Goal: Task Accomplishment & Management: Manage account settings

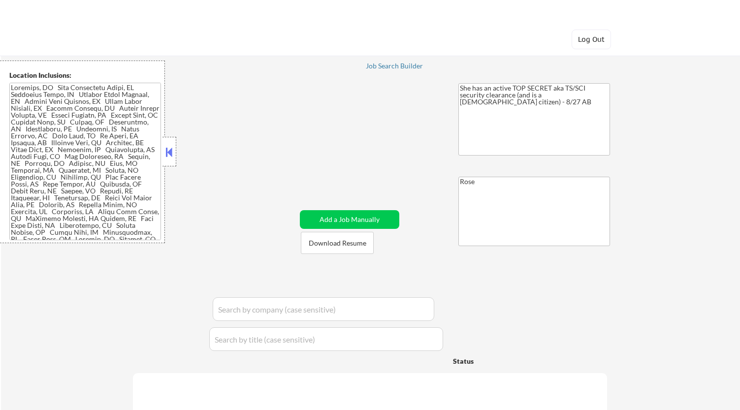
select select ""pending""
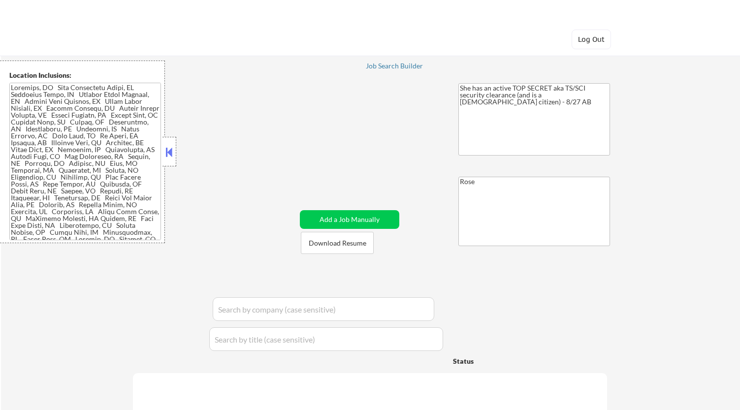
select select ""pending""
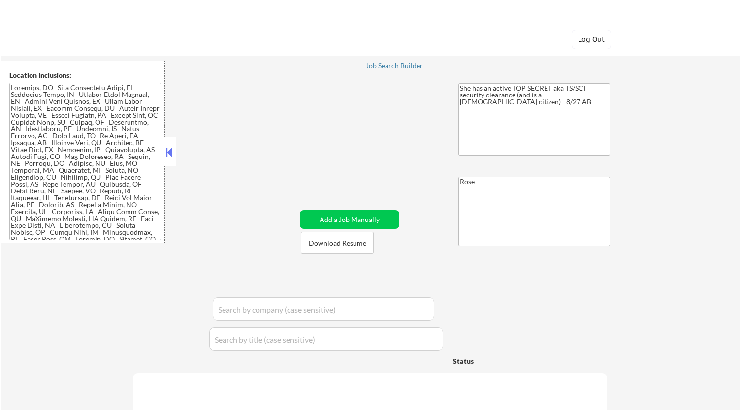
select select ""pending""
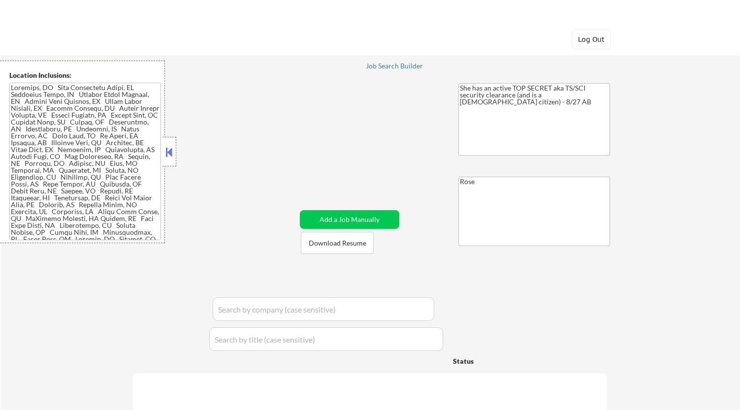
select select ""pending""
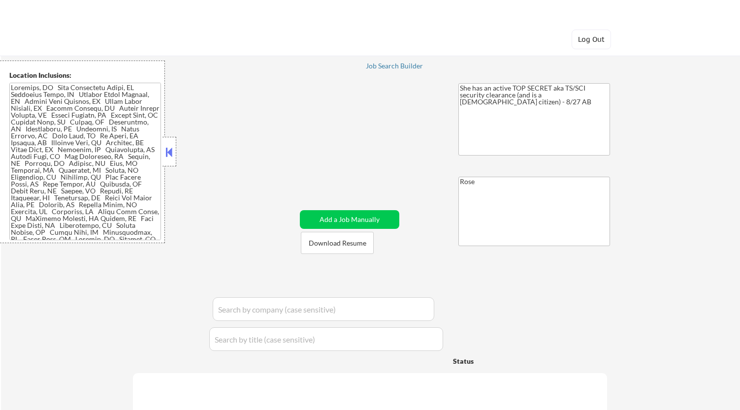
select select ""pending""
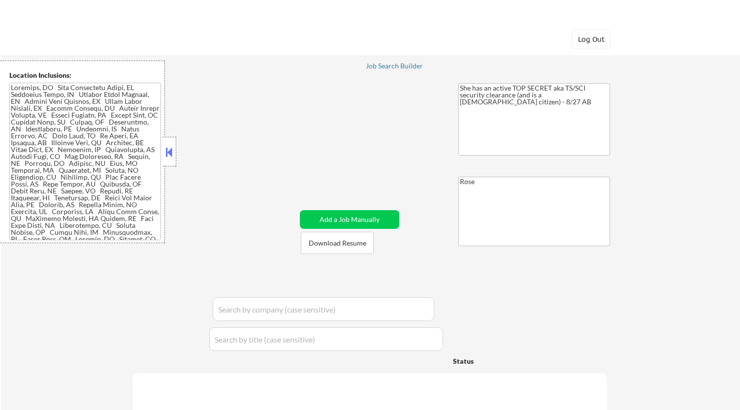
select select ""pending""
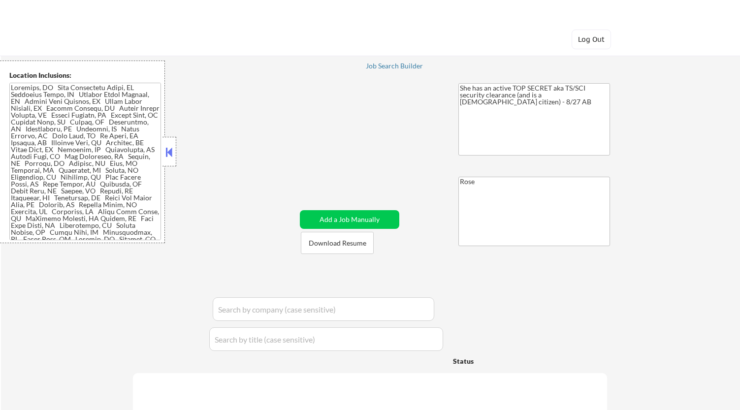
select select ""pending""
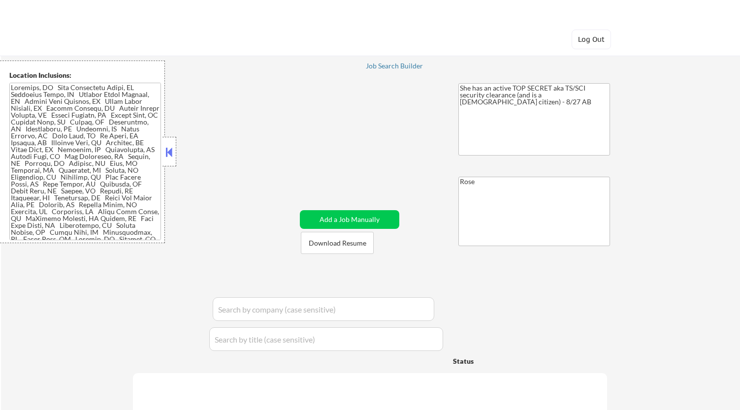
select select ""pending""
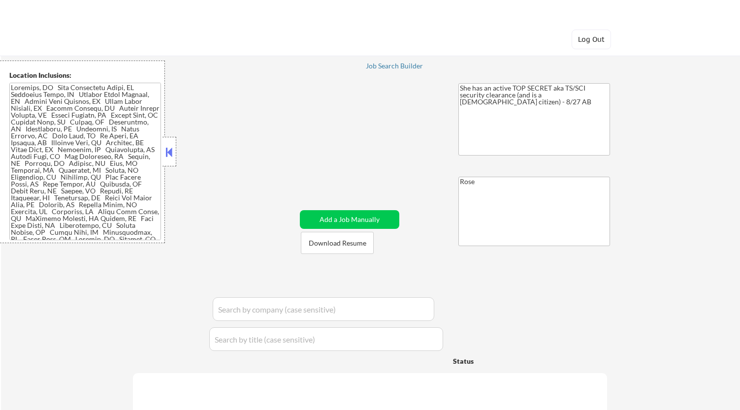
select select ""pending""
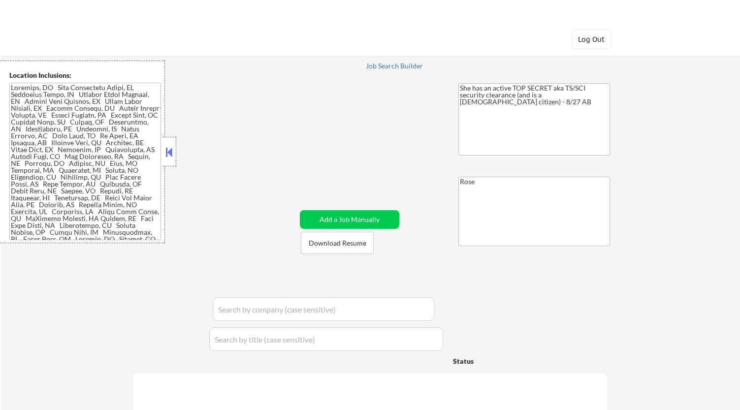
select select ""pending""
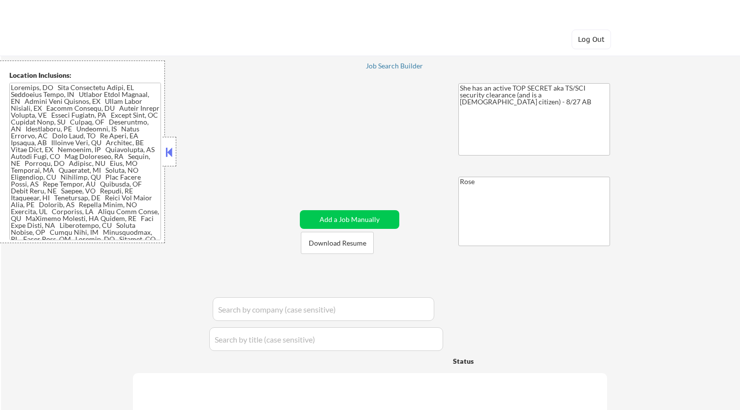
select select ""pending""
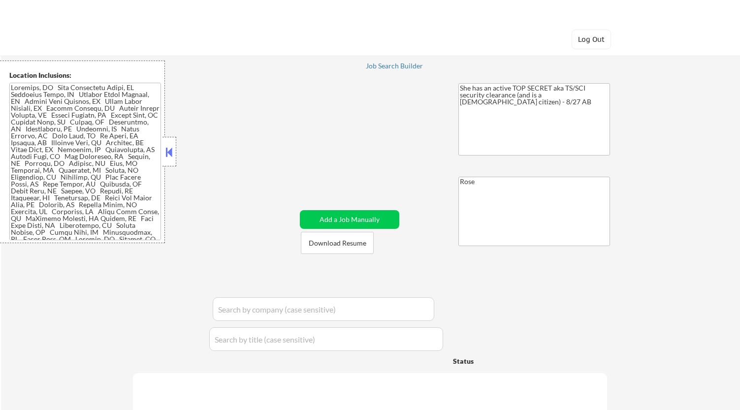
select select ""pending""
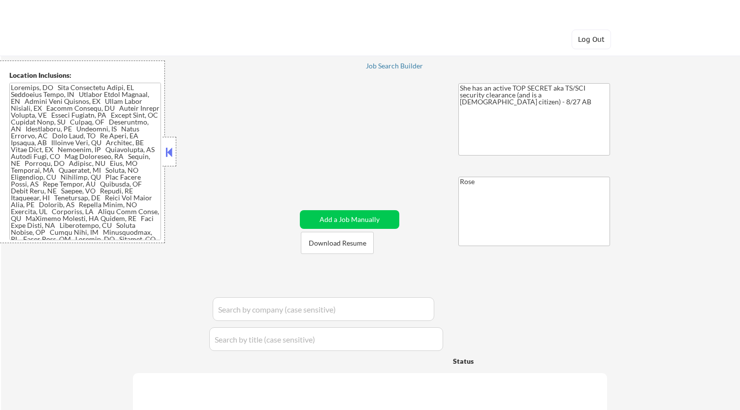
select select ""pending""
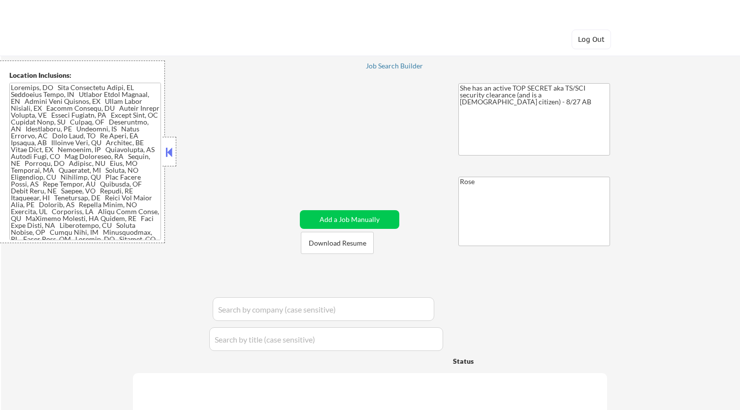
select select ""pending""
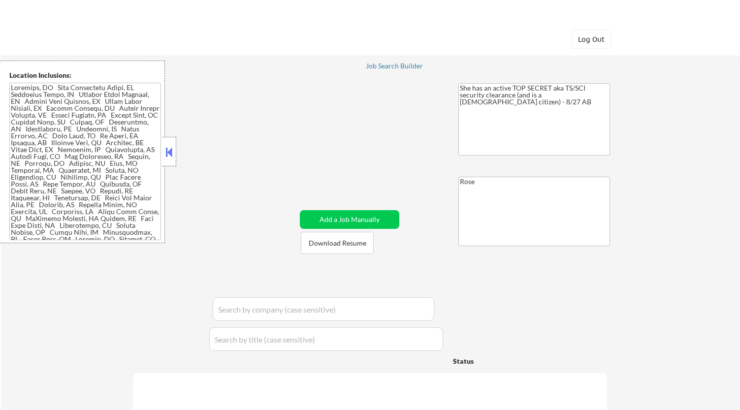
select select ""pending""
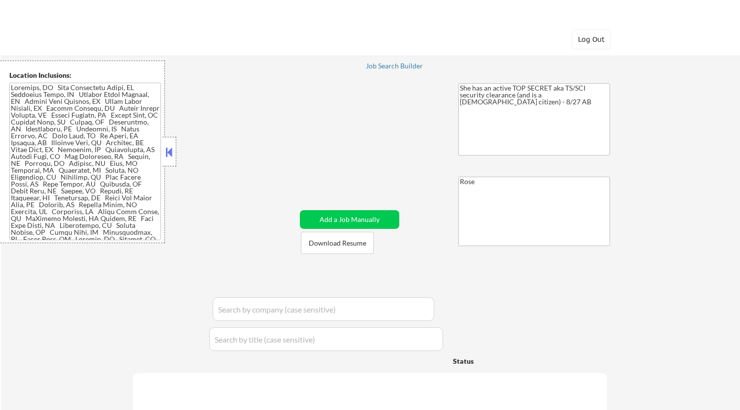
select select ""pending""
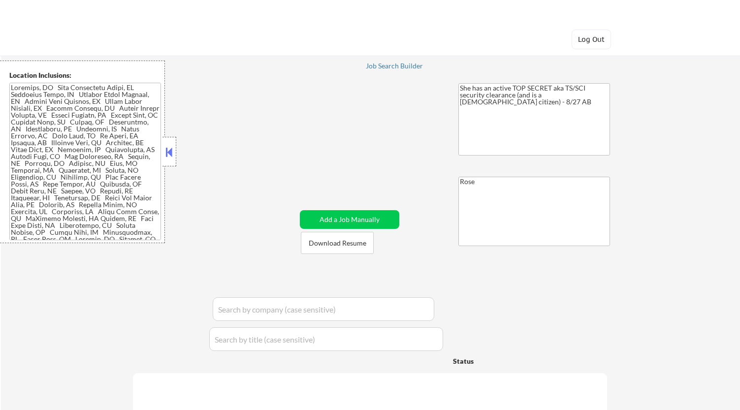
select select ""pending""
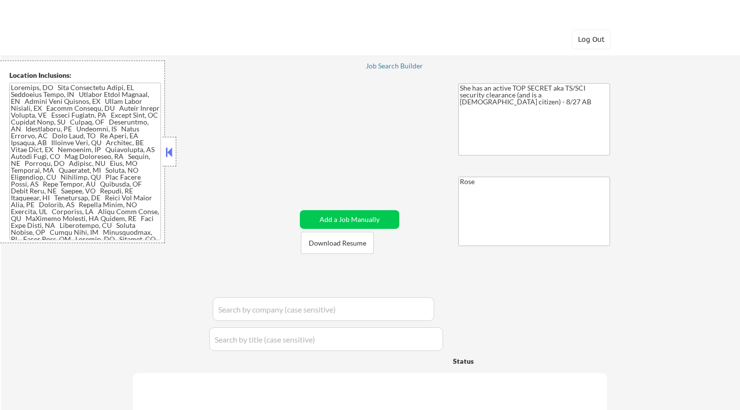
select select ""pending""
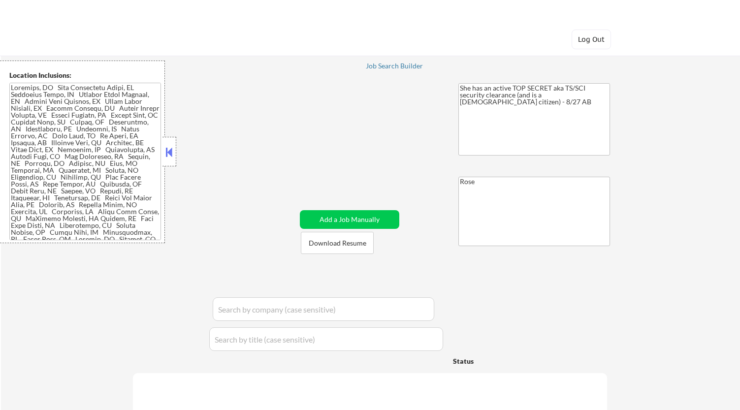
select select ""pending""
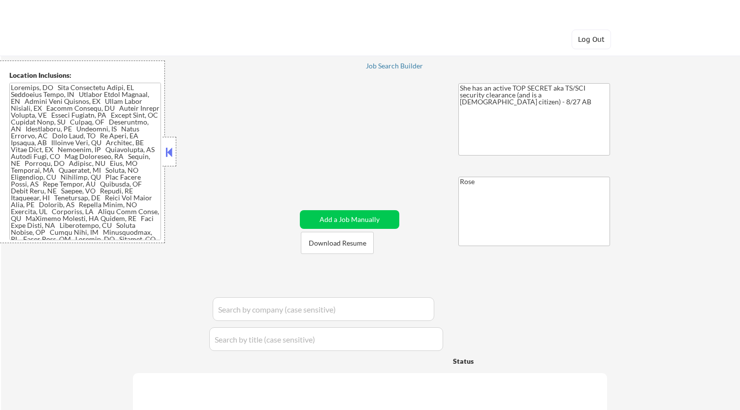
select select ""pending""
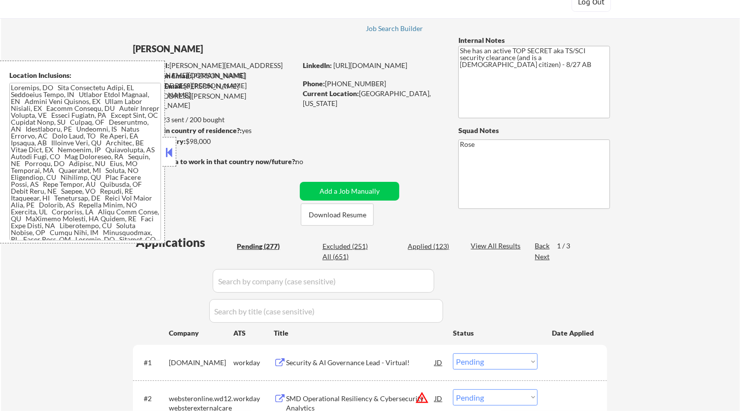
scroll to position [7, 0]
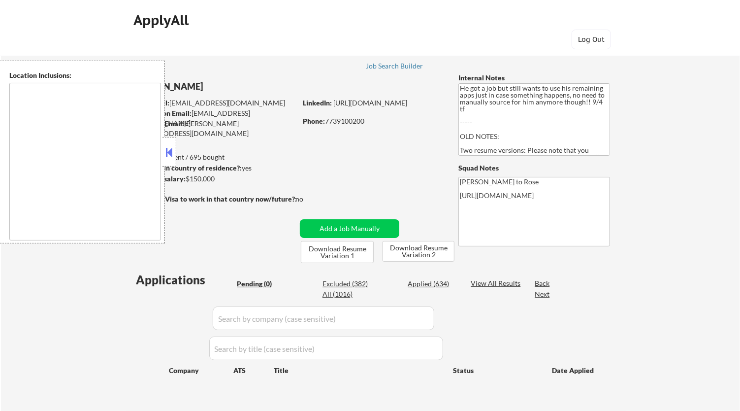
type textarea "[GEOGRAPHIC_DATA], [GEOGRAPHIC_DATA] [GEOGRAPHIC_DATA], [GEOGRAPHIC_DATA] [GEOG…"
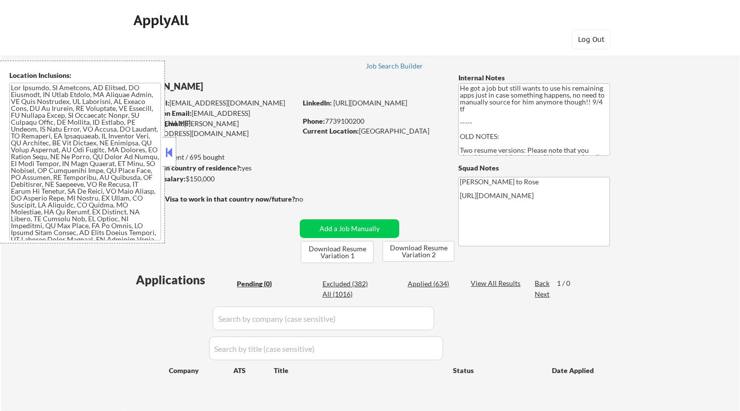
click at [171, 155] on button at bounding box center [169, 152] width 11 height 15
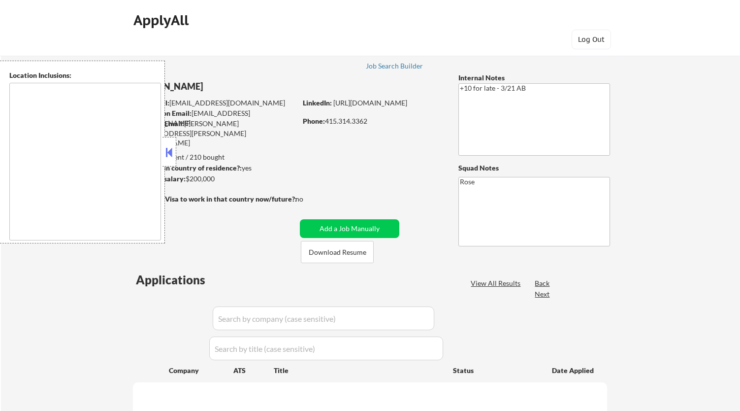
type textarea "[GEOGRAPHIC_DATA], [GEOGRAPHIC_DATA] [GEOGRAPHIC_DATA], [GEOGRAPHIC_DATA] [GEOG…"
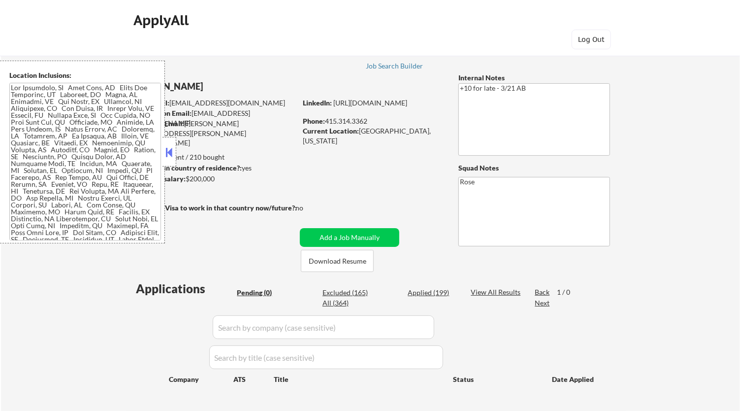
click at [168, 150] on button at bounding box center [169, 152] width 11 height 15
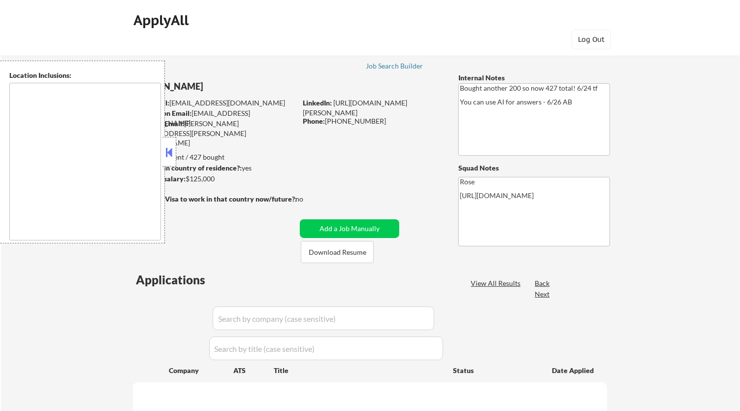
type textarea "[GEOGRAPHIC_DATA], [GEOGRAPHIC_DATA] [GEOGRAPHIC_DATA], [GEOGRAPHIC_DATA] [GEOG…"
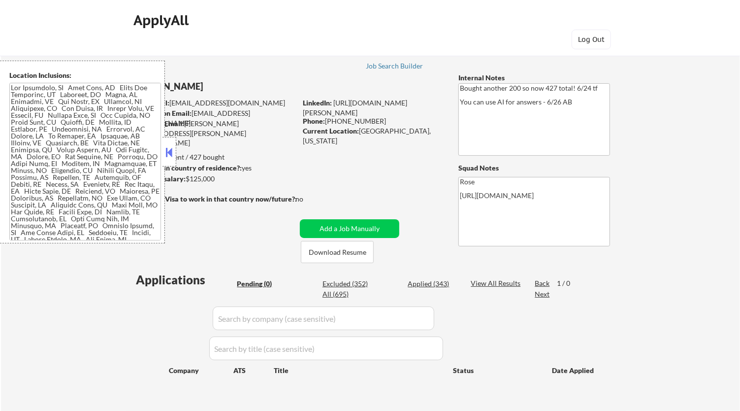
click at [173, 151] on button at bounding box center [169, 152] width 11 height 15
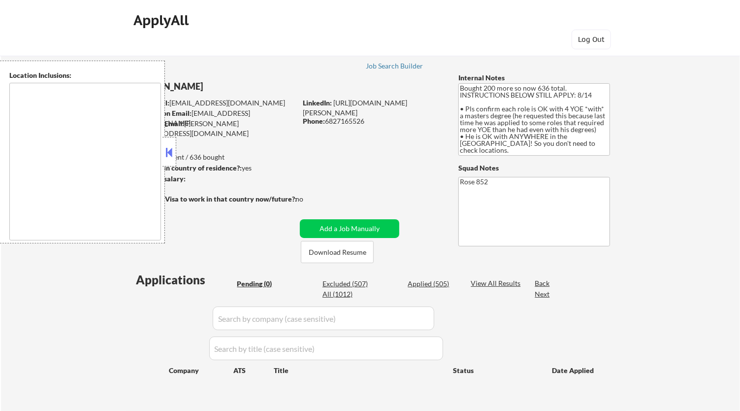
type textarea "Daly City, CA South San Francisco, CA Brisbane, CA Colma, CA Pacifica, CA San B…"
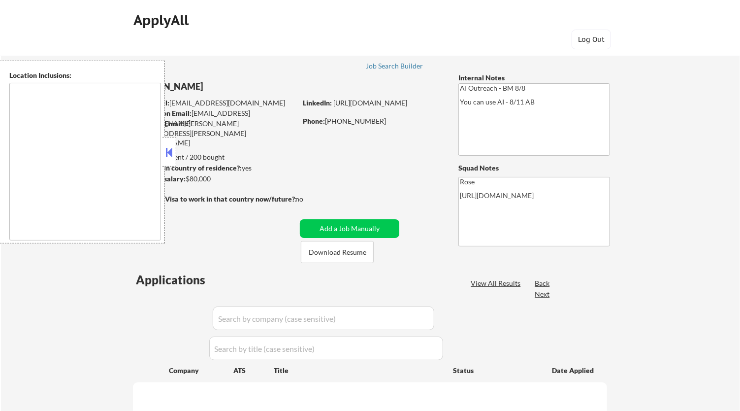
type textarea "[GEOGRAPHIC_DATA], [GEOGRAPHIC_DATA] [GEOGRAPHIC_DATA], [GEOGRAPHIC_DATA] [GEOG…"
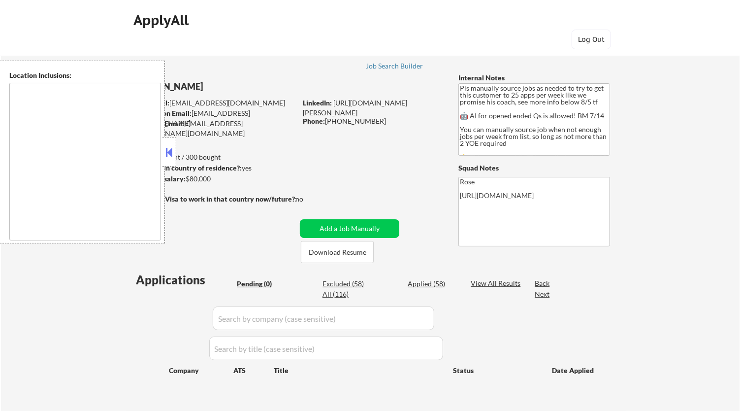
type textarea "Here is a list of metro areas, cities, and towns within approximately a 30-minu…"
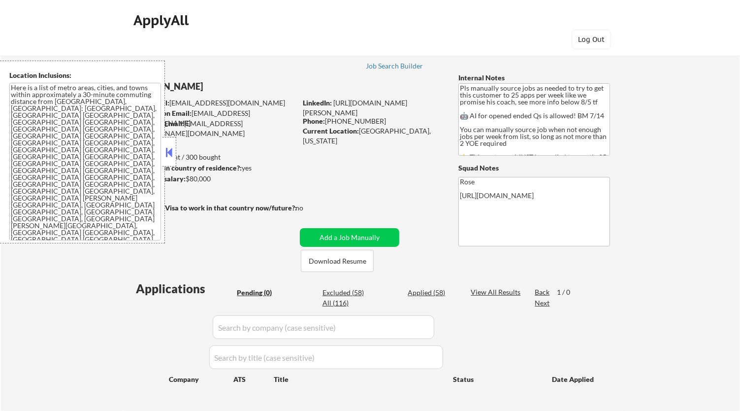
click at [172, 153] on button at bounding box center [169, 152] width 11 height 15
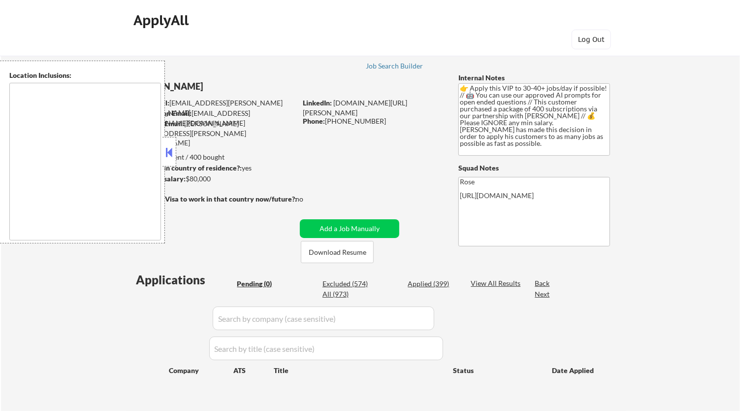
type textarea "remote"
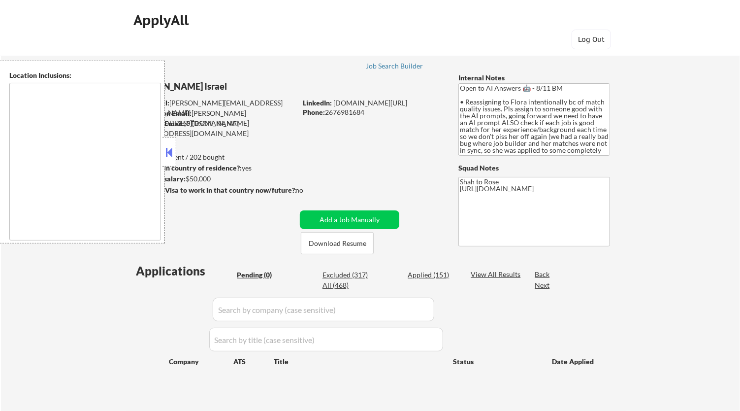
type textarea "remote"
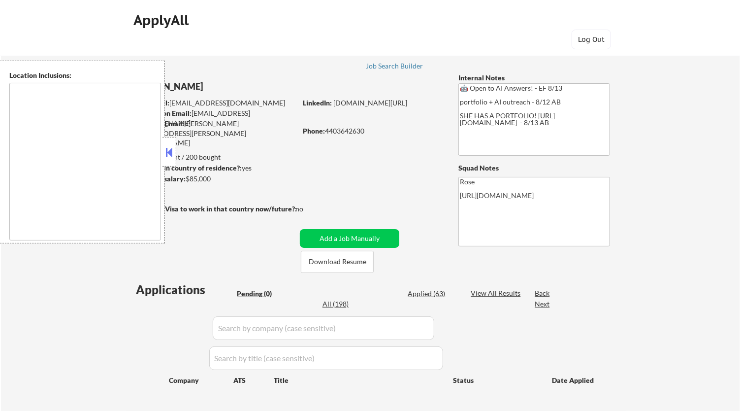
type textarea "Cleveland, OH Lakewood, OH Euclid, OH Parma, OH Shaker Heights, OH Garfield Hei…"
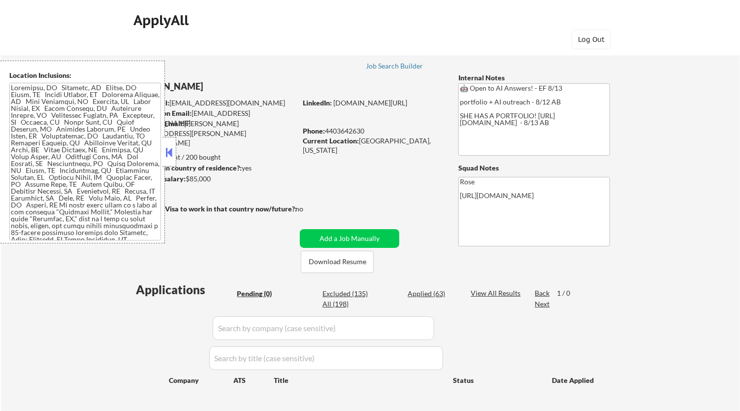
click at [171, 149] on button at bounding box center [169, 152] width 11 height 15
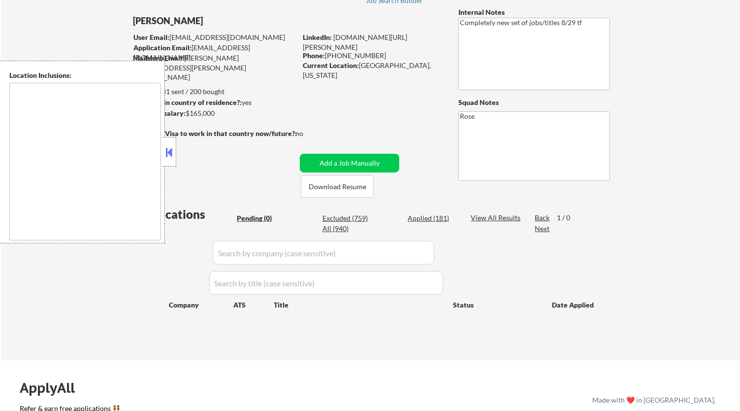
scroll to position [55, 0]
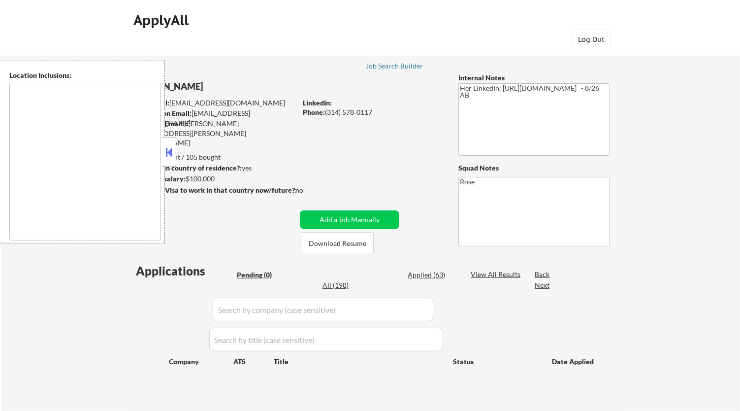
type textarea "[GEOGRAPHIC_DATA][PERSON_NAME], [GEOGRAPHIC_DATA][PERSON_NAME][GEOGRAPHIC_DATA]…"
type textarea "Galesburg, IL Knoxville, IL Abingdon, IL East Galesburg, IL Wataga, IL Henderso…"
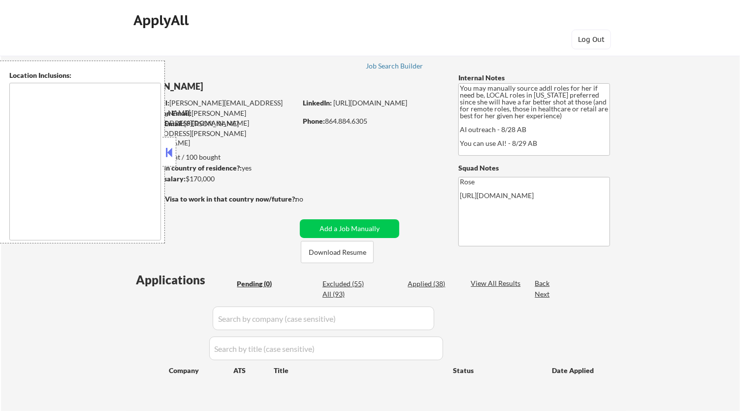
type textarea "Orlando, FL Winter Park, FL Maitland, FL Altamonte Springs, FL Casselberry, FL …"
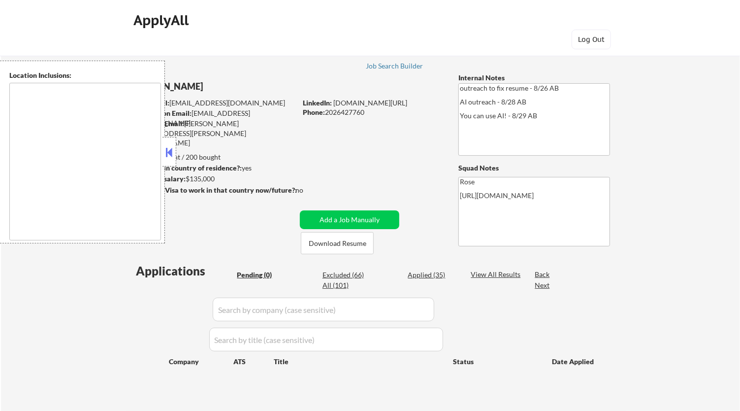
type textarea "Reston, VA Herndon, VA Vienna, VA Tysons, VA Great Falls, VA McLean, VA Sterlin…"
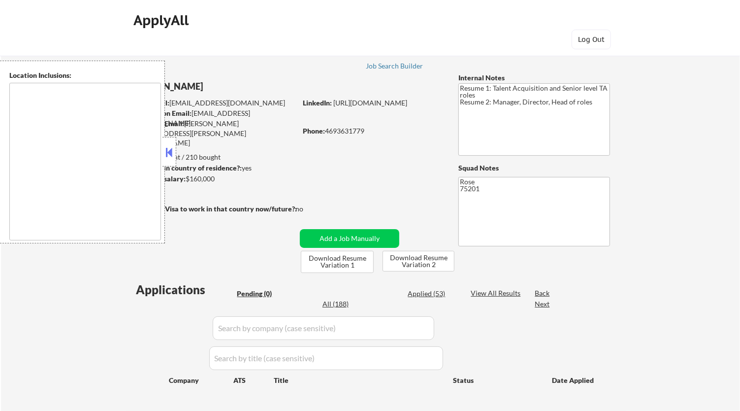
type textarea "[GEOGRAPHIC_DATA], [GEOGRAPHIC_DATA] [GEOGRAPHIC_DATA], [GEOGRAPHIC_DATA] [GEOG…"
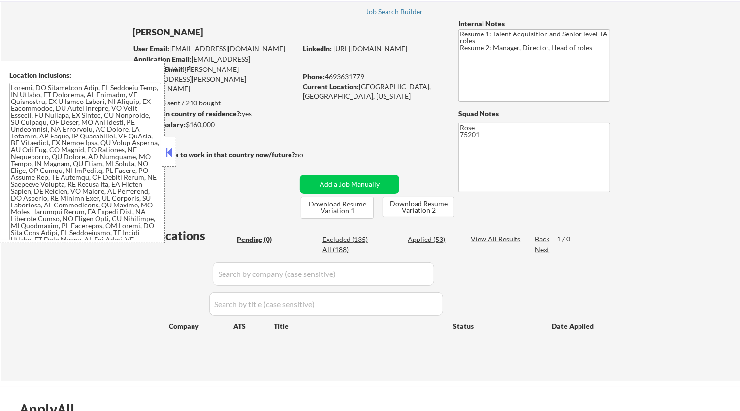
scroll to position [55, 0]
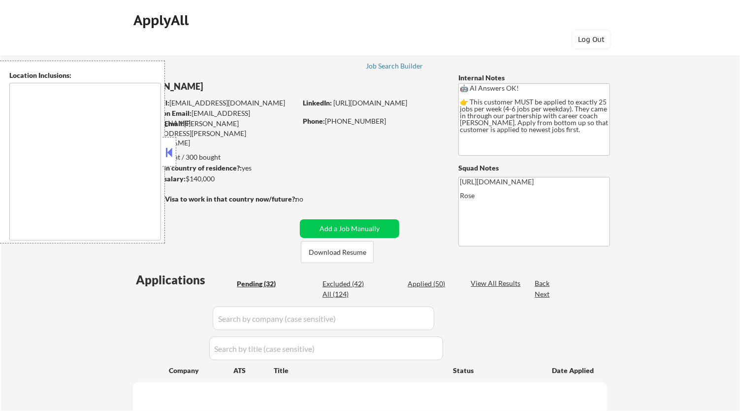
select select ""pending""
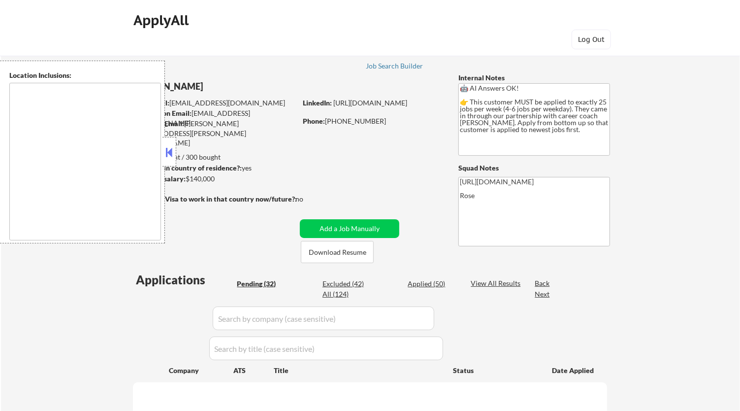
select select ""pending""
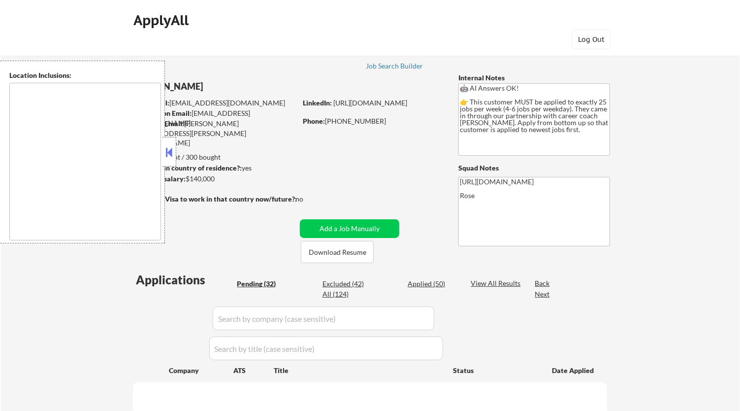
select select ""pending""
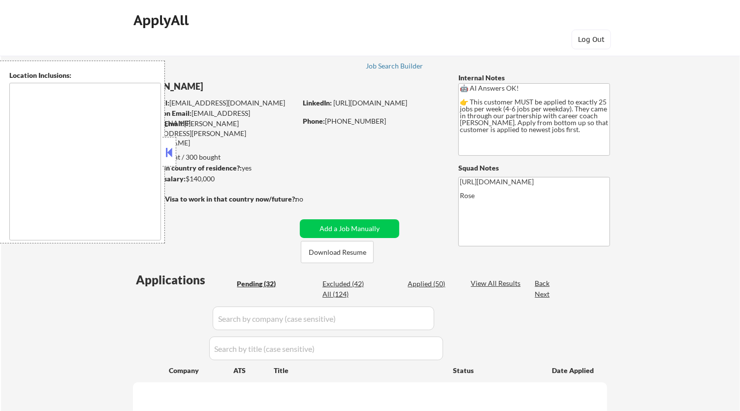
select select ""pending""
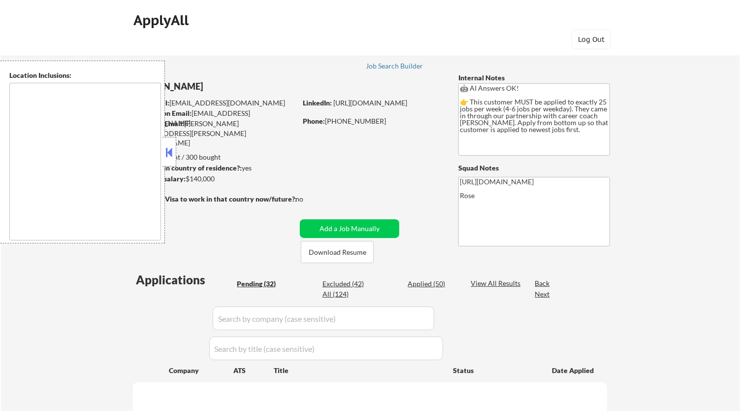
select select ""pending""
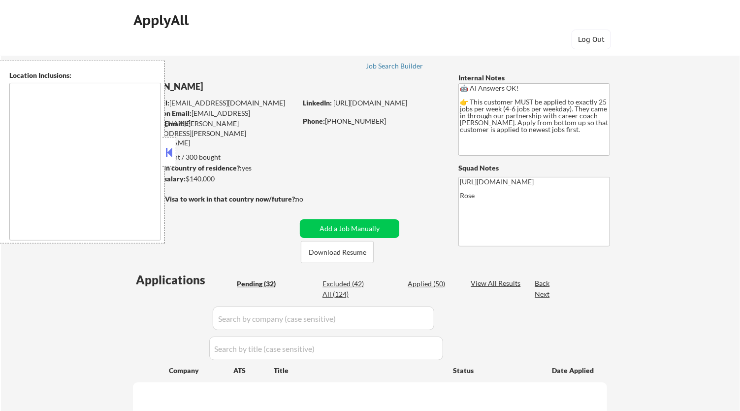
select select ""pending""
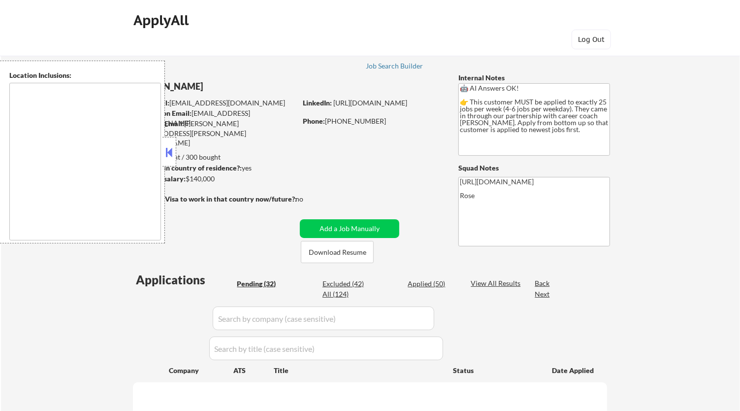
select select ""pending""
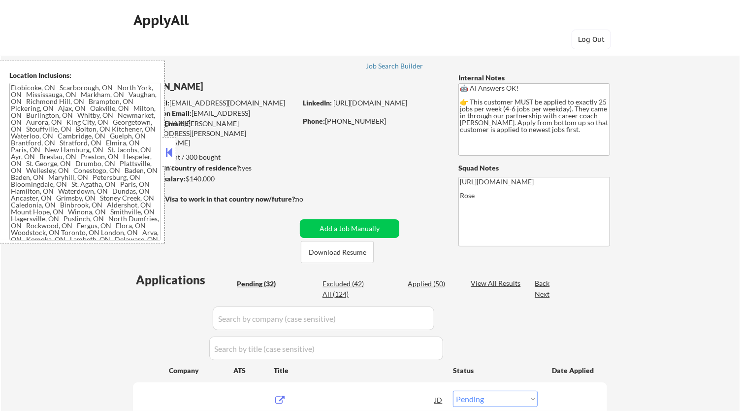
scroll to position [55, 0]
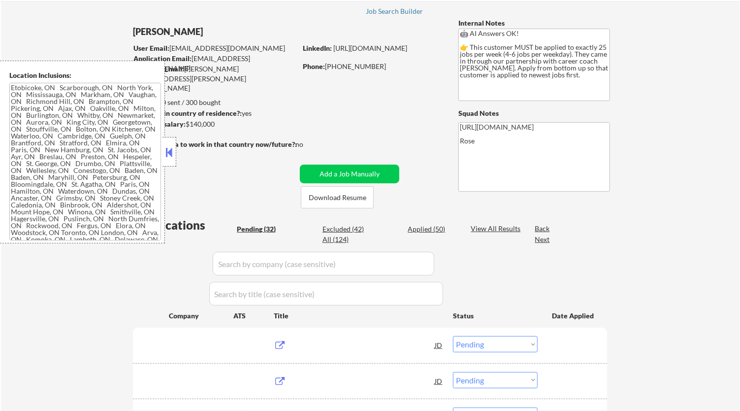
type textarea "Etobicoke, ON Scarborough, ON North York, ON Mississauga, ON Markham, ON Vaugha…"
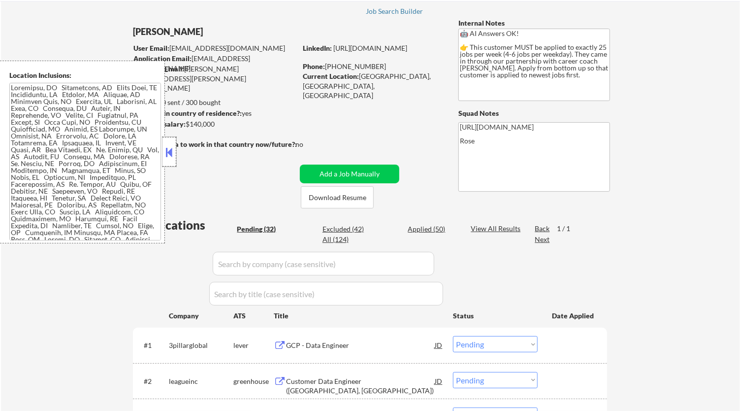
click at [175, 153] on div at bounding box center [170, 152] width 14 height 30
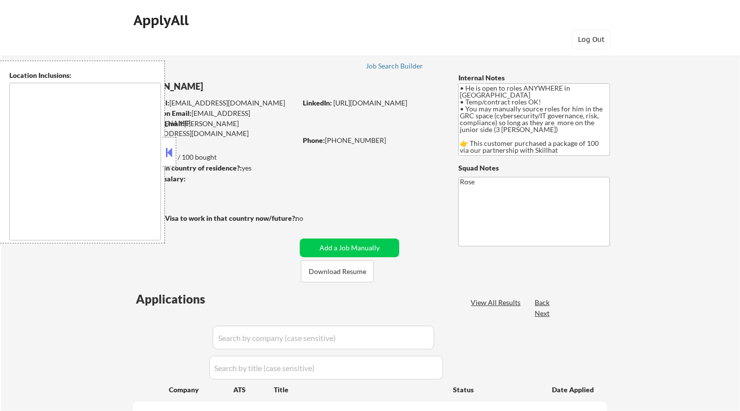
type textarea "country: [GEOGRAPHIC_DATA]"
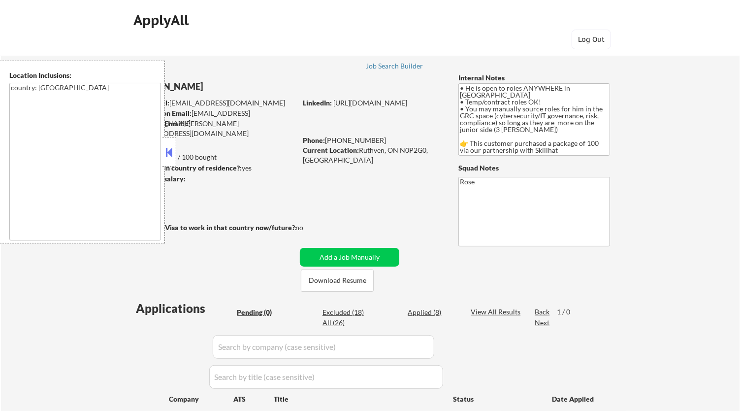
click at [170, 151] on button at bounding box center [169, 152] width 11 height 15
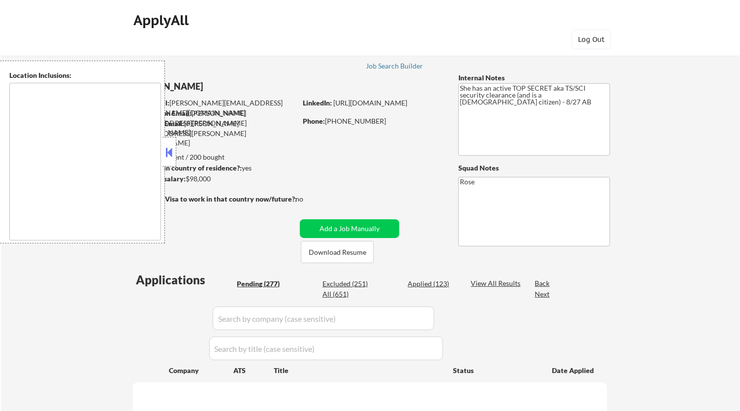
type textarea "[GEOGRAPHIC_DATA], [GEOGRAPHIC_DATA] [GEOGRAPHIC_DATA], [GEOGRAPHIC_DATA] [GEOG…"
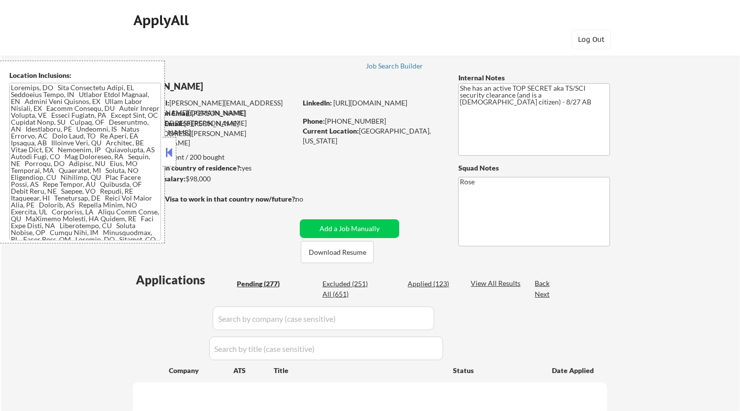
select select ""pending""
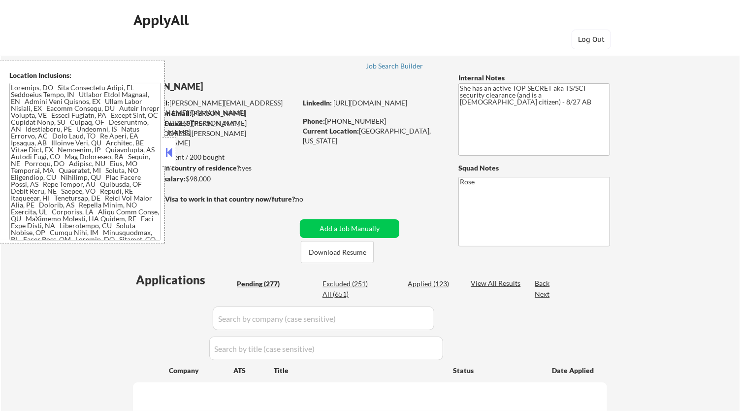
select select ""pending""
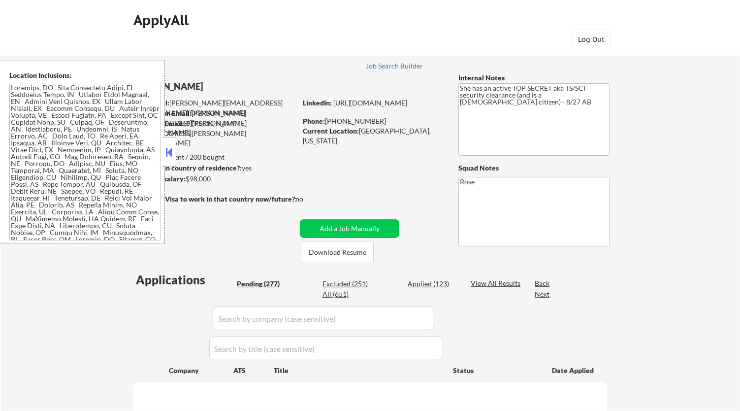
select select ""pending""
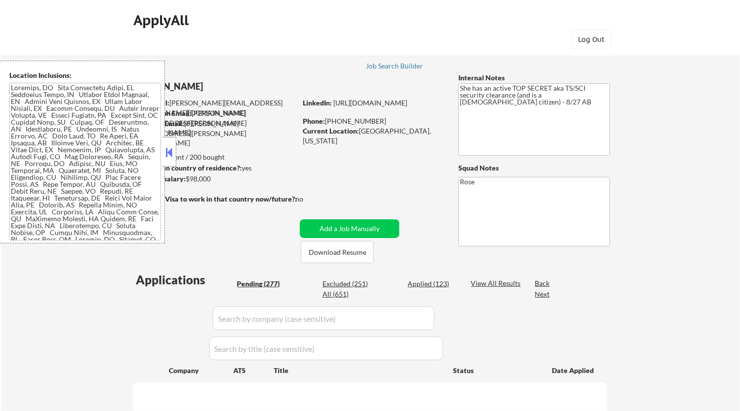
select select ""pending""
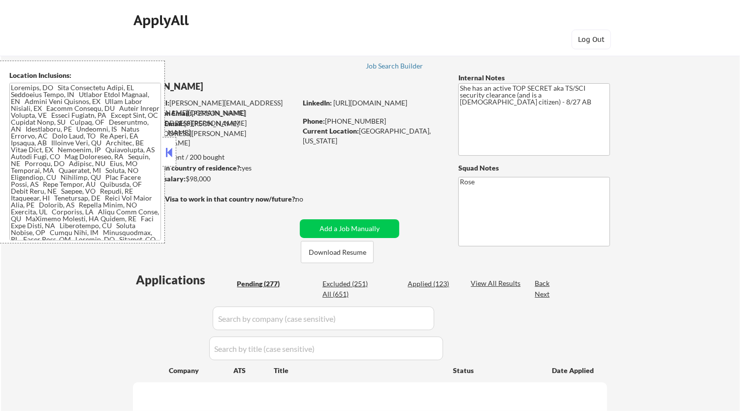
select select ""pending""
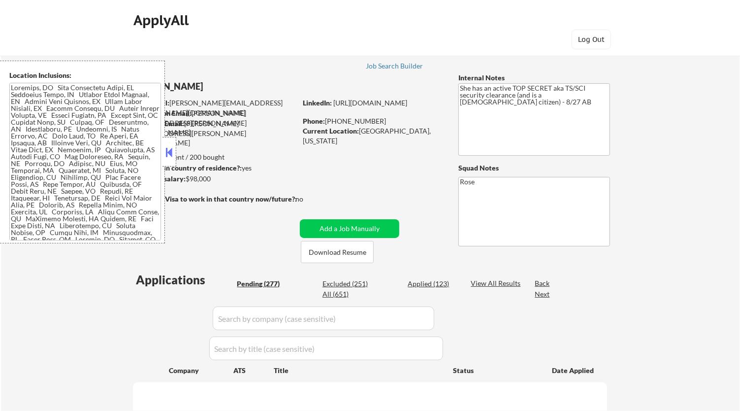
select select ""pending""
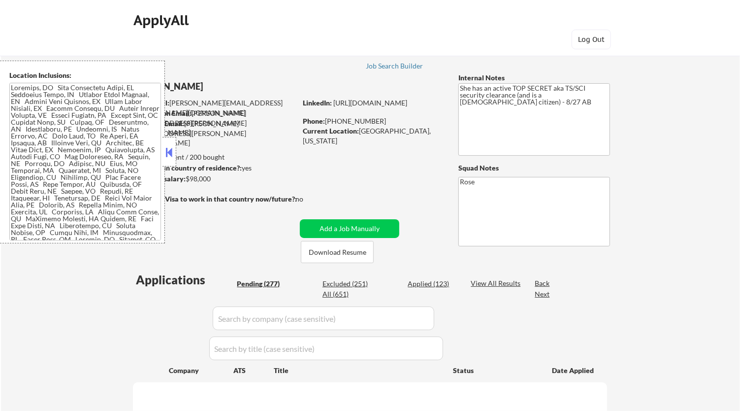
select select ""pending""
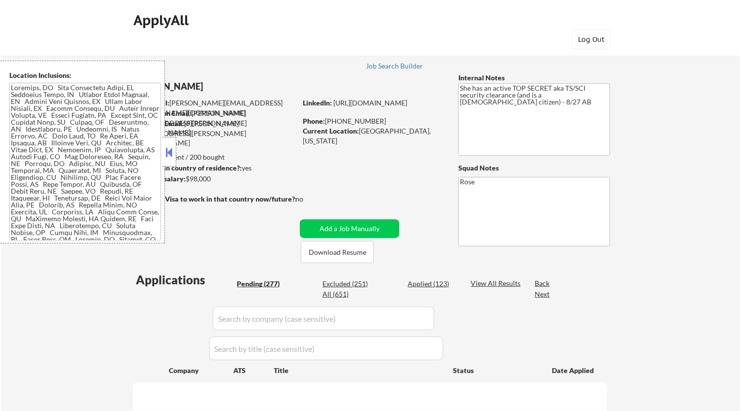
select select ""pending""
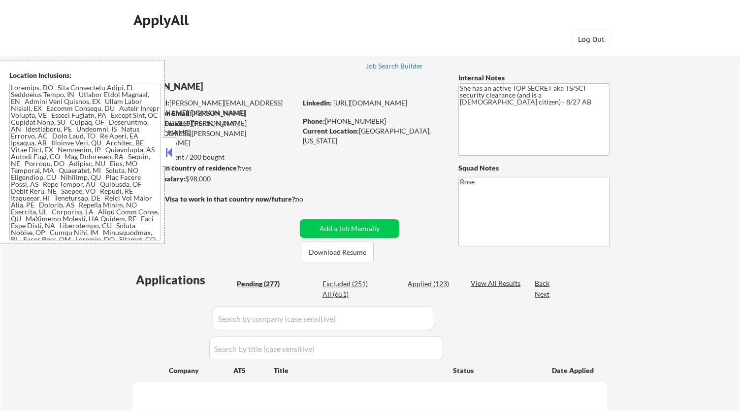
select select ""pending""
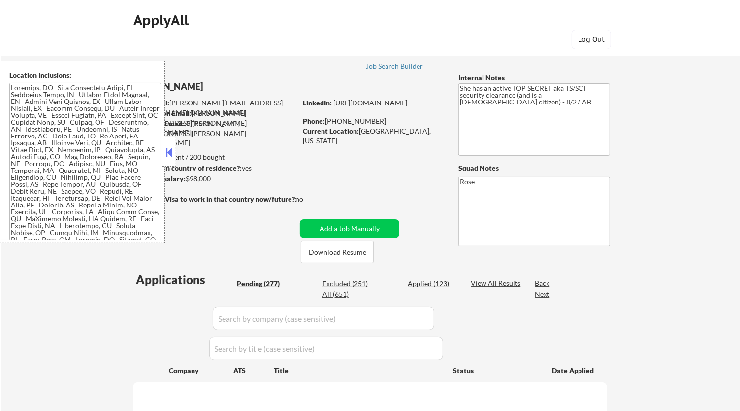
select select ""pending""
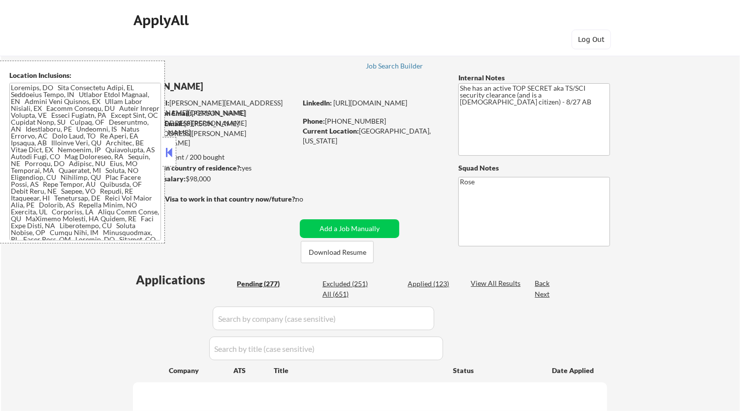
select select ""pending""
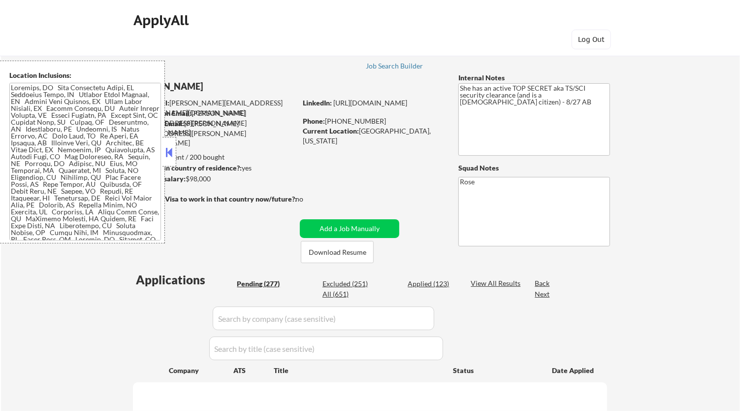
select select ""pending""
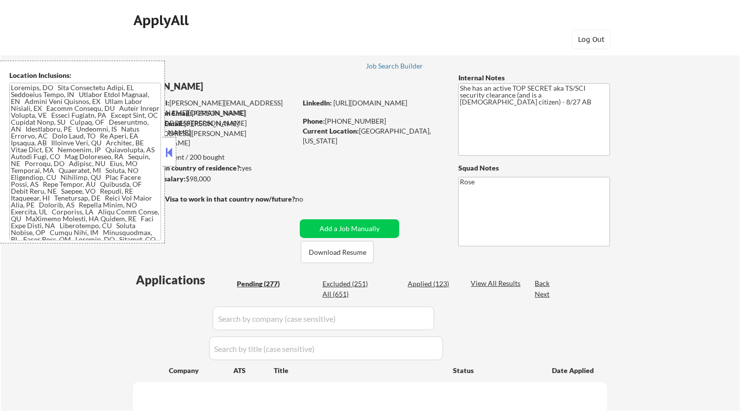
select select ""pending""
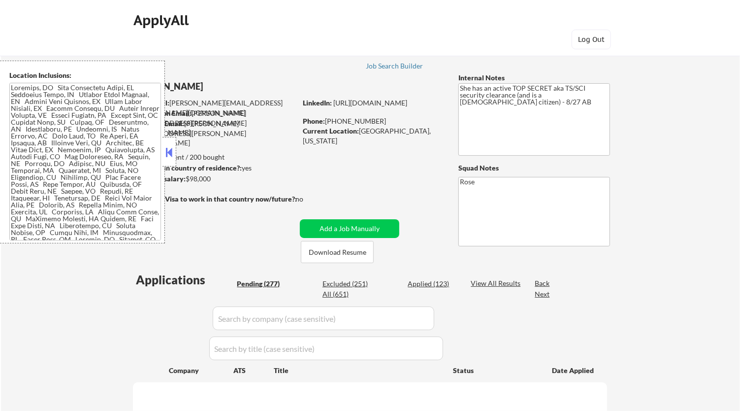
select select ""pending""
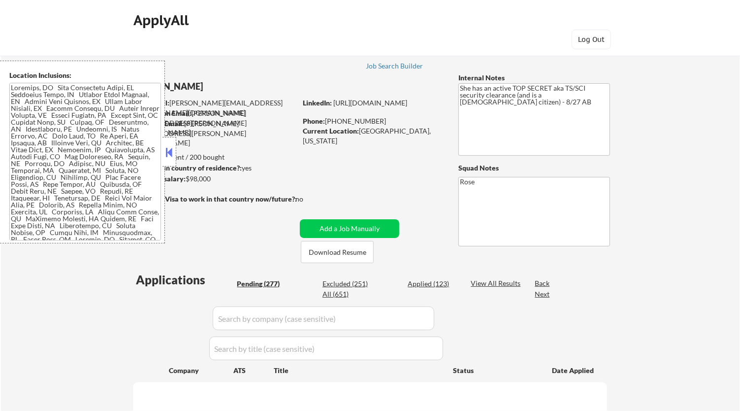
select select ""pending""
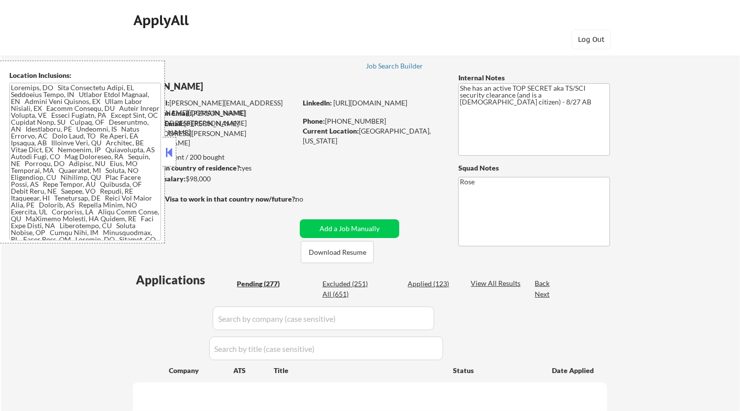
select select ""pending""
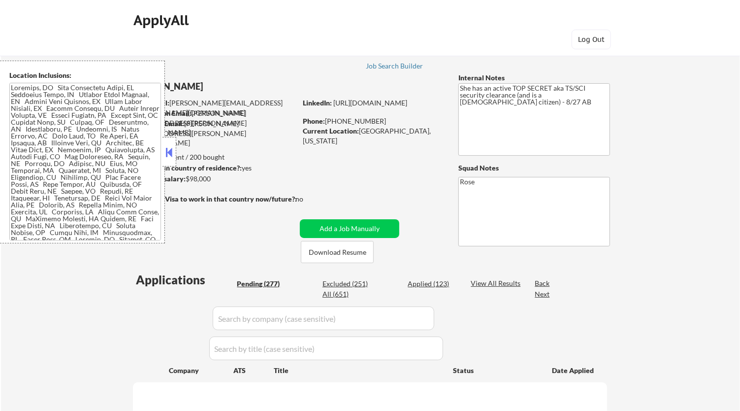
select select ""pending""
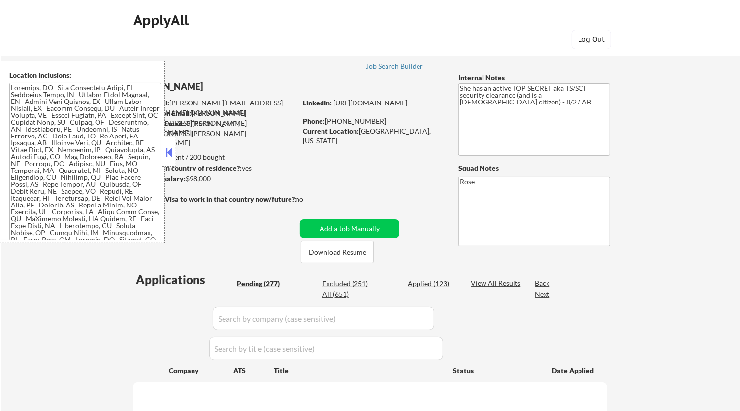
select select ""pending""
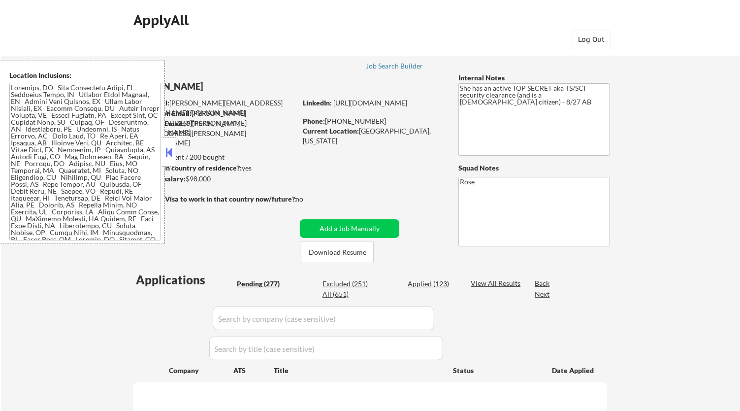
select select ""pending""
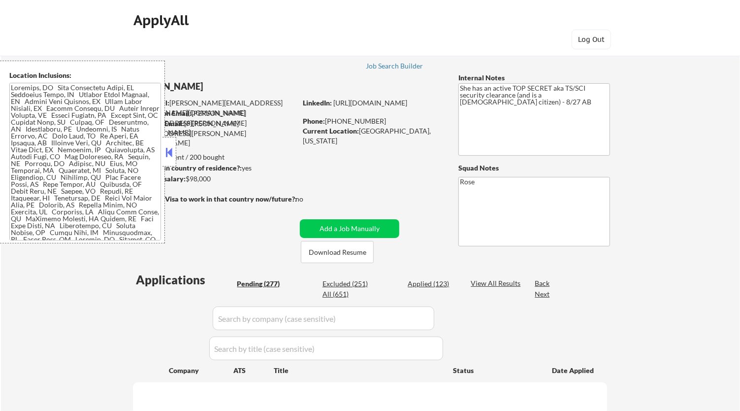
select select ""pending""
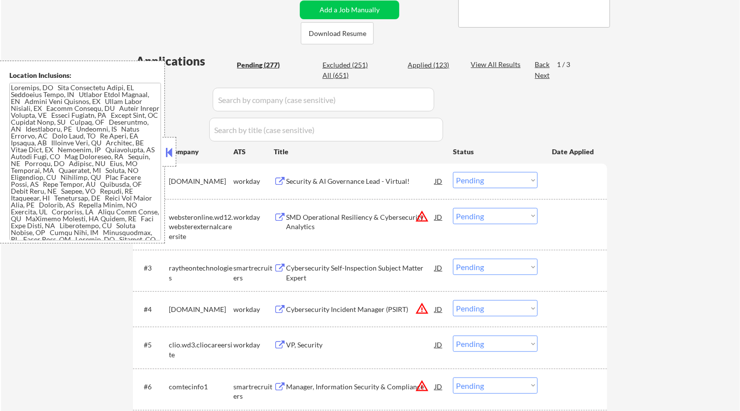
scroll to position [328, 0]
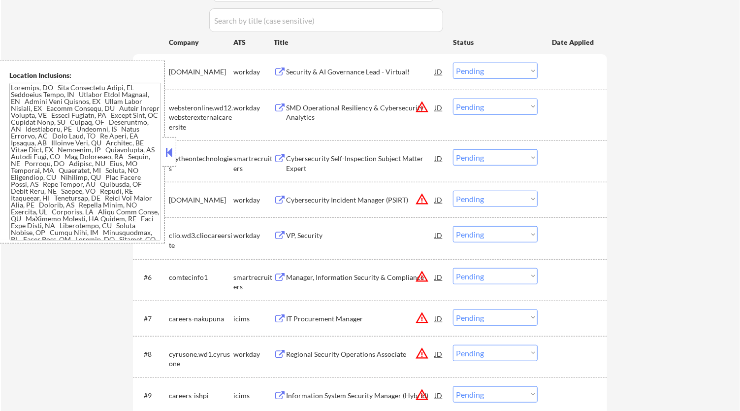
click at [365, 67] on div "Security & AI Governance Lead - Virtual!" at bounding box center [360, 72] width 149 height 10
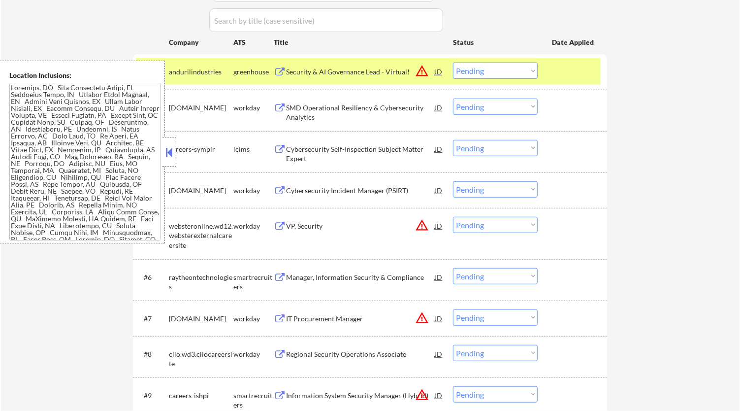
select select ""PLACEHOLDER_1427118222253""
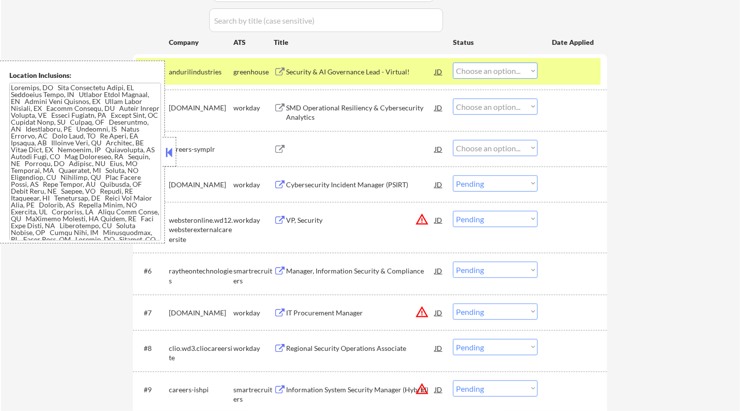
select select ""pending""
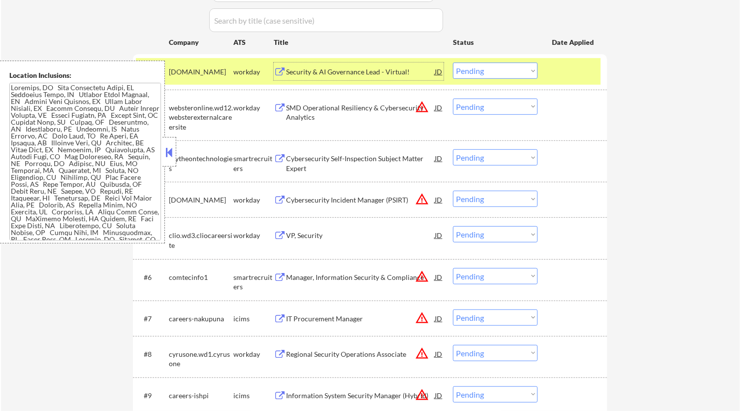
click at [385, 69] on div "Security & AI Governance Lead - Virtual!" at bounding box center [360, 72] width 149 height 10
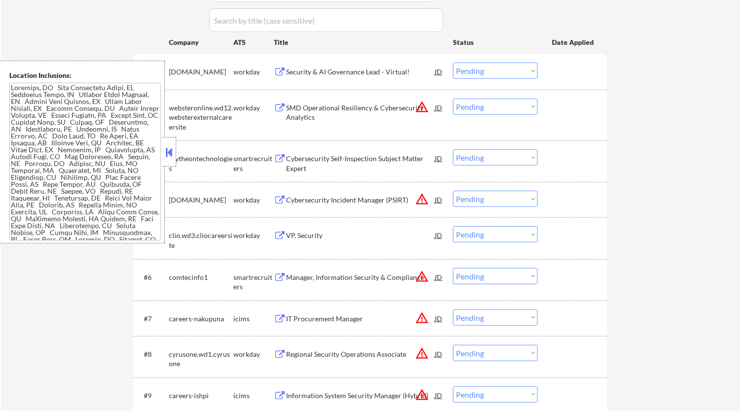
select select ""pending""
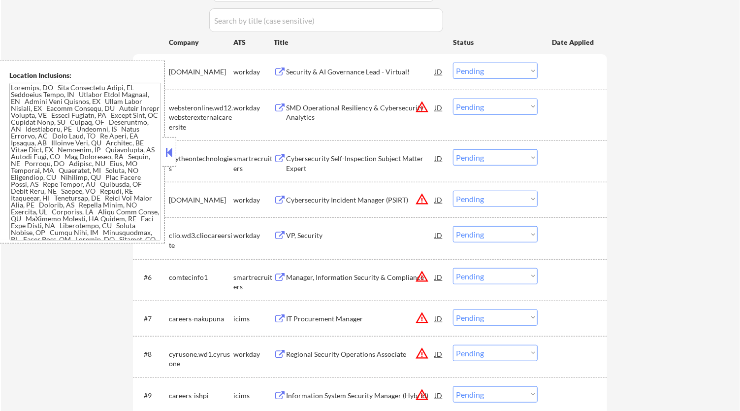
select select ""pending""
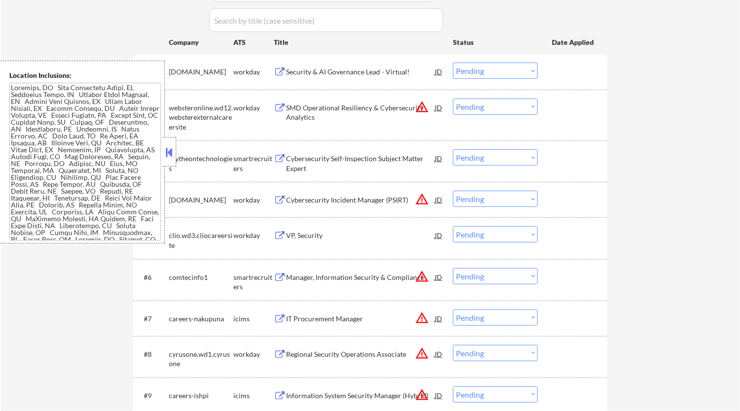
select select ""pending""
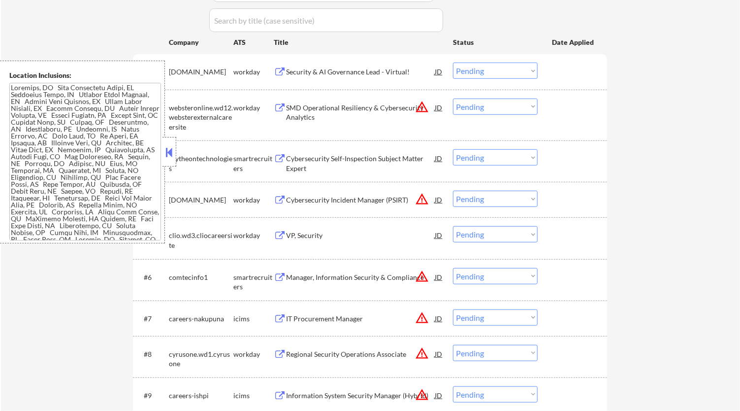
select select ""pending""
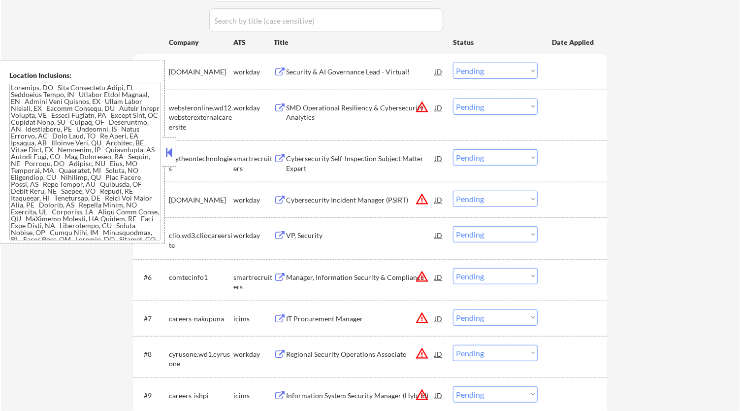
select select ""pending""
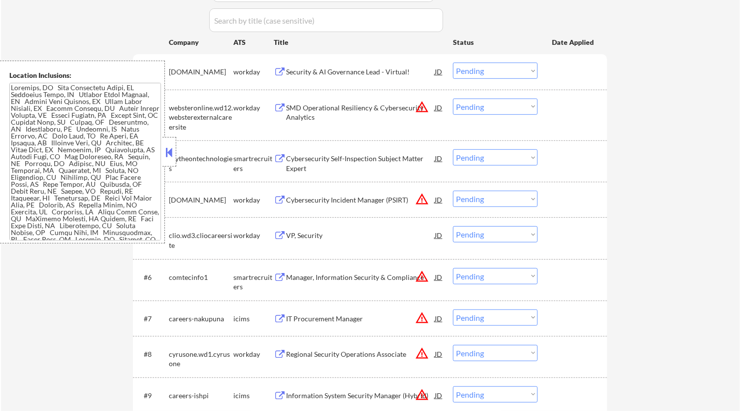
select select ""pending""
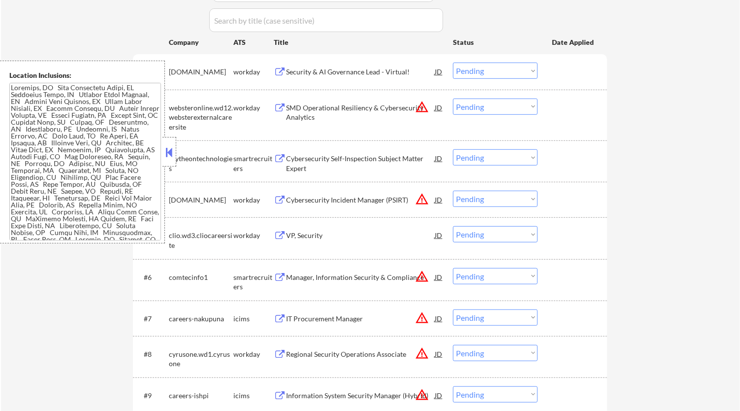
select select ""pending""
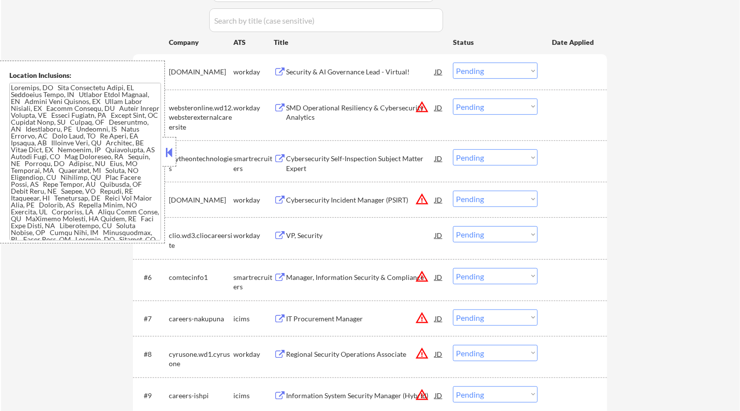
select select ""pending""
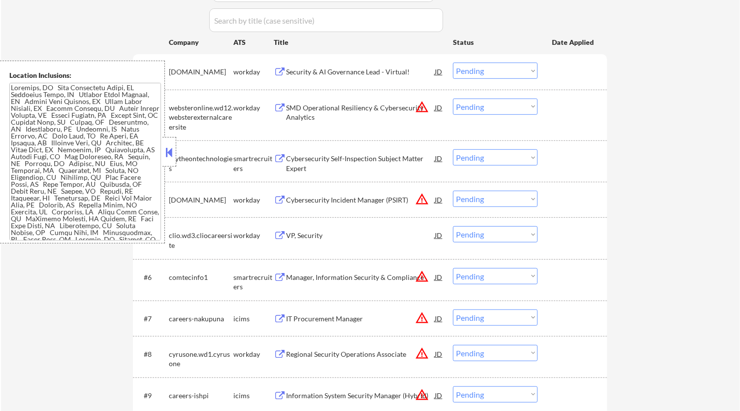
select select ""pending""
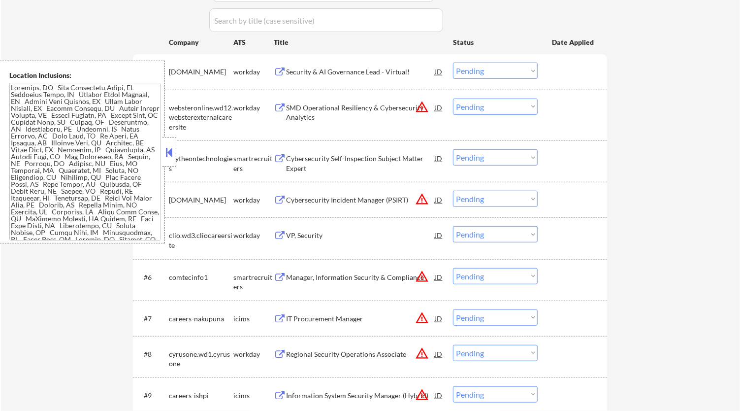
select select ""pending""
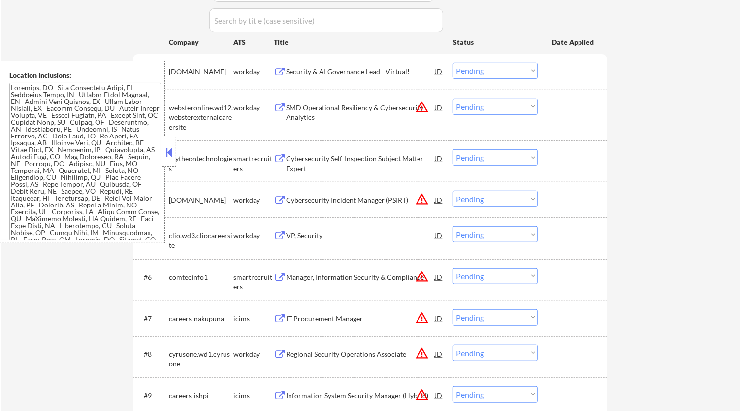
select select ""pending""
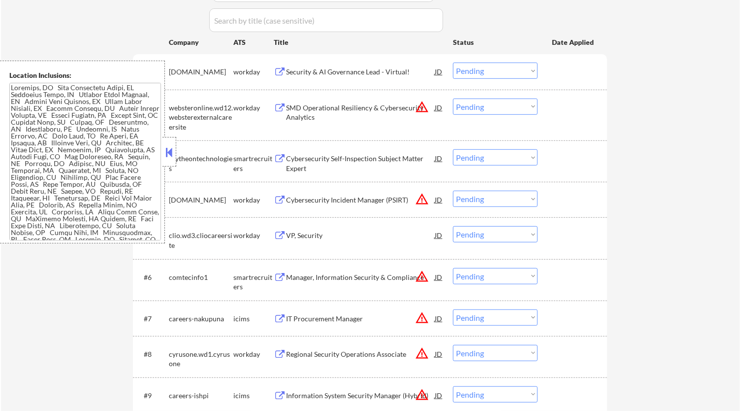
select select ""pending""
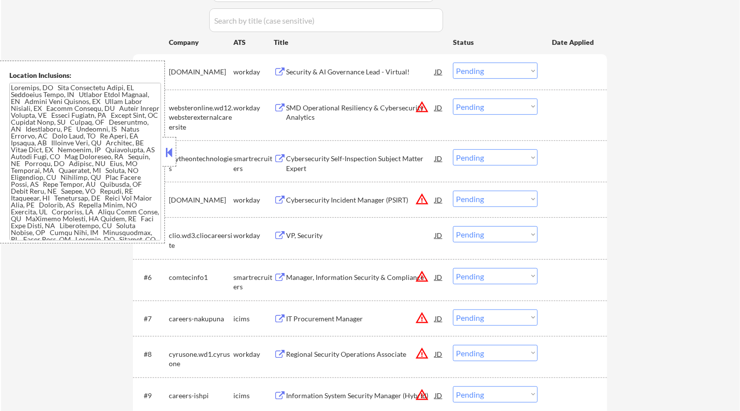
select select ""pending""
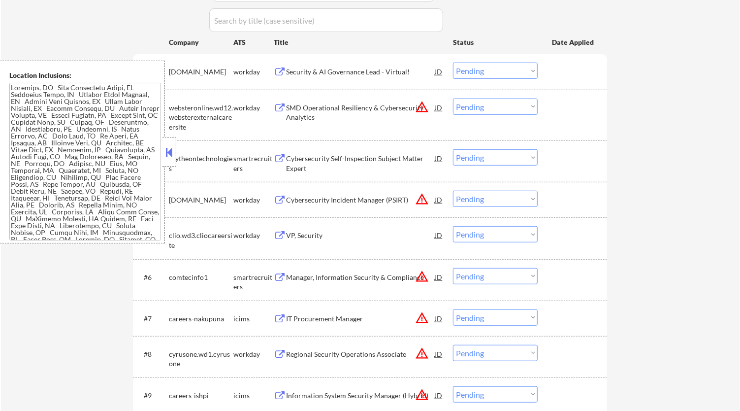
select select ""pending""
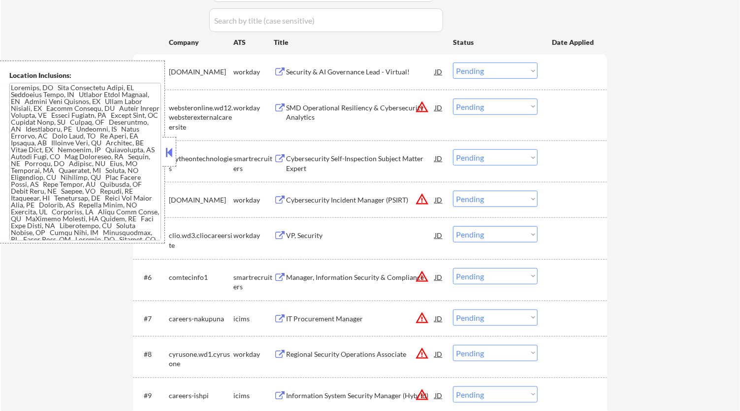
select select ""pending""
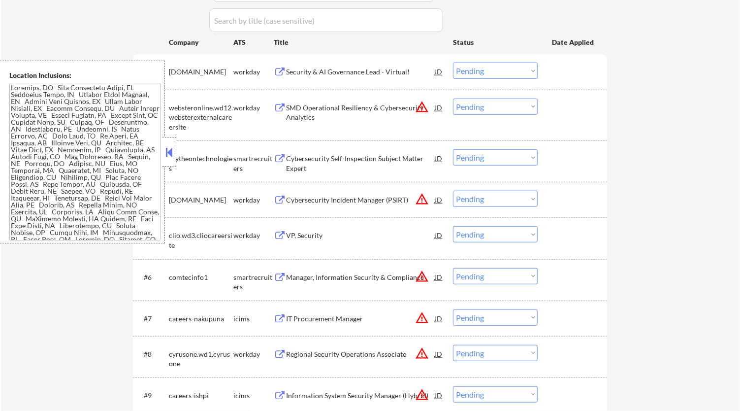
select select ""pending""
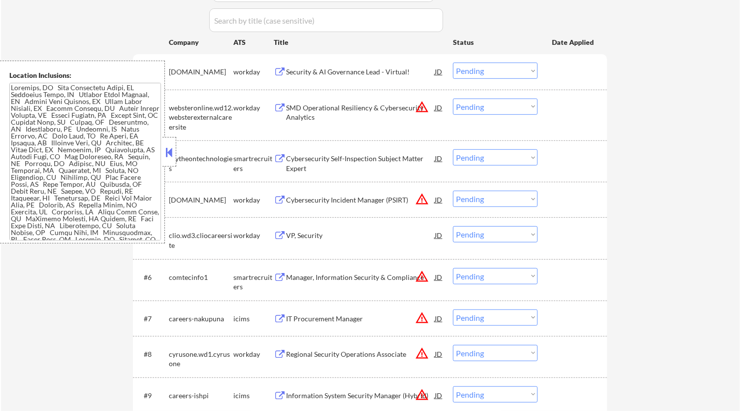
select select ""pending""
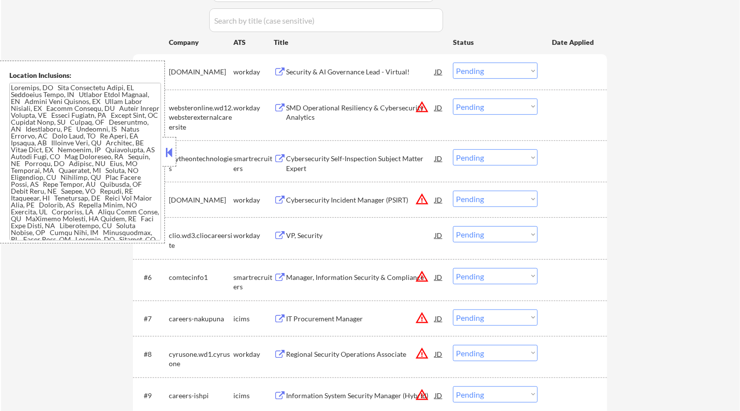
select select ""pending""
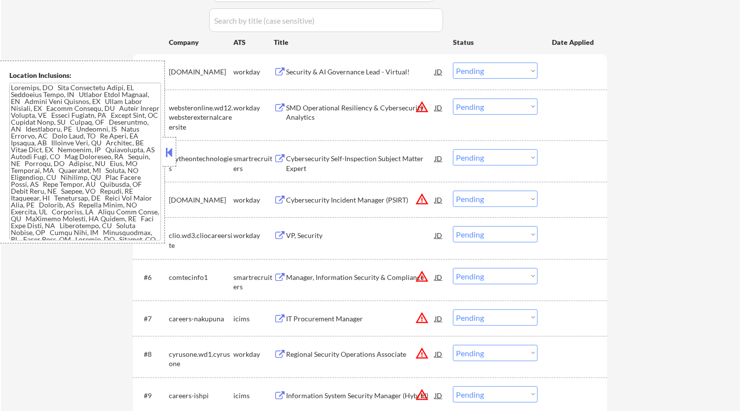
select select ""pending""
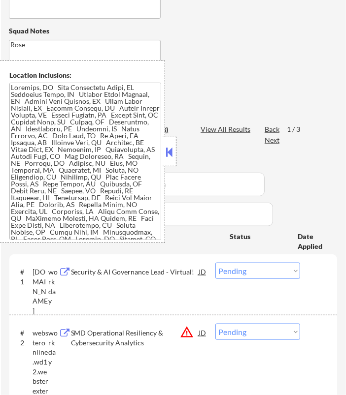
click at [169, 143] on div at bounding box center [170, 152] width 14 height 30
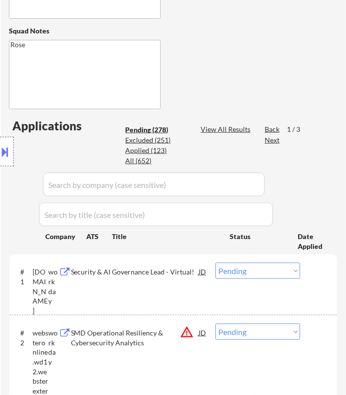
click at [257, 272] on select "Choose an option... Pending Applied Excluded (Questions) Excluded (Expired) Exc…" at bounding box center [257, 271] width 85 height 16
click at [215, 263] on select "Choose an option... Pending Applied Excluded (Questions) Excluded (Expired) Exc…" at bounding box center [257, 271] width 85 height 16
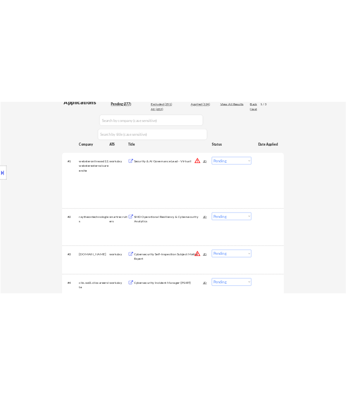
scroll to position [219, 0]
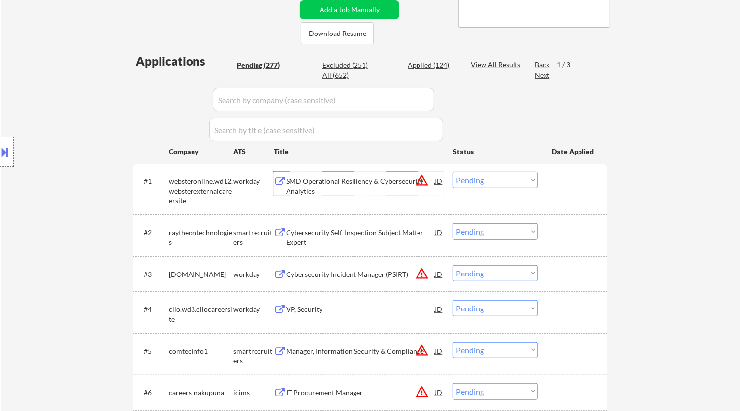
click at [397, 183] on div "SMD Operational Resiliency & Cybersecurity Analytics" at bounding box center [360, 185] width 149 height 19
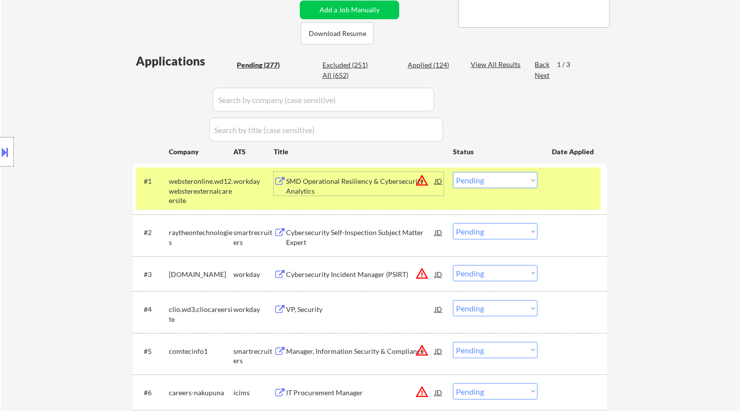
click at [494, 177] on select "Choose an option... Pending Applied Excluded (Questions) Excluded (Expired) Exc…" at bounding box center [495, 180] width 85 height 16
click at [453, 172] on select "Choose an option... Pending Applied Excluded (Questions) Excluded (Expired) Exc…" at bounding box center [495, 180] width 85 height 16
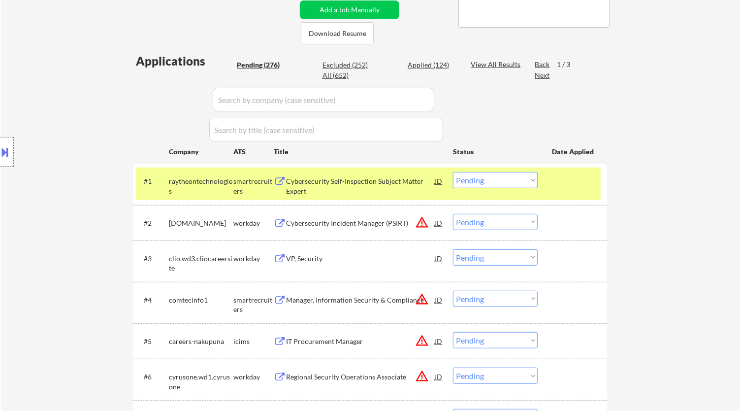
click at [351, 181] on div "Cybersecurity Self-Inspection Subject Matter Expert" at bounding box center [360, 185] width 149 height 19
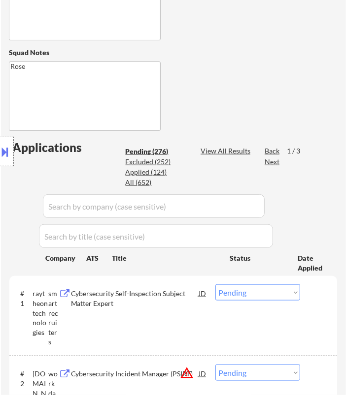
scroll to position [328, 0]
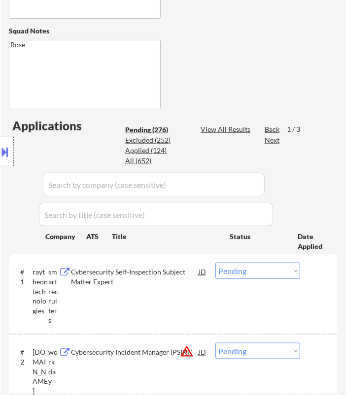
click at [265, 272] on select "Choose an option... Pending Applied Excluded (Questions) Excluded (Expired) Exc…" at bounding box center [257, 271] width 85 height 16
click at [215, 263] on select "Choose an option... Pending Applied Excluded (Questions) Excluded (Expired) Exc…" at bounding box center [257, 271] width 85 height 16
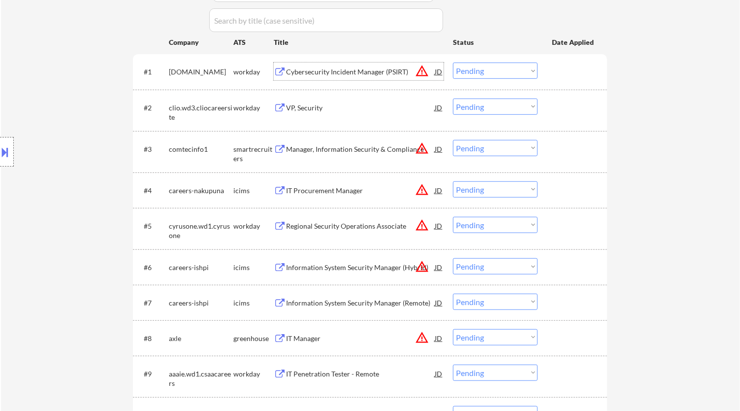
click at [348, 67] on div "Cybersecurity Incident Manager (PSIRT)" at bounding box center [360, 72] width 149 height 10
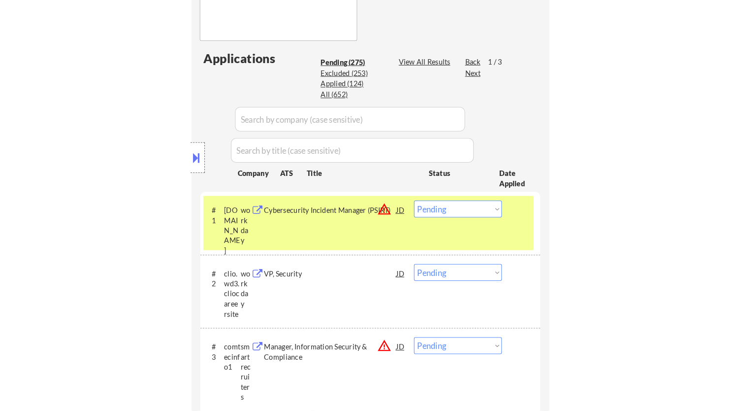
scroll to position [383, 0]
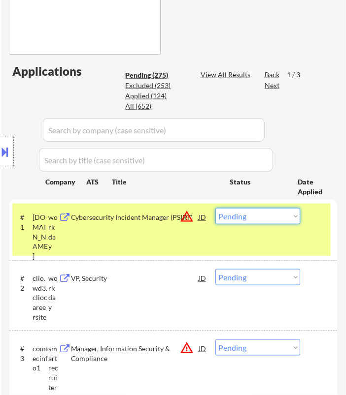
drag, startPoint x: 252, startPoint y: 210, endPoint x: 255, endPoint y: 218, distance: 8.3
click at [252, 210] on select "Choose an option... Pending Applied Excluded (Questions) Excluded (Expired) Exc…" at bounding box center [257, 216] width 85 height 16
click at [215, 208] on select "Choose an option... Pending Applied Excluded (Questions) Excluded (Expired) Exc…" at bounding box center [257, 216] width 85 height 16
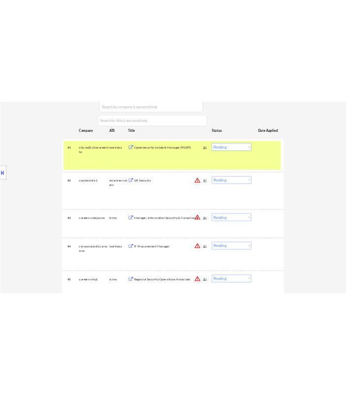
scroll to position [273, 0]
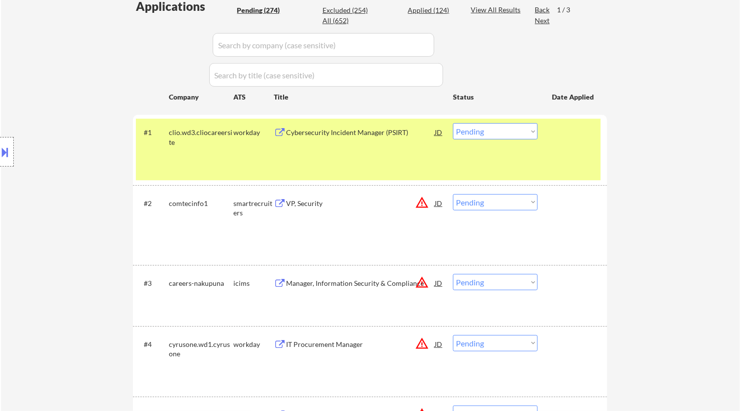
click at [401, 140] on div "Cybersecurity Incident Manager (PSIRT)" at bounding box center [360, 132] width 149 height 18
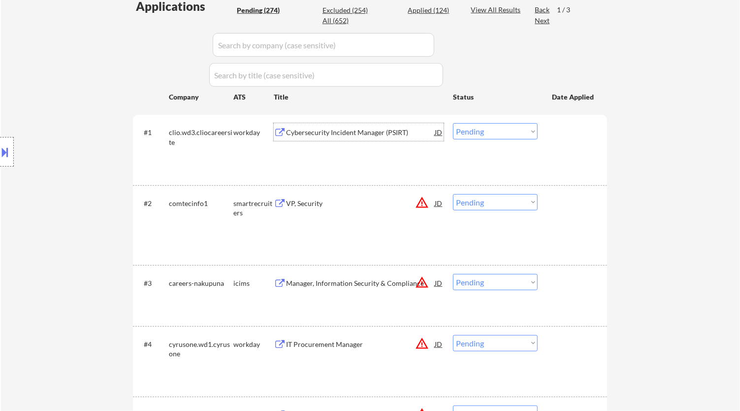
click at [495, 138] on select "Choose an option... Pending Applied Excluded (Questions) Excluded (Expired) Exc…" at bounding box center [495, 131] width 85 height 16
click at [453, 123] on select "Choose an option... Pending Applied Excluded (Questions) Excluded (Expired) Exc…" at bounding box center [495, 131] width 85 height 16
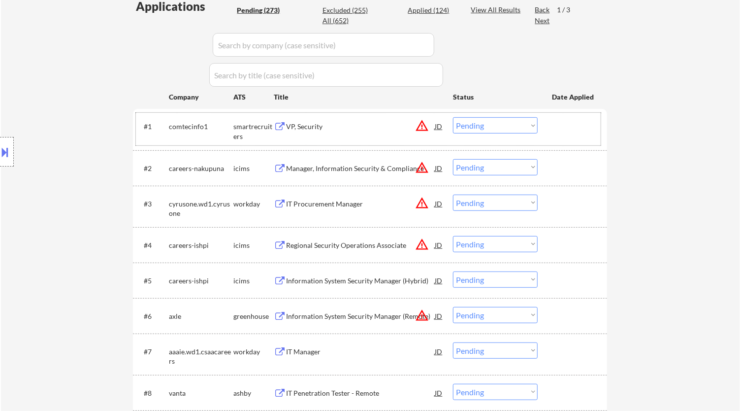
click at [392, 142] on div "#1 comtecinfo1 smartrecruiters VP, Security JD warning_amber Choose an option..…" at bounding box center [368, 129] width 465 height 33
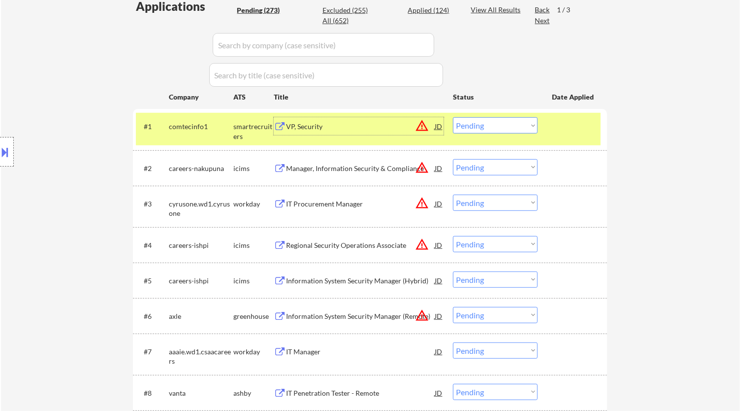
click at [395, 131] on div "VP, Security" at bounding box center [360, 126] width 149 height 18
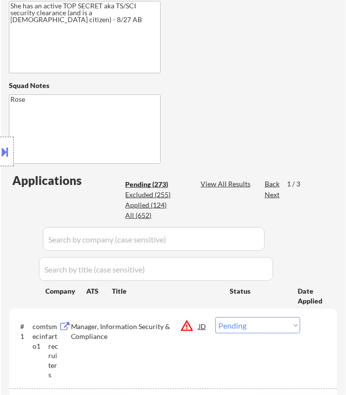
click at [283, 323] on select "Choose an option... Pending Applied Excluded (Questions) Excluded (Expired) Exc…" at bounding box center [257, 326] width 85 height 16
click at [215, 318] on select "Choose an option... Pending Applied Excluded (Questions) Excluded (Expired) Exc…" at bounding box center [257, 326] width 85 height 16
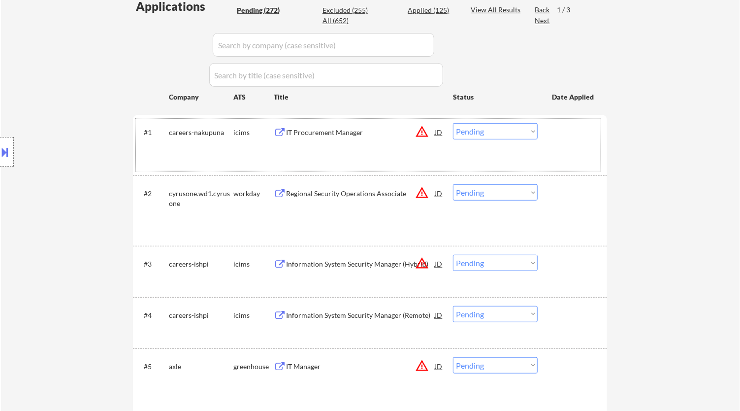
click at [373, 148] on div "#1 careers-nakupuna icims IT Procurement Manager JD warning_amber Choose an opt…" at bounding box center [368, 145] width 465 height 52
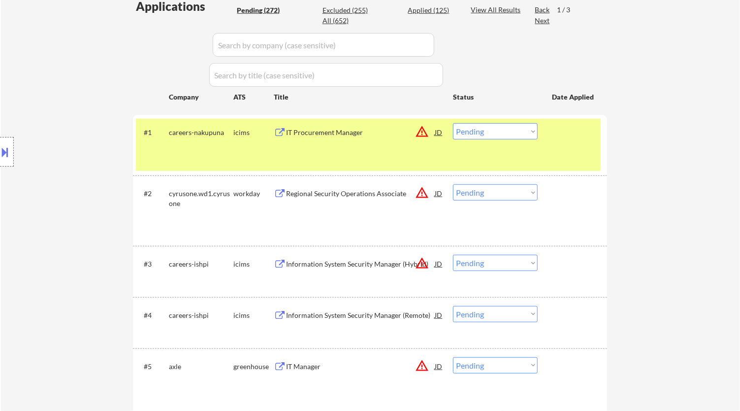
click at [379, 142] on div "#1 careers-nakupuna icims IT Procurement Manager JD warning_amber Choose an opt…" at bounding box center [368, 145] width 465 height 52
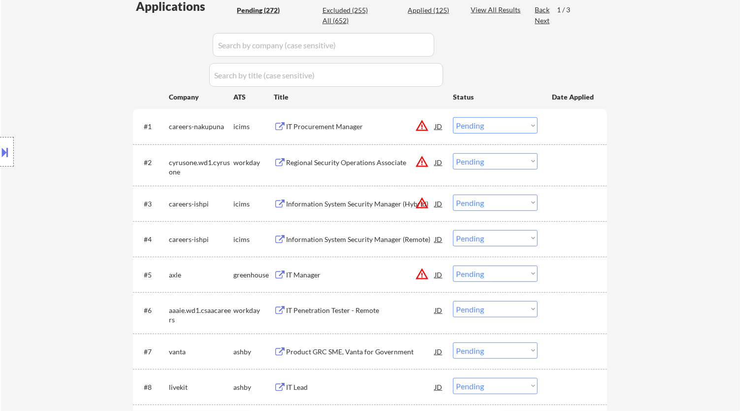
click at [371, 127] on div "IT Procurement Manager" at bounding box center [360, 127] width 149 height 10
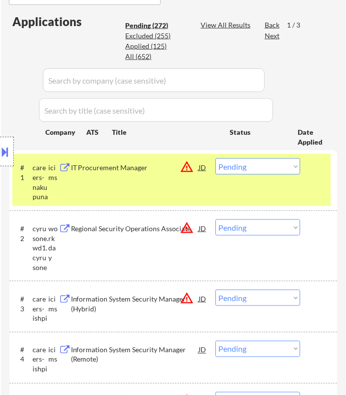
scroll to position [437, 0]
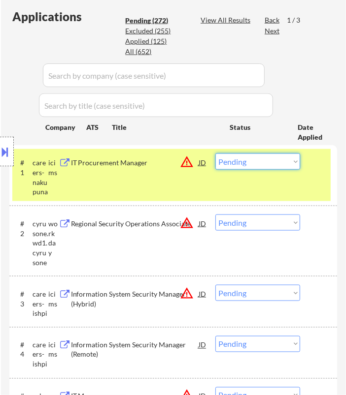
click at [260, 161] on select "Choose an option... Pending Applied Excluded (Questions) Excluded (Expired) Exc…" at bounding box center [257, 162] width 85 height 16
click at [215, 154] on select "Choose an option... Pending Applied Excluded (Questions) Excluded (Expired) Exc…" at bounding box center [257, 162] width 85 height 16
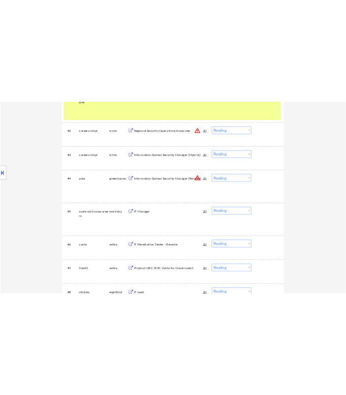
scroll to position [335, 0]
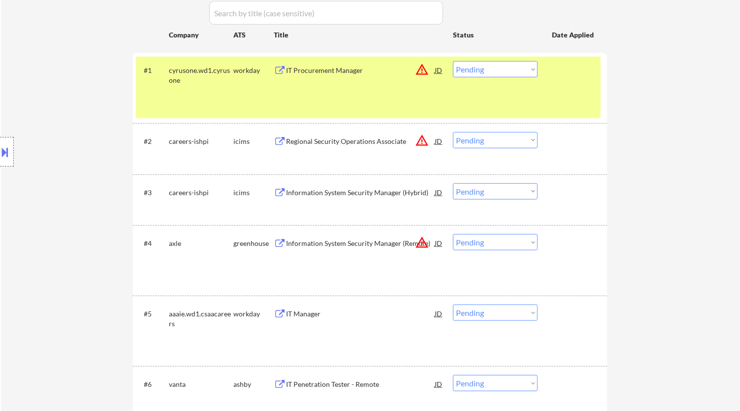
click at [406, 81] on div "#1 cyrusone.wd1.cyrusone workday IT Procurement Manager JD warning_amber Choose…" at bounding box center [368, 88] width 465 height 62
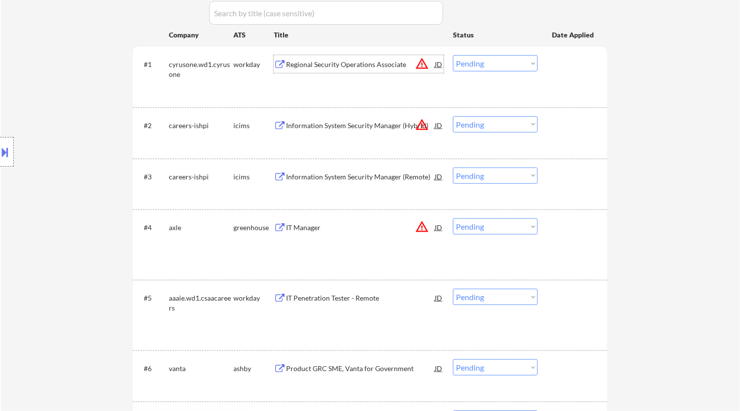
click at [402, 73] on div "#1 cyrusone.wd1.cyrusone workday Regional Security Operations Associate JD warn…" at bounding box center [368, 77] width 465 height 52
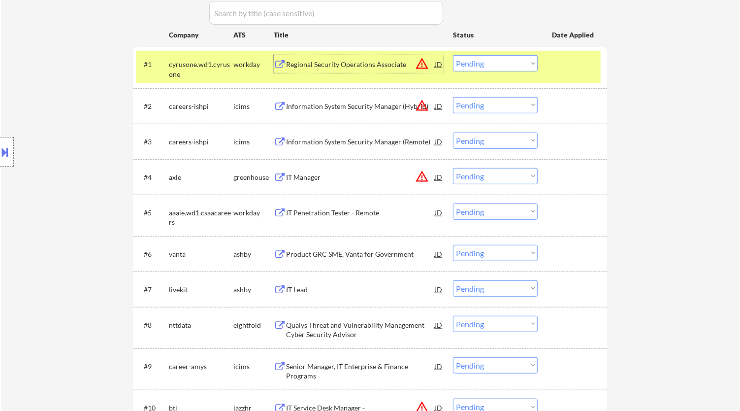
click at [402, 66] on div "Regional Security Operations Associate" at bounding box center [360, 65] width 149 height 10
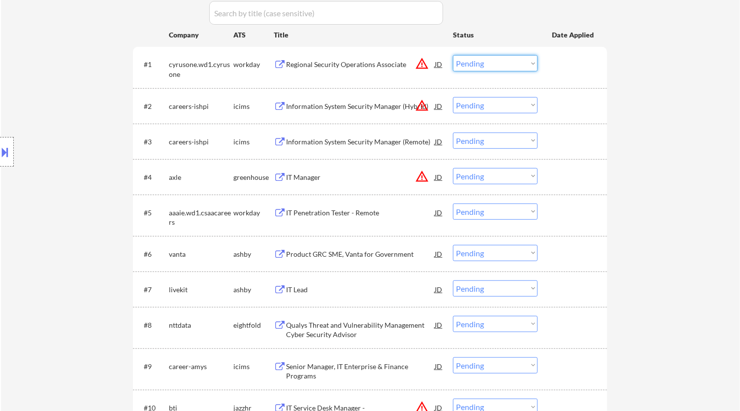
click at [477, 64] on select "Choose an option... Pending Applied Excluded (Questions) Excluded (Expired) Exc…" at bounding box center [495, 63] width 85 height 16
click at [453, 55] on select "Choose an option... Pending Applied Excluded (Questions) Excluded (Expired) Exc…" at bounding box center [495, 63] width 85 height 16
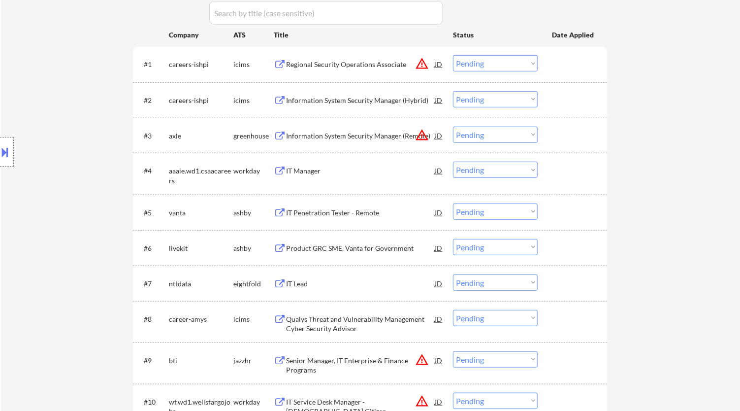
click at [400, 66] on div "Regional Security Operations Associate" at bounding box center [360, 65] width 149 height 10
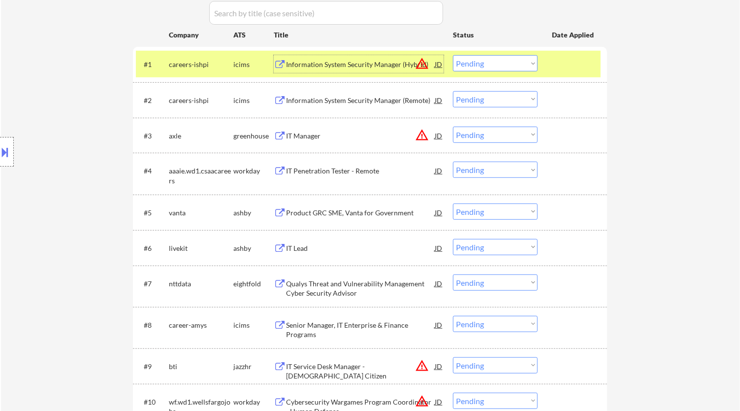
click at [498, 64] on select "Choose an option... Pending Applied Excluded (Questions) Excluded (Expired) Exc…" at bounding box center [495, 63] width 85 height 16
click at [453, 55] on select "Choose an option... Pending Applied Excluded (Questions) Excluded (Expired) Exc…" at bounding box center [495, 63] width 85 height 16
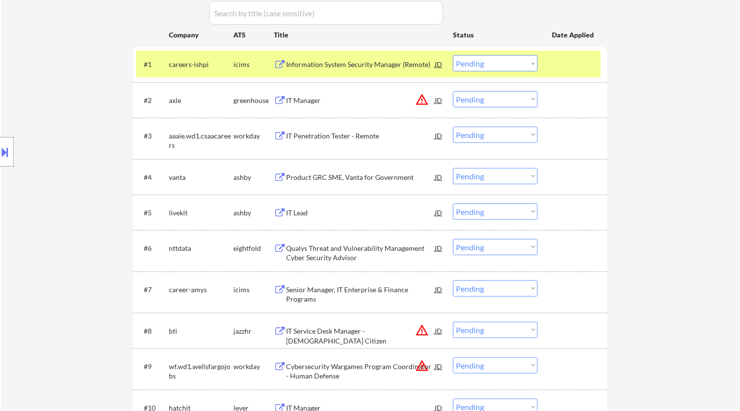
click at [385, 66] on div "Information System Security Manager (Remote)" at bounding box center [360, 65] width 149 height 10
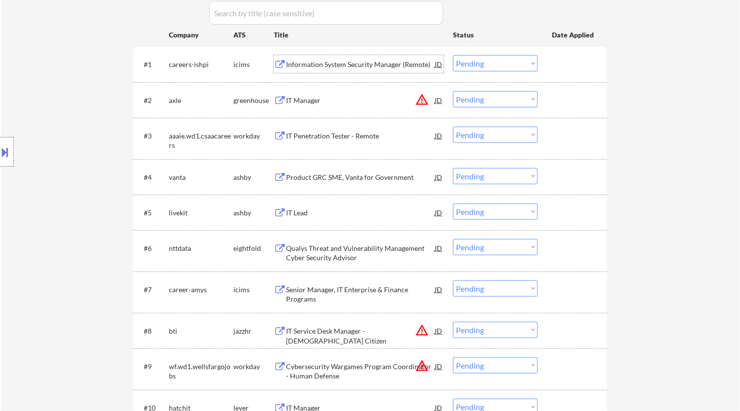
click at [476, 60] on select "Choose an option... Pending Applied Excluded (Questions) Excluded (Expired) Exc…" at bounding box center [495, 63] width 85 height 16
click at [453, 55] on select "Choose an option... Pending Applied Excluded (Questions) Excluded (Expired) Exc…" at bounding box center [495, 63] width 85 height 16
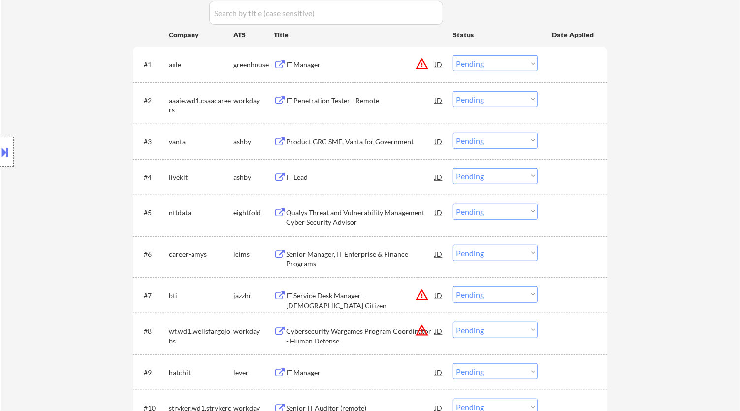
click at [381, 60] on div "IT Manager" at bounding box center [360, 65] width 149 height 10
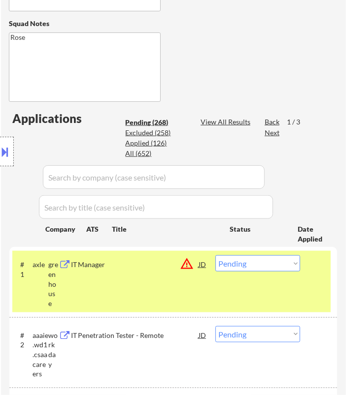
click at [10, 153] on button at bounding box center [5, 152] width 11 height 16
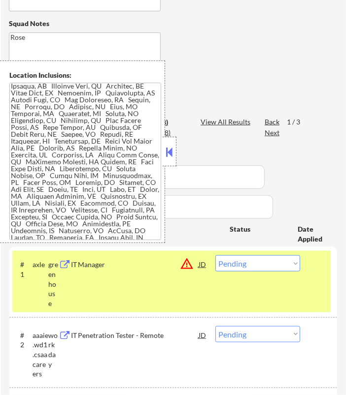
scroll to position [109, 0]
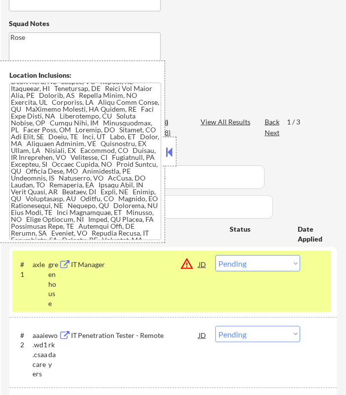
click at [270, 259] on select "Choose an option... Pending Applied Excluded (Questions) Excluded (Expired) Exc…" at bounding box center [257, 264] width 85 height 16
click at [215, 256] on select "Choose an option... Pending Applied Excluded (Questions) Excluded (Expired) Exc…" at bounding box center [257, 264] width 85 height 16
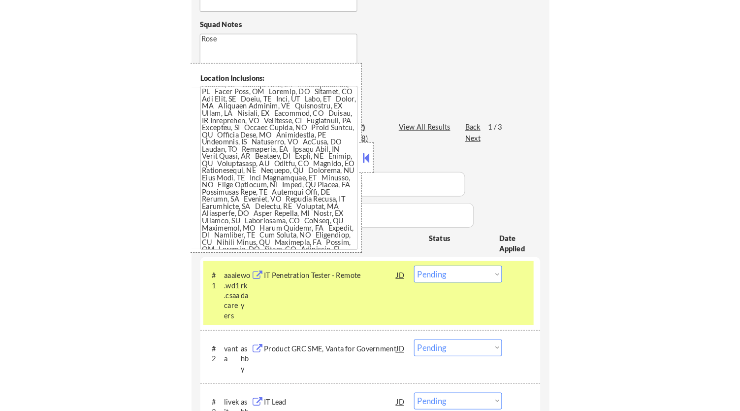
scroll to position [183, 0]
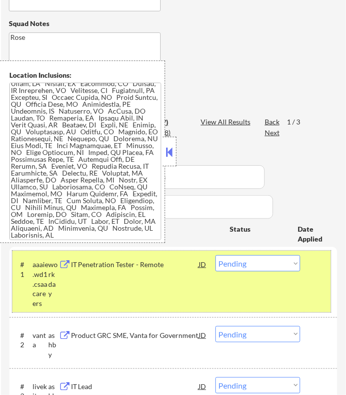
click at [166, 290] on div "#1 aaaie.wd1.csaacareers workday IT Penetration Tester - Remote JD warning_ambe…" at bounding box center [171, 282] width 318 height 62
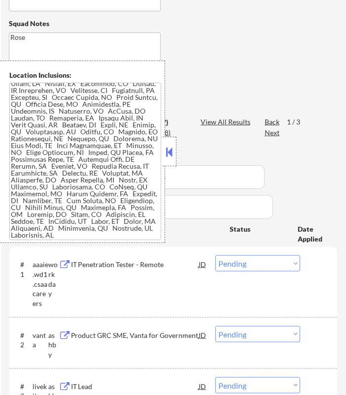
click at [186, 278] on div "#1 aaaie.wd1.csaacareers workday IT Penetration Tester - Remote JD warning_ambe…" at bounding box center [171, 282] width 318 height 62
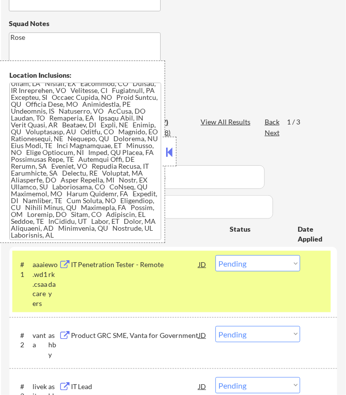
click at [189, 271] on div "IT Penetration Tester - Remote" at bounding box center [135, 265] width 128 height 18
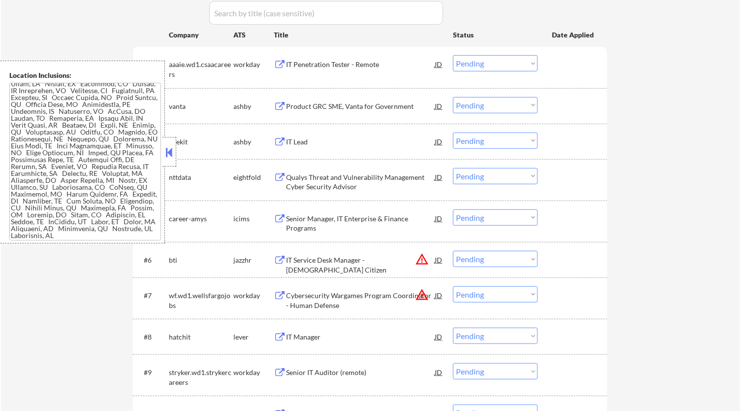
click at [488, 55] on select "Choose an option... Pending Applied Excluded (Questions) Excluded (Expired) Exc…" at bounding box center [495, 63] width 85 height 16
click at [453, 55] on select "Choose an option... Pending Applied Excluded (Questions) Excluded (Expired) Exc…" at bounding box center [495, 63] width 85 height 16
click at [172, 150] on button at bounding box center [169, 152] width 11 height 15
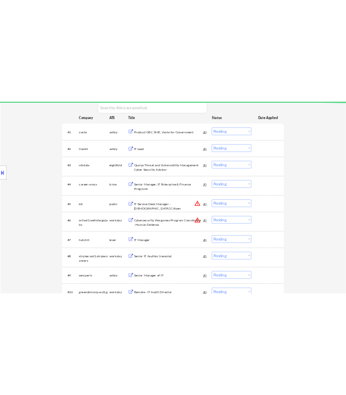
scroll to position [226, 0]
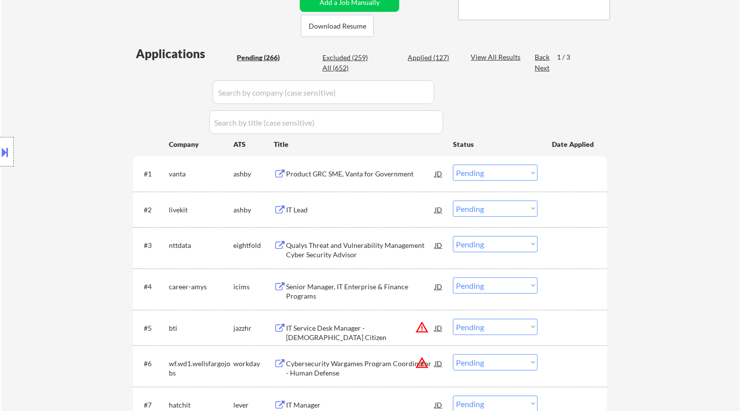
click at [398, 176] on div "Product GRC SME, Vanta for Government" at bounding box center [360, 174] width 149 height 10
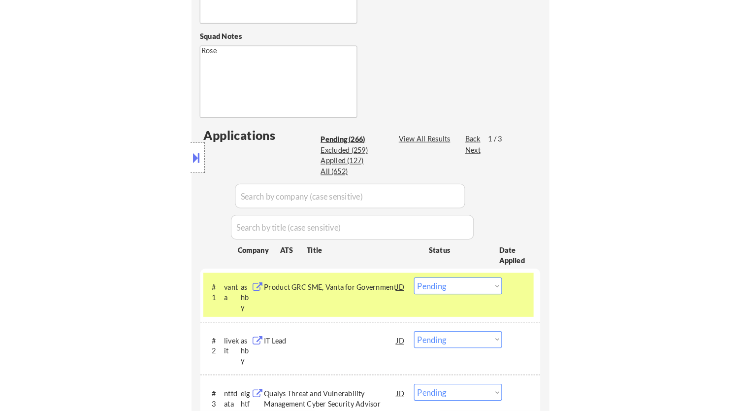
scroll to position [390, 0]
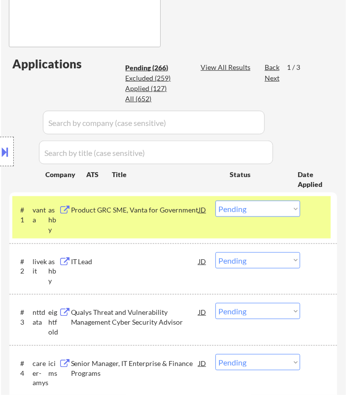
drag, startPoint x: 259, startPoint y: 208, endPoint x: 253, endPoint y: 201, distance: 9.4
click at [259, 208] on select "Choose an option... Pending Applied Excluded (Questions) Excluded (Expired) Exc…" at bounding box center [257, 209] width 85 height 16
click at [215, 201] on select "Choose an option... Pending Applied Excluded (Questions) Excluded (Expired) Exc…" at bounding box center [257, 209] width 85 height 16
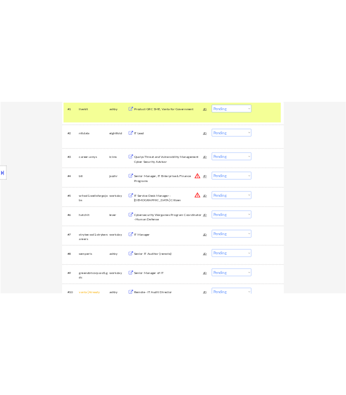
scroll to position [335, 0]
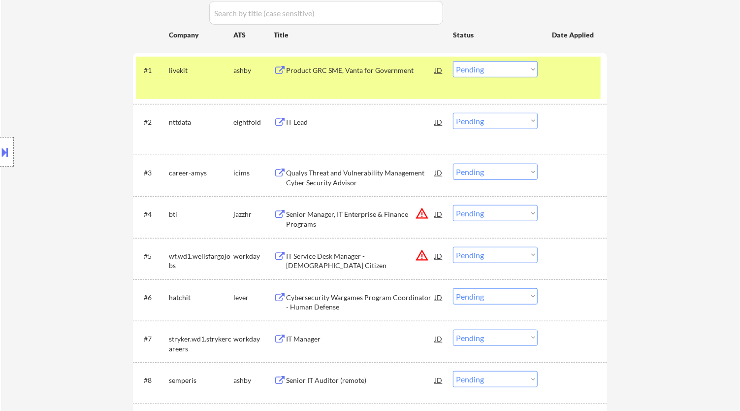
click at [402, 79] on div "#1 livekit ashby Product GRC SME, Vanta for Government JD warning_amber Choose …" at bounding box center [368, 78] width 465 height 42
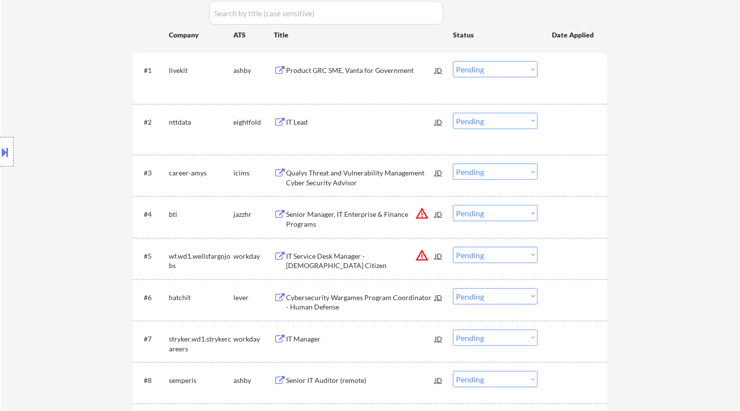
click at [388, 76] on div "Product GRC SME, Vanta for Government" at bounding box center [360, 70] width 149 height 18
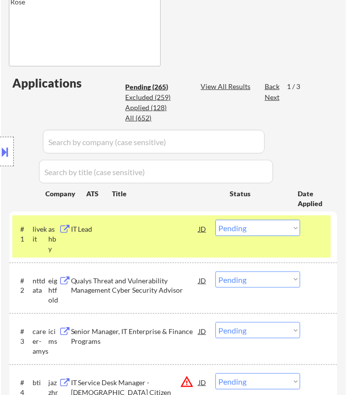
scroll to position [390, 0]
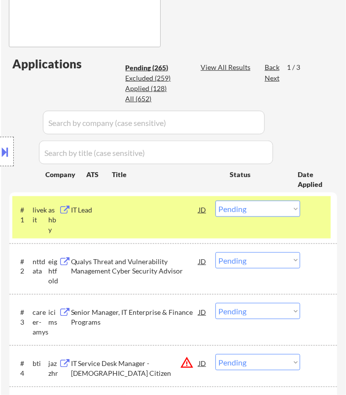
click at [264, 207] on select "Choose an option... Pending Applied Excluded (Questions) Excluded (Expired) Exc…" at bounding box center [257, 209] width 85 height 16
click at [215, 201] on select "Choose an option... Pending Applied Excluded (Questions) Excluded (Expired) Exc…" at bounding box center [257, 209] width 85 height 16
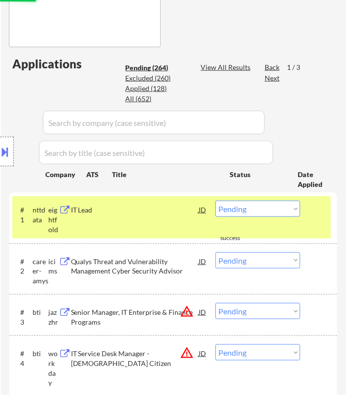
scroll to position [445, 0]
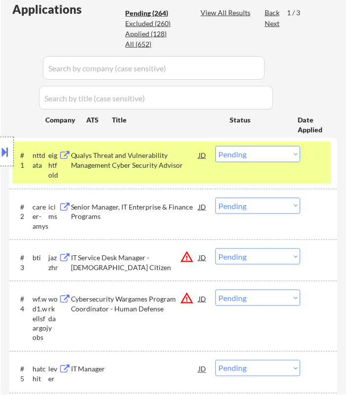
click at [164, 161] on div "Location Inclusions:" at bounding box center [88, 152] width 176 height 183
click at [171, 151] on div "Location Inclusions:" at bounding box center [88, 152] width 176 height 183
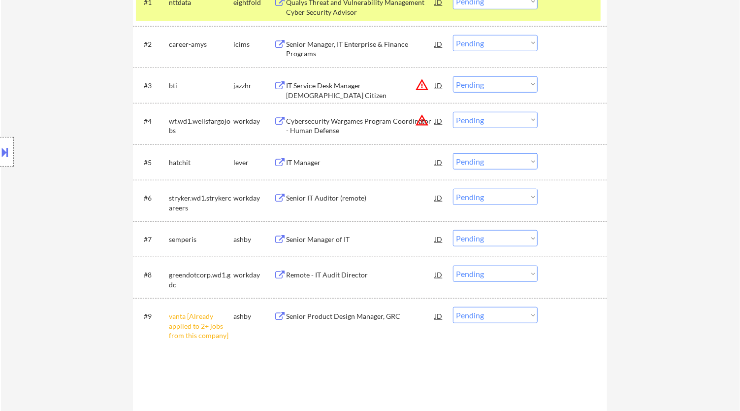
scroll to position [562, 0]
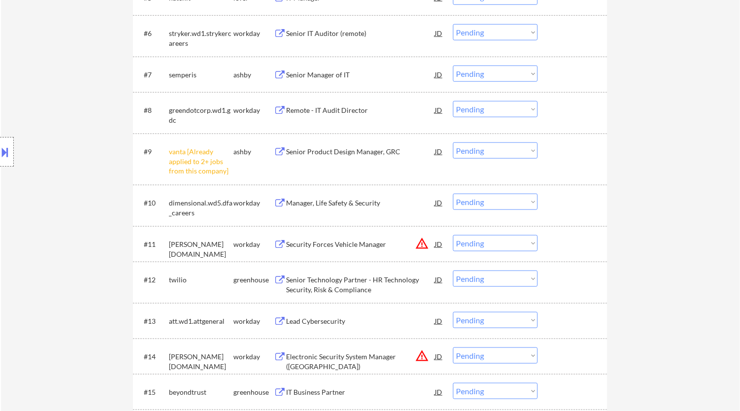
click at [518, 153] on select "Choose an option... Pending Applied Excluded (Questions) Excluded (Expired) Exc…" at bounding box center [495, 150] width 85 height 16
click at [453, 142] on select "Choose an option... Pending Applied Excluded (Questions) Excluded (Expired) Exc…" at bounding box center [495, 150] width 85 height 16
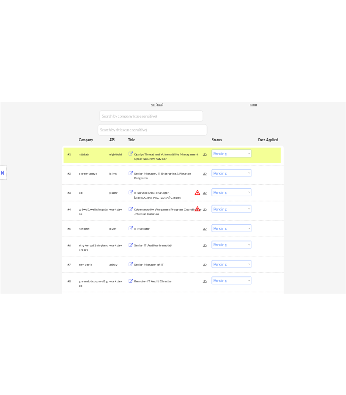
scroll to position [233, 0]
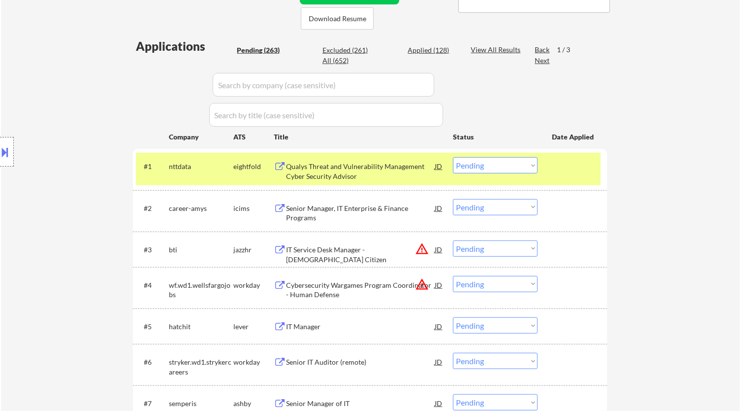
click at [420, 163] on div "Qualys Threat and Vulnerability Management Cyber Security Advisor" at bounding box center [360, 171] width 149 height 19
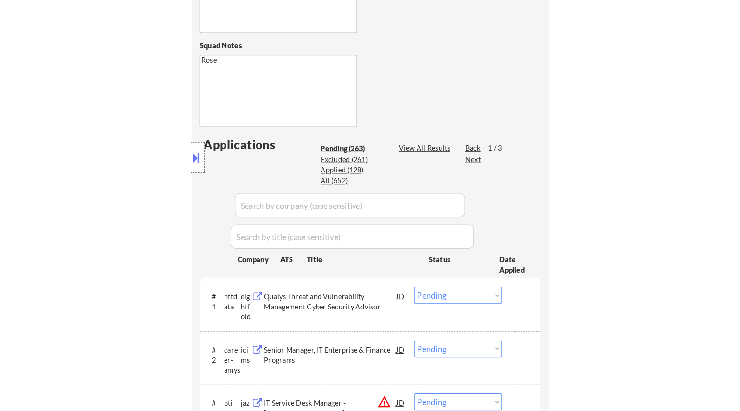
scroll to position [343, 0]
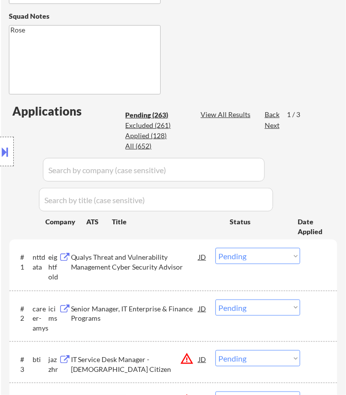
click at [291, 254] on select "Choose an option... Pending Applied Excluded (Questions) Excluded (Expired) Exc…" at bounding box center [257, 256] width 85 height 16
click at [215, 248] on select "Choose an option... Pending Applied Excluded (Questions) Excluded (Expired) Exc…" at bounding box center [257, 256] width 85 height 16
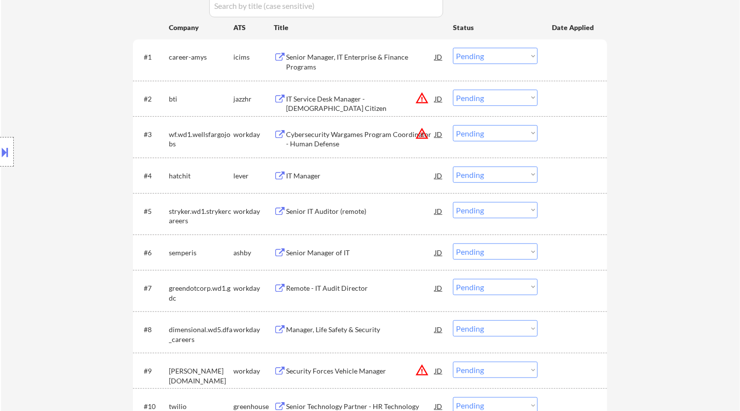
scroll to position [233, 0]
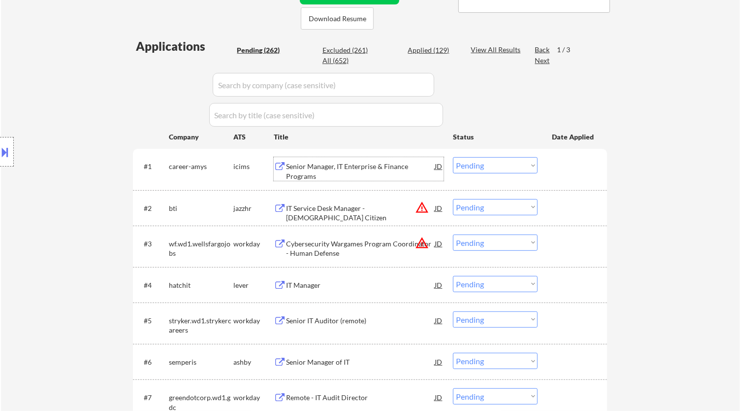
click at [396, 162] on div "Senior Manager, IT Enterprise & Finance Programs" at bounding box center [360, 171] width 149 height 19
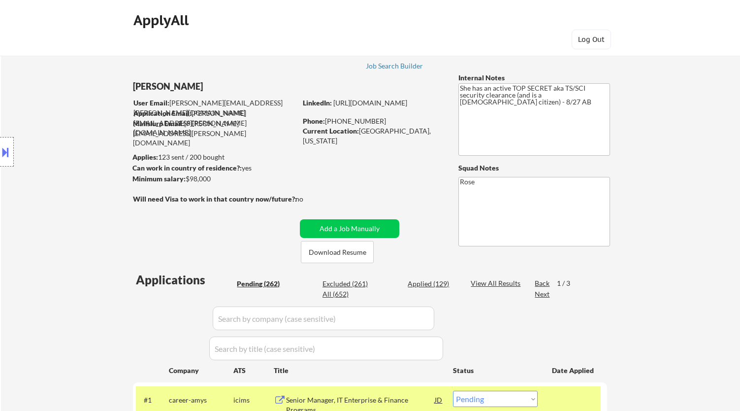
select select ""pending""
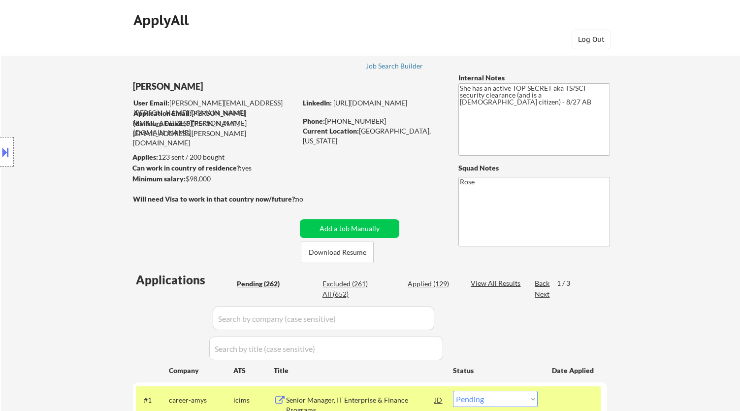
select select ""pending""
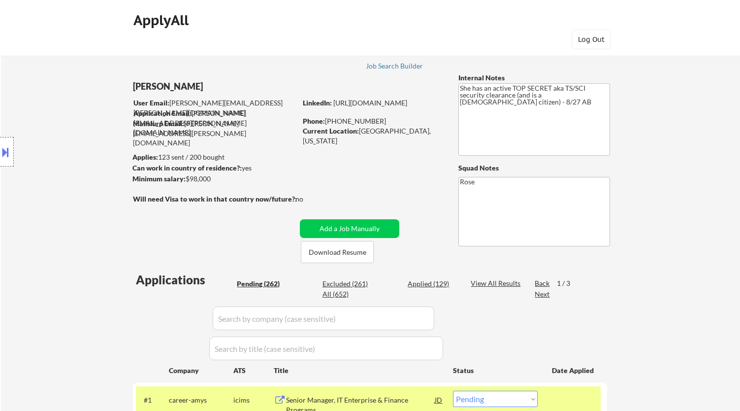
select select ""pending""
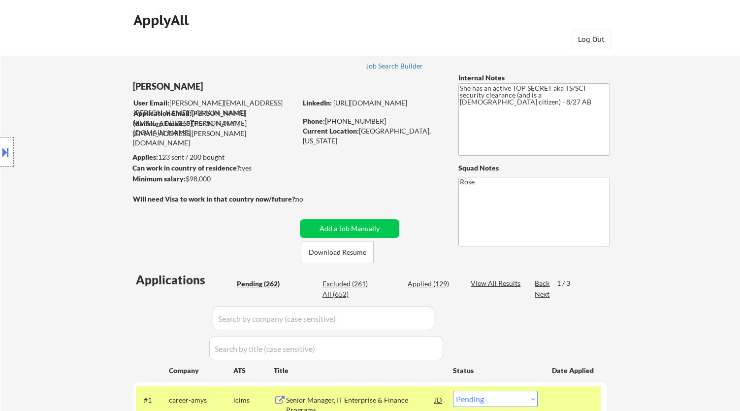
select select ""pending""
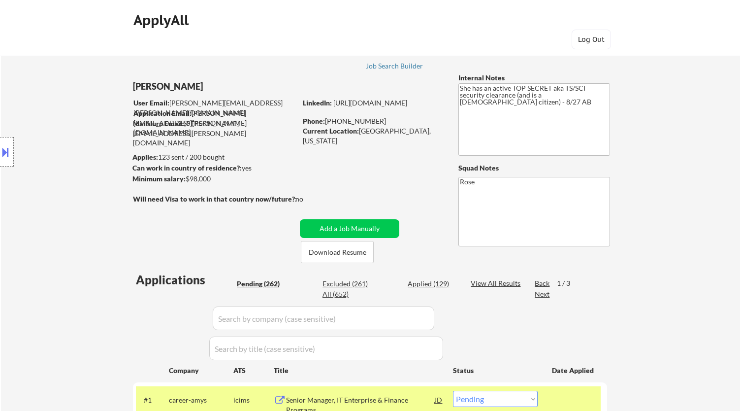
select select ""pending""
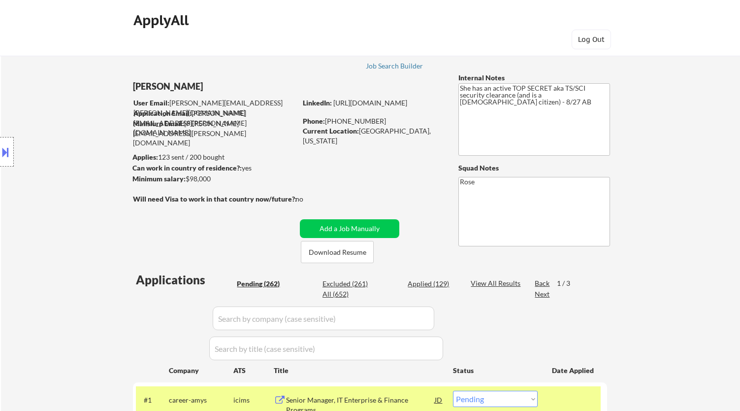
select select ""pending""
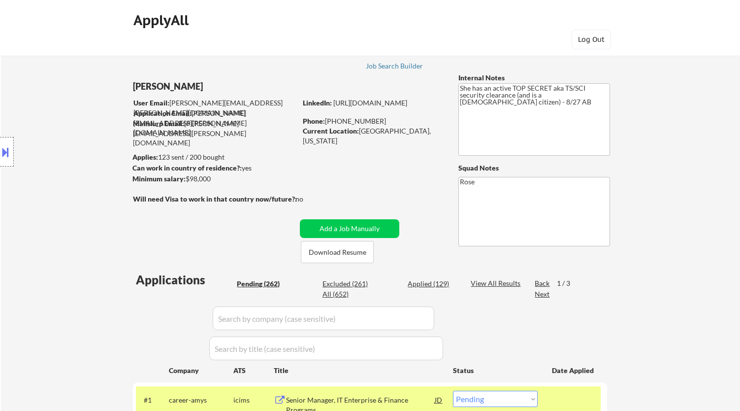
select select ""pending""
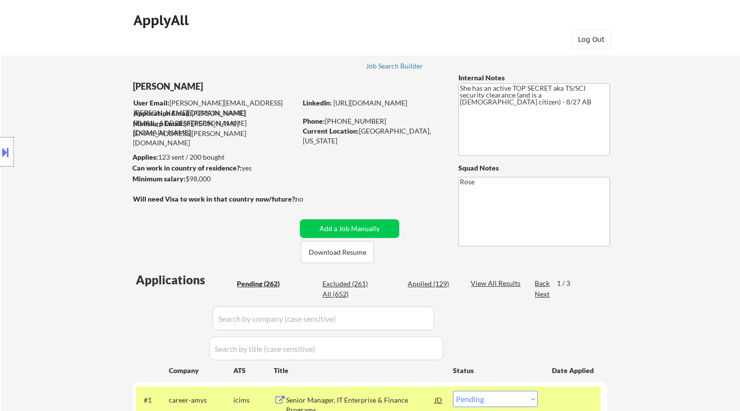
select select ""pending""
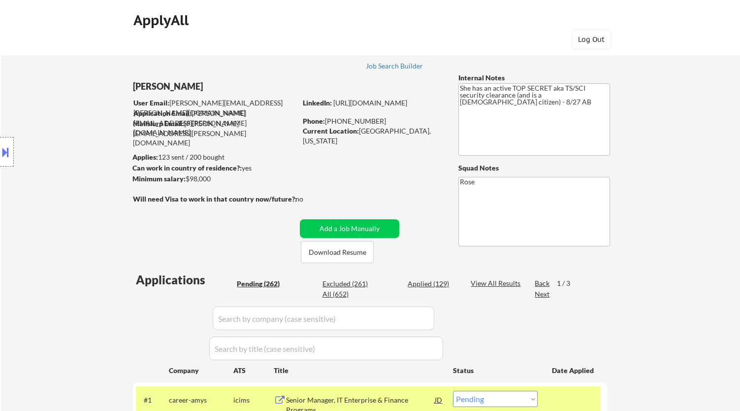
select select ""pending""
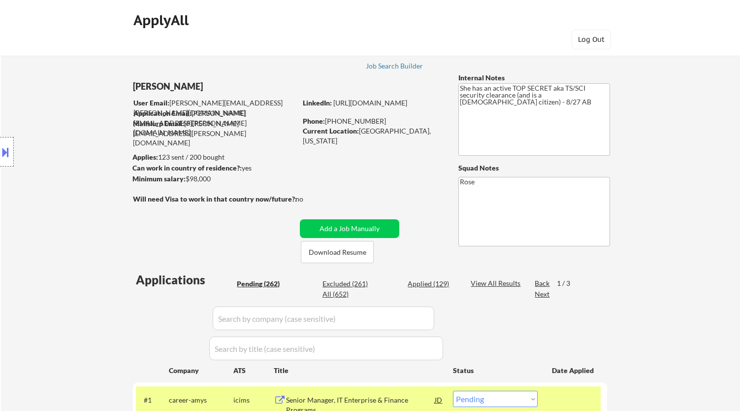
select select ""pending""
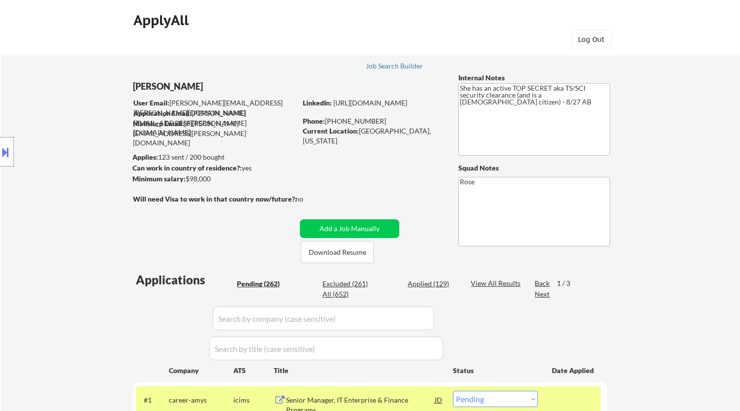
select select ""pending""
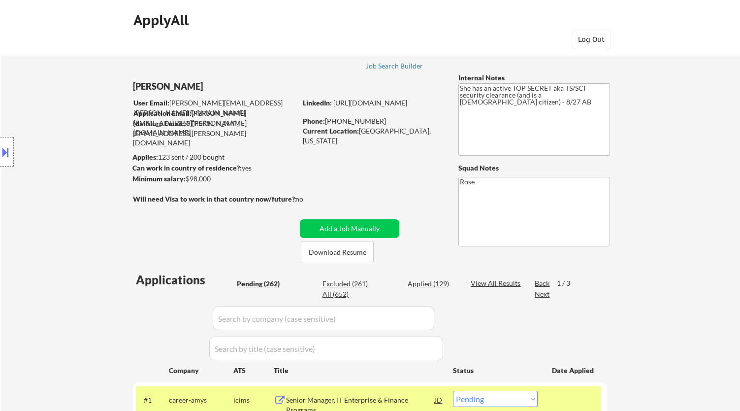
select select ""pending""
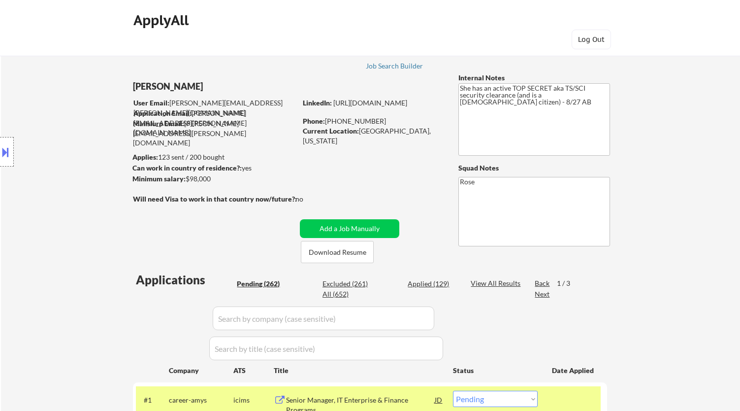
select select ""pending""
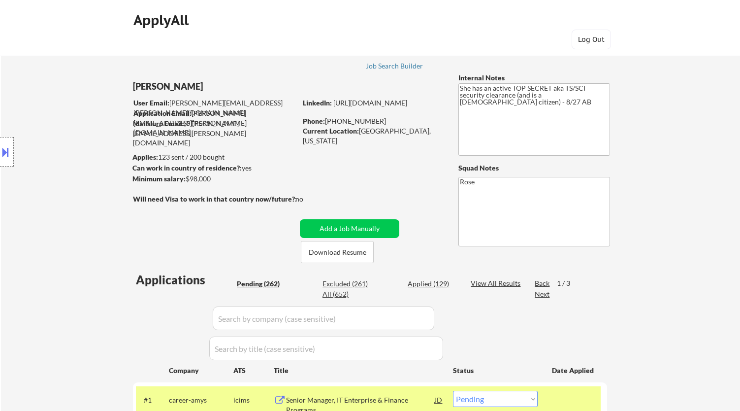
select select ""pending""
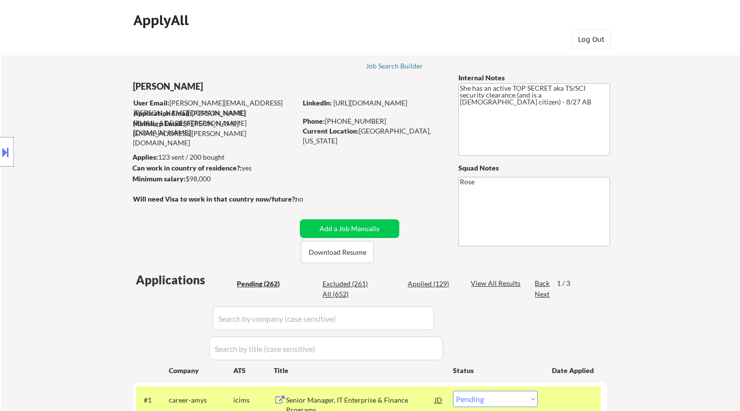
select select ""pending""
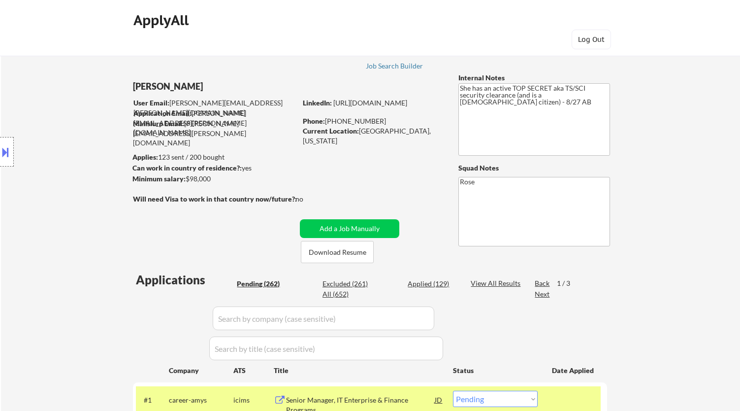
select select ""pending""
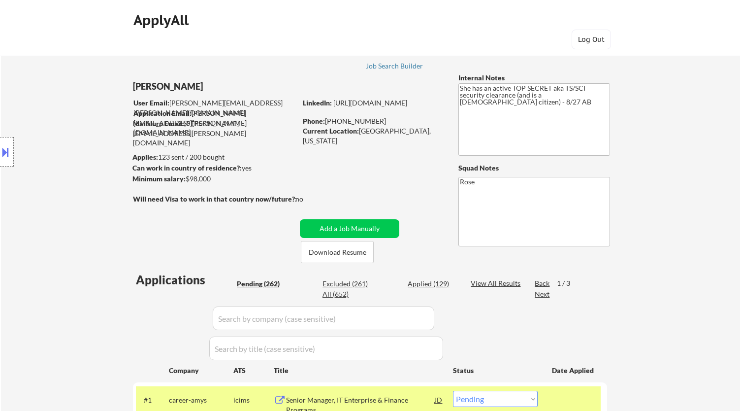
select select ""pending""
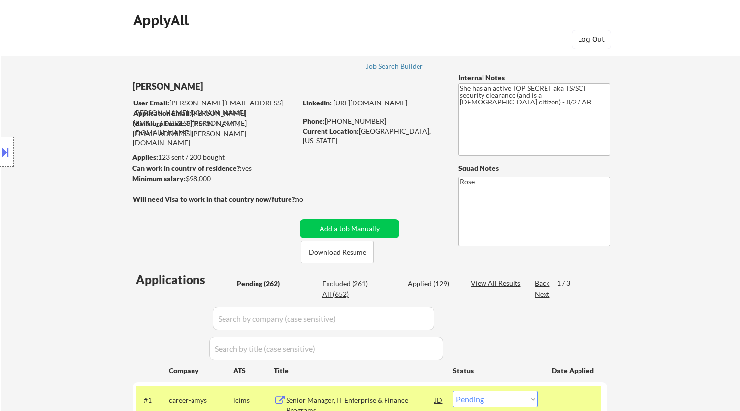
select select ""pending""
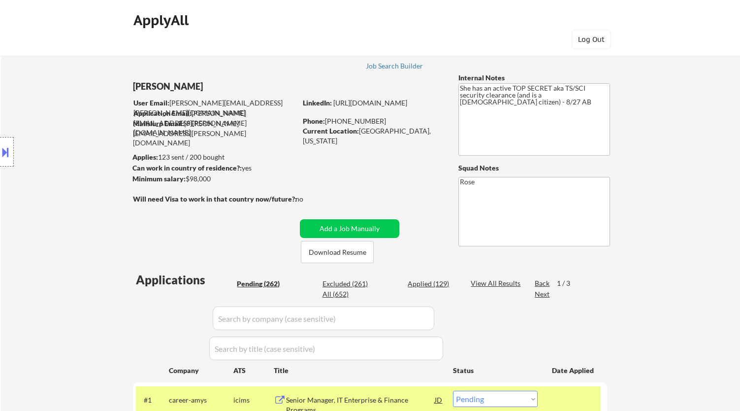
select select ""pending""
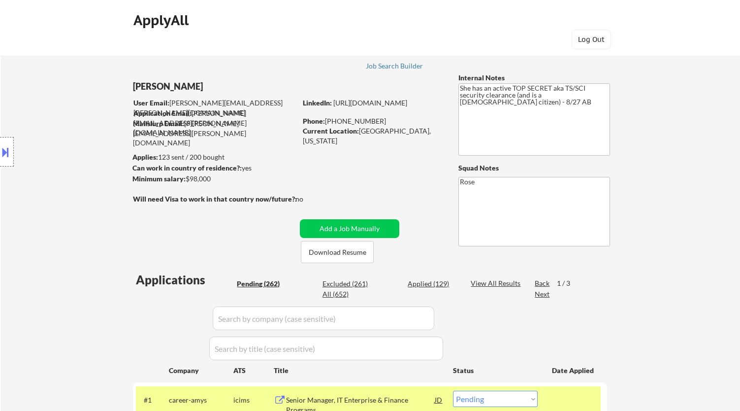
select select ""pending""
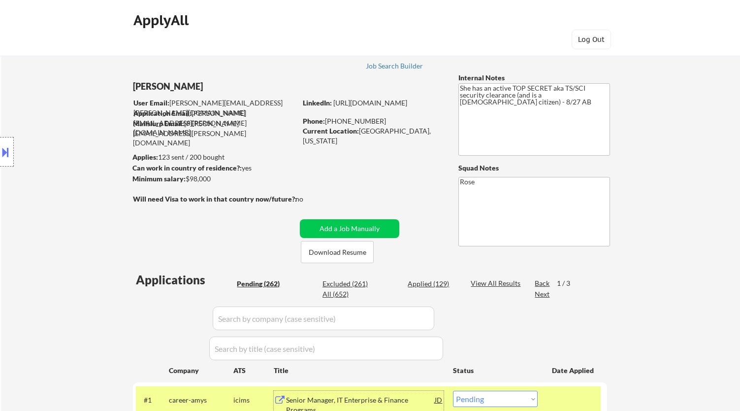
scroll to position [233, 0]
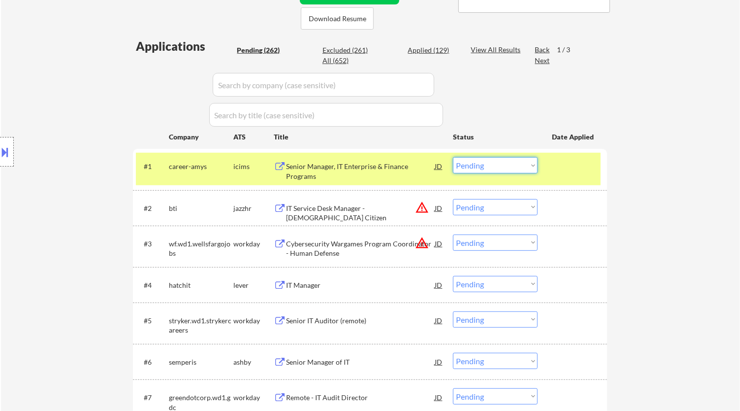
click at [522, 164] on select "Choose an option... Pending Applied Excluded (Questions) Excluded (Expired) Exc…" at bounding box center [495, 165] width 85 height 16
click at [453, 157] on select "Choose an option... Pending Applied Excluded (Questions) Excluded (Expired) Exc…" at bounding box center [495, 165] width 85 height 16
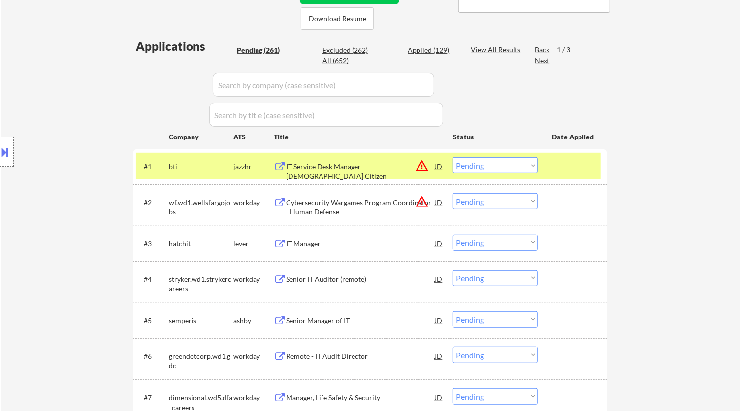
click at [407, 165] on div "IT Service Desk Manager - US Citizen" at bounding box center [360, 171] width 149 height 19
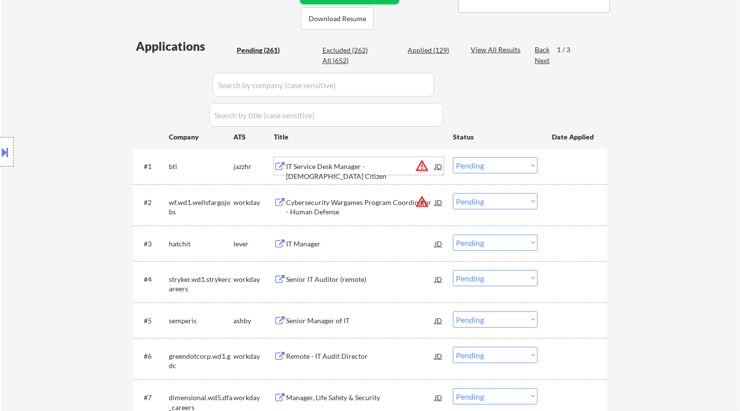
click at [487, 164] on select "Choose an option... Pending Applied Excluded (Questions) Excluded (Expired) Exc…" at bounding box center [495, 165] width 85 height 16
click at [453, 157] on select "Choose an option... Pending Applied Excluded (Questions) Excluded (Expired) Exc…" at bounding box center [495, 165] width 85 height 16
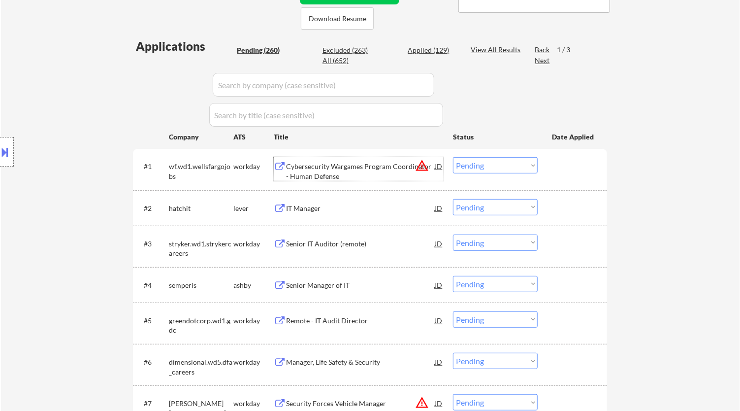
click at [394, 164] on div "Cybersecurity Wargames Program Coordinator - Human Defense" at bounding box center [360, 171] width 149 height 19
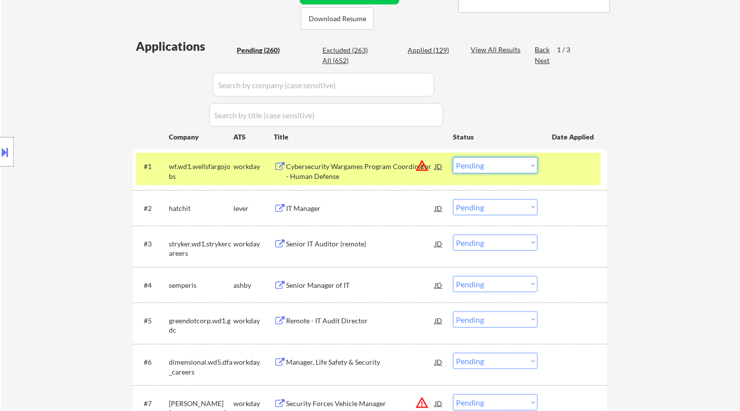
click at [519, 164] on select "Choose an option... Pending Applied Excluded (Questions) Excluded (Expired) Exc…" at bounding box center [495, 165] width 85 height 16
click at [453, 157] on select "Choose an option... Pending Applied Excluded (Questions) Excluded (Expired) Exc…" at bounding box center [495, 165] width 85 height 16
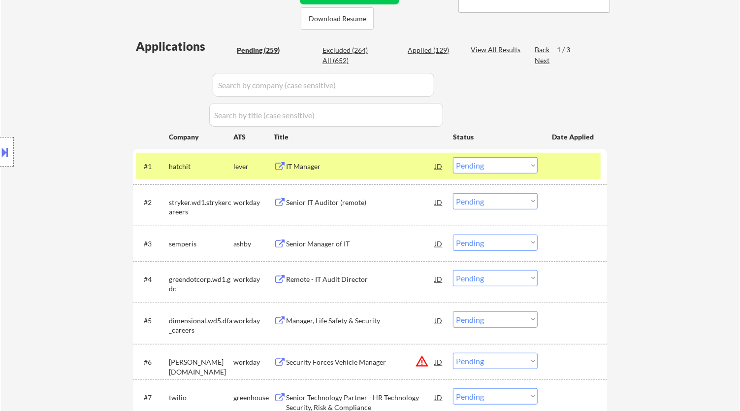
click at [410, 168] on div "IT Manager" at bounding box center [360, 167] width 149 height 10
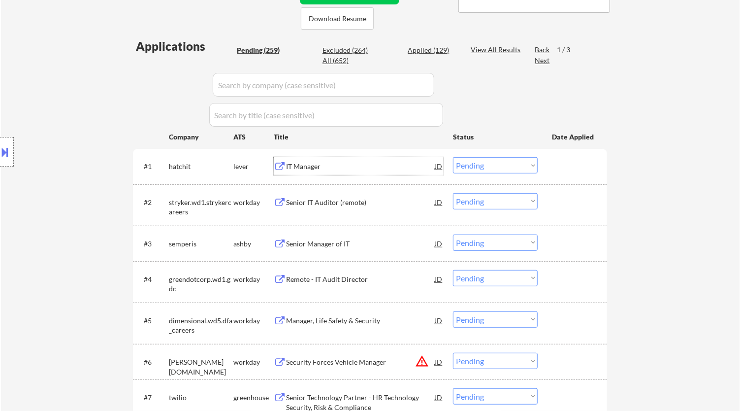
drag, startPoint x: 530, startPoint y: 164, endPoint x: 527, endPoint y: 172, distance: 8.2
click at [530, 164] on select "Choose an option... Pending Applied Excluded (Questions) Excluded (Expired) Exc…" at bounding box center [495, 165] width 85 height 16
click at [453, 157] on select "Choose an option... Pending Applied Excluded (Questions) Excluded (Expired) Exc…" at bounding box center [495, 165] width 85 height 16
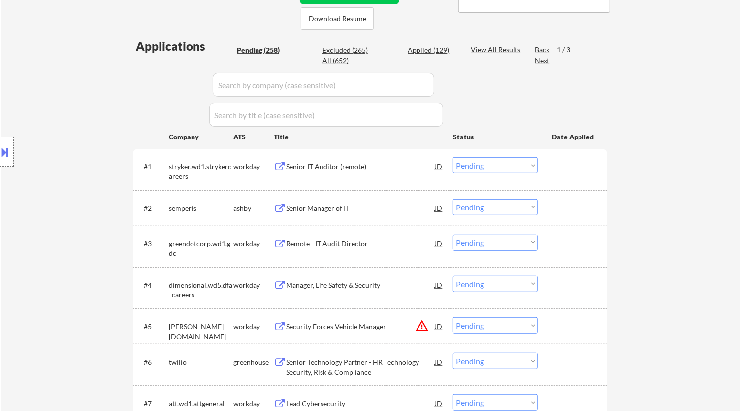
click at [367, 168] on div "Senior IT Auditor (remote)" at bounding box center [360, 167] width 149 height 10
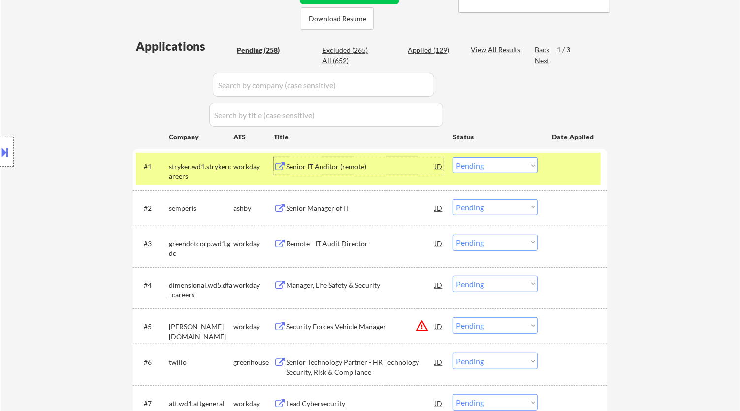
click at [491, 170] on select "Choose an option... Pending Applied Excluded (Questions) Excluded (Expired) Exc…" at bounding box center [495, 165] width 85 height 16
click at [453, 157] on select "Choose an option... Pending Applied Excluded (Questions) Excluded (Expired) Exc…" at bounding box center [495, 165] width 85 height 16
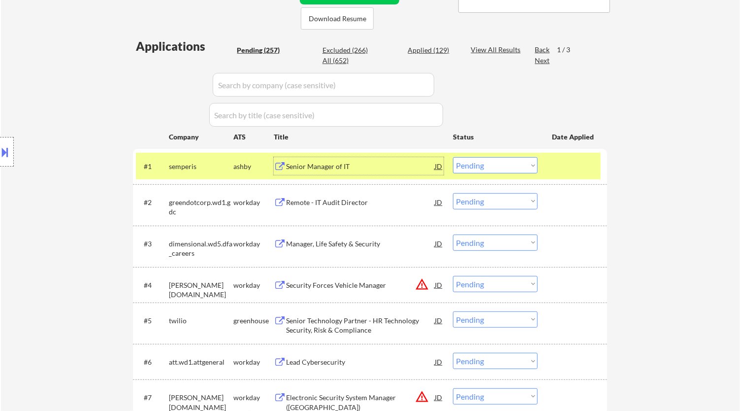
click at [417, 170] on div "Senior Manager of IT" at bounding box center [360, 167] width 149 height 10
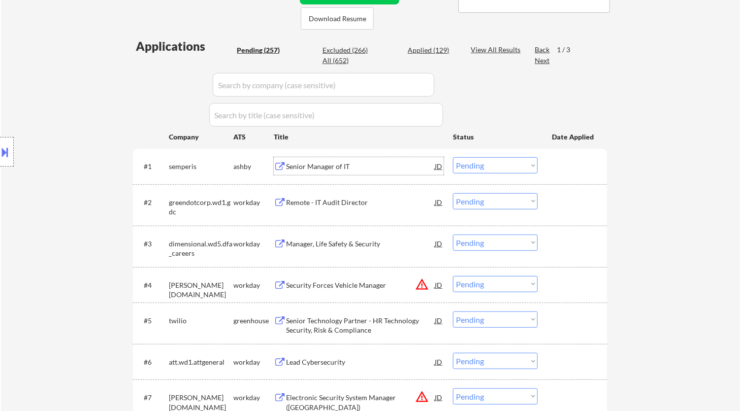
click at [491, 162] on select "Choose an option... Pending Applied Excluded (Questions) Excluded (Expired) Exc…" at bounding box center [495, 165] width 85 height 16
click at [453, 157] on select "Choose an option... Pending Applied Excluded (Questions) Excluded (Expired) Exc…" at bounding box center [495, 165] width 85 height 16
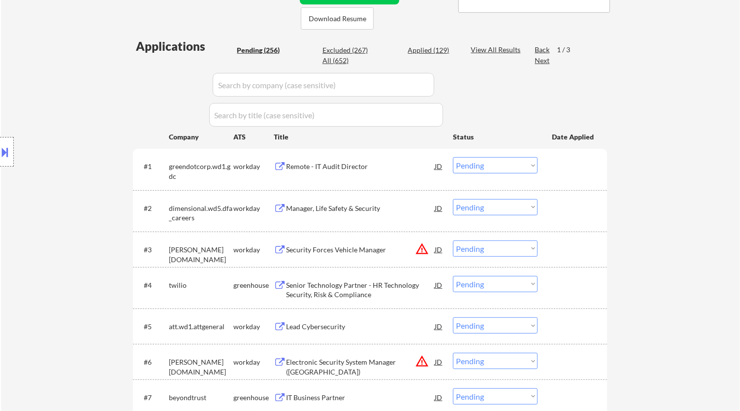
click at [376, 167] on div "Remote - IT Audit Director" at bounding box center [360, 167] width 149 height 10
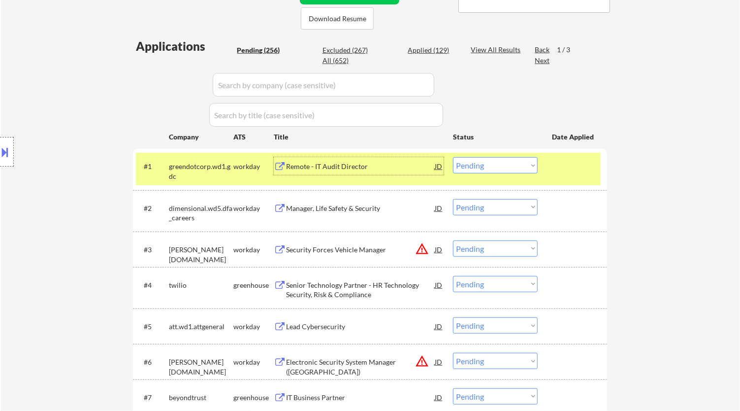
click at [363, 164] on div "Remote - IT Audit Director" at bounding box center [360, 167] width 149 height 10
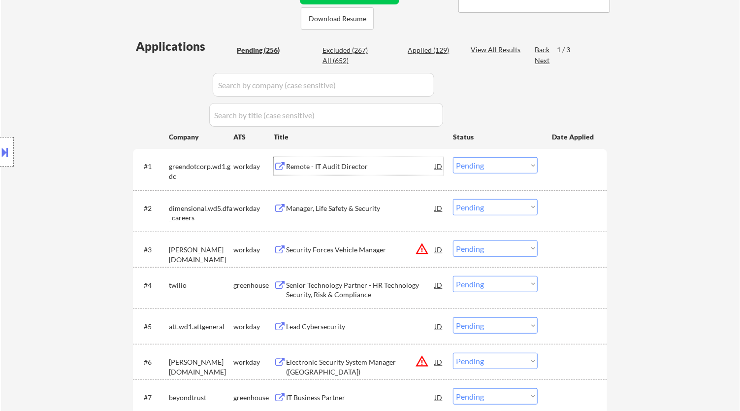
drag, startPoint x: 472, startPoint y: 164, endPoint x: 468, endPoint y: 171, distance: 8.4
click at [472, 164] on select "Choose an option... Pending Applied Excluded (Questions) Excluded (Expired) Exc…" at bounding box center [495, 165] width 85 height 16
click at [453, 157] on select "Choose an option... Pending Applied Excluded (Questions) Excluded (Expired) Exc…" at bounding box center [495, 165] width 85 height 16
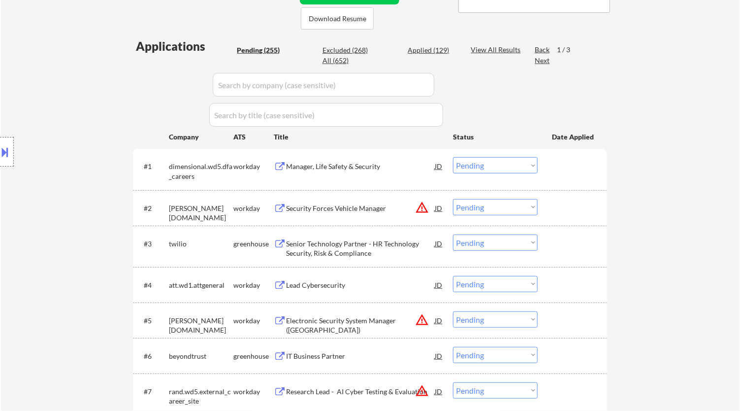
click at [406, 164] on div "Manager, Life Safety & Security" at bounding box center [360, 167] width 149 height 10
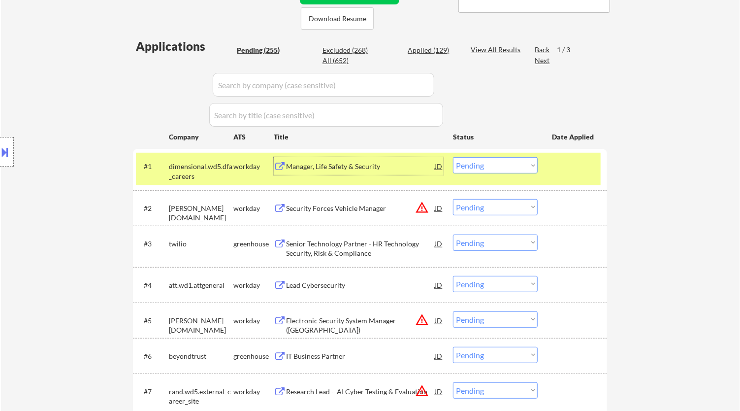
click at [513, 164] on select "Choose an option... Pending Applied Excluded (Questions) Excluded (Expired) Exc…" at bounding box center [495, 165] width 85 height 16
click at [453, 157] on select "Choose an option... Pending Applied Excluded (Questions) Excluded (Expired) Exc…" at bounding box center [495, 165] width 85 height 16
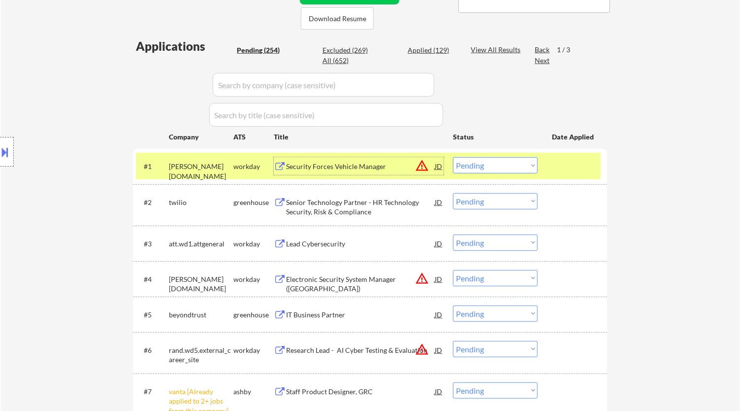
click at [376, 164] on div "Security Forces Vehicle Manager" at bounding box center [360, 167] width 149 height 10
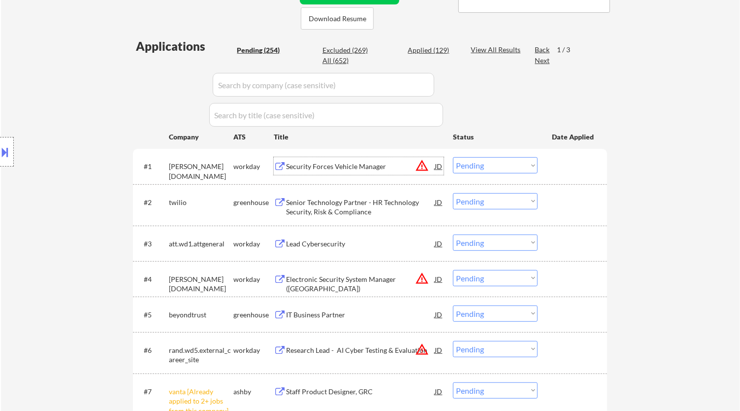
click at [506, 164] on select "Choose an option... Pending Applied Excluded (Questions) Excluded (Expired) Exc…" at bounding box center [495, 165] width 85 height 16
click at [453, 157] on select "Choose an option... Pending Applied Excluded (Questions) Excluded (Expired) Exc…" at bounding box center [495, 165] width 85 height 16
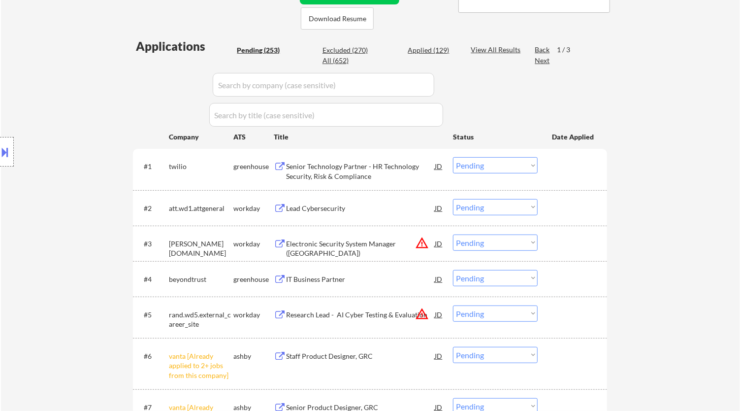
click at [388, 162] on div "Senior Technology Partner - HR Technology Security, Risk & Compliance" at bounding box center [360, 171] width 149 height 19
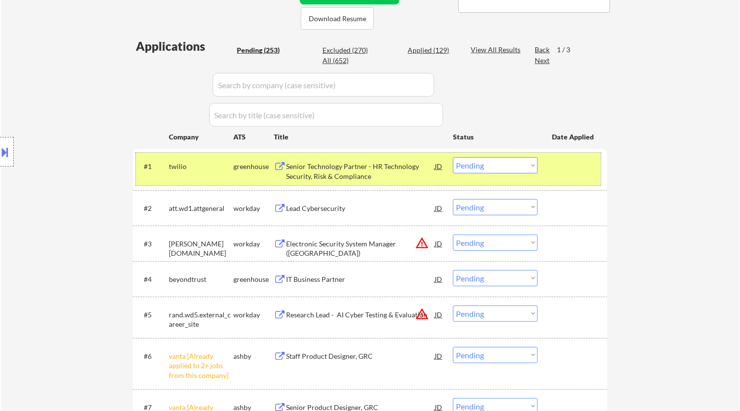
click at [541, 167] on div "#1 twilio greenhouse Senior Technology Partner - HR Technology Security, Risk &…" at bounding box center [368, 169] width 465 height 33
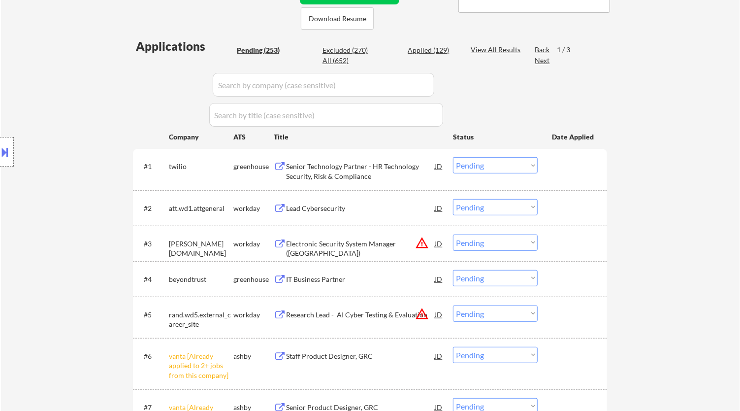
click at [508, 167] on select "Choose an option... Pending Applied Excluded (Questions) Excluded (Expired) Exc…" at bounding box center [495, 165] width 85 height 16
click at [453, 157] on select "Choose an option... Pending Applied Excluded (Questions) Excluded (Expired) Exc…" at bounding box center [495, 165] width 85 height 16
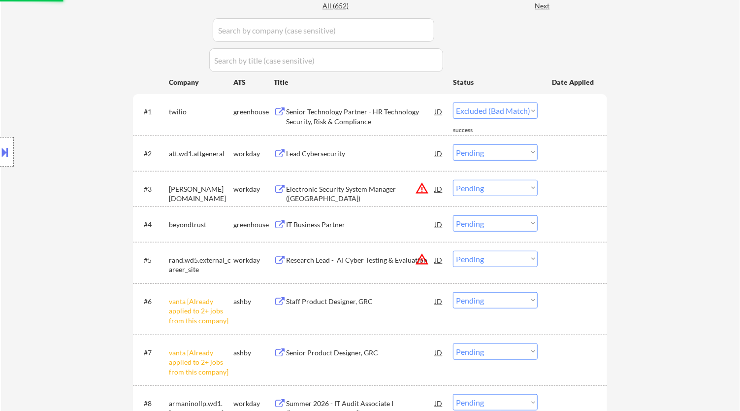
select select ""pending""
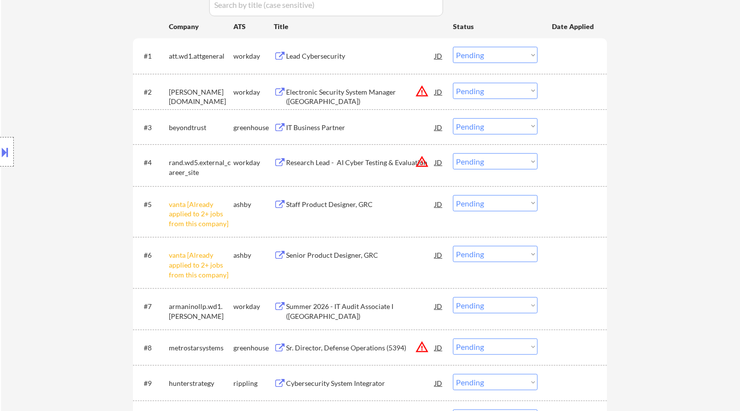
scroll to position [397, 0]
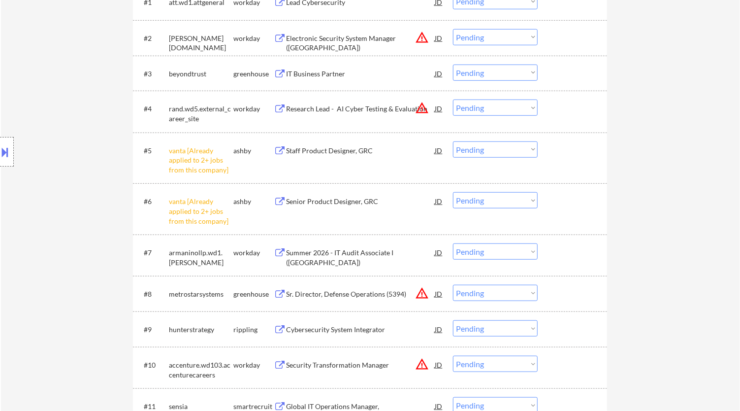
click at [504, 151] on select "Choose an option... Pending Applied Excluded (Questions) Excluded (Expired) Exc…" at bounding box center [495, 149] width 85 height 16
click at [453, 141] on select "Choose an option... Pending Applied Excluded (Questions) Excluded (Expired) Exc…" at bounding box center [495, 149] width 85 height 16
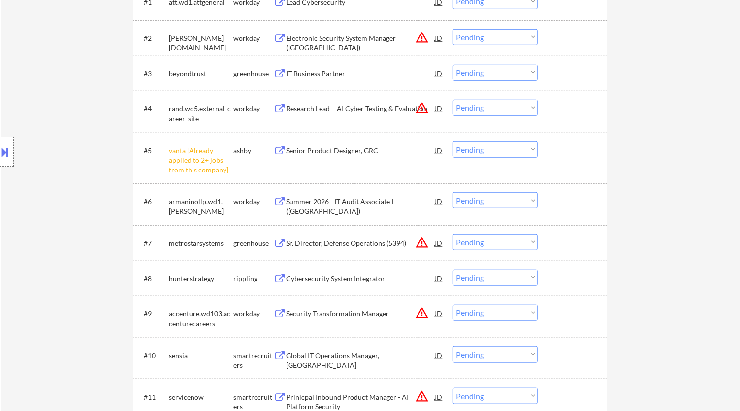
click at [512, 154] on select "Choose an option... Pending Applied Excluded (Questions) Excluded (Expired) Exc…" at bounding box center [495, 149] width 85 height 16
click at [453, 141] on select "Choose an option... Pending Applied Excluded (Questions) Excluded (Expired) Exc…" at bounding box center [495, 149] width 85 height 16
select select ""pending""
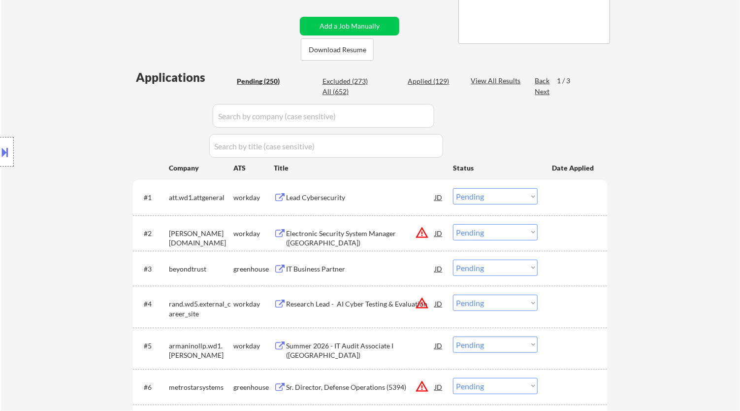
scroll to position [233, 0]
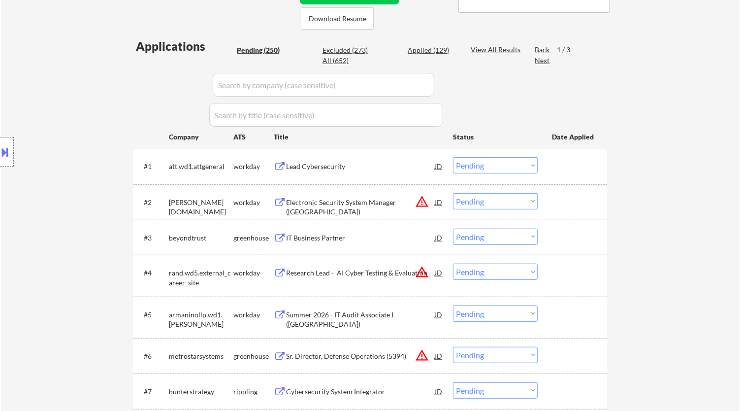
click at [366, 173] on div "Lead Cybersecurity" at bounding box center [360, 166] width 149 height 18
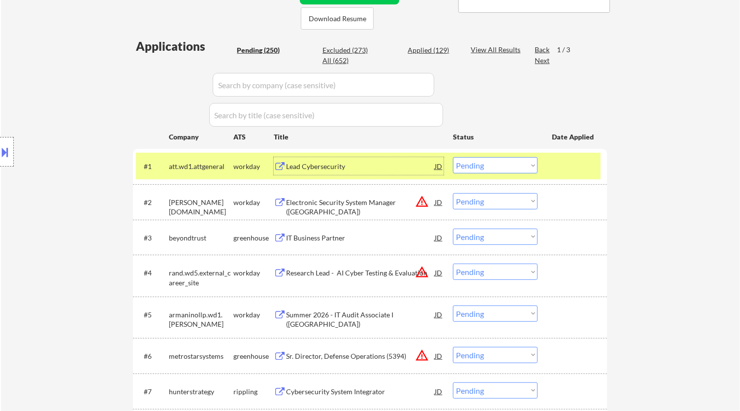
click at [521, 167] on select "Choose an option... Pending Applied Excluded (Questions) Excluded (Expired) Exc…" at bounding box center [495, 165] width 85 height 16
click at [453, 157] on select "Choose an option... Pending Applied Excluded (Questions) Excluded (Expired) Exc…" at bounding box center [495, 165] width 85 height 16
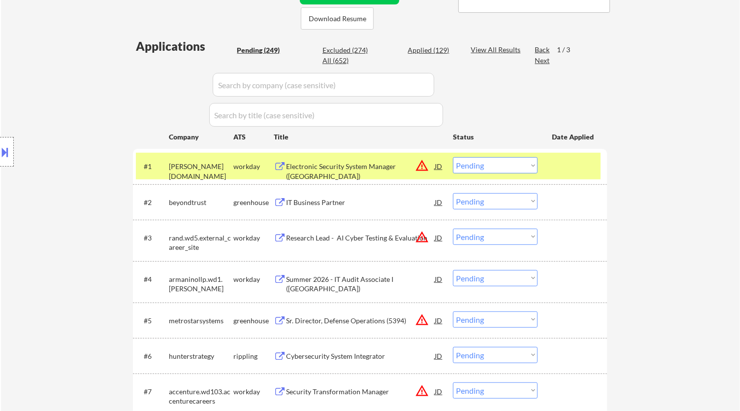
click at [394, 163] on div "Electronic Security System Manager (QATAR)" at bounding box center [360, 171] width 149 height 19
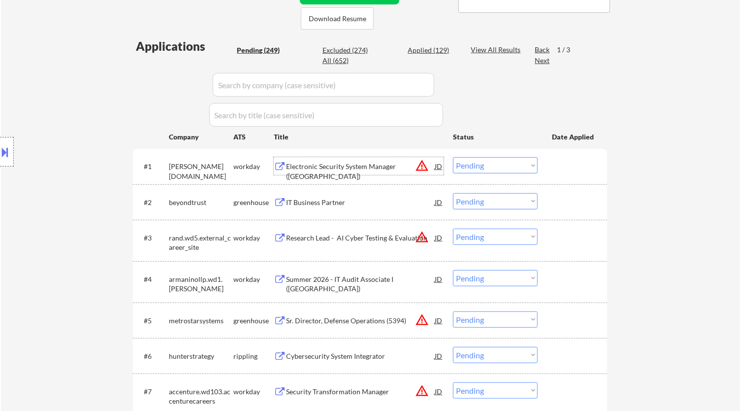
click at [503, 165] on select "Choose an option... Pending Applied Excluded (Questions) Excluded (Expired) Exc…" at bounding box center [495, 165] width 85 height 16
click at [453, 157] on select "Choose an option... Pending Applied Excluded (Questions) Excluded (Expired) Exc…" at bounding box center [495, 165] width 85 height 16
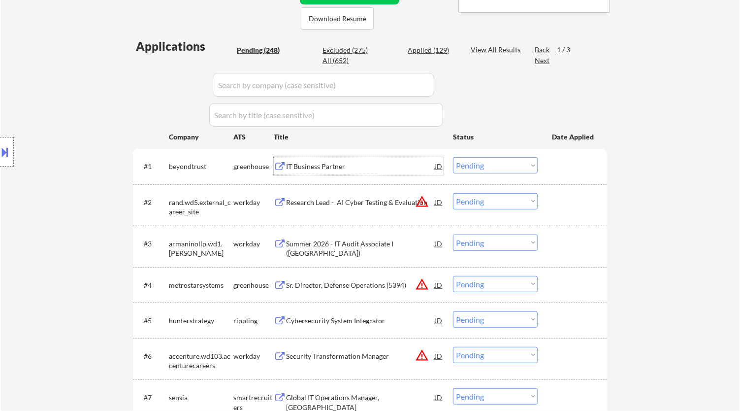
click at [419, 172] on div "IT Business Partner" at bounding box center [360, 166] width 149 height 18
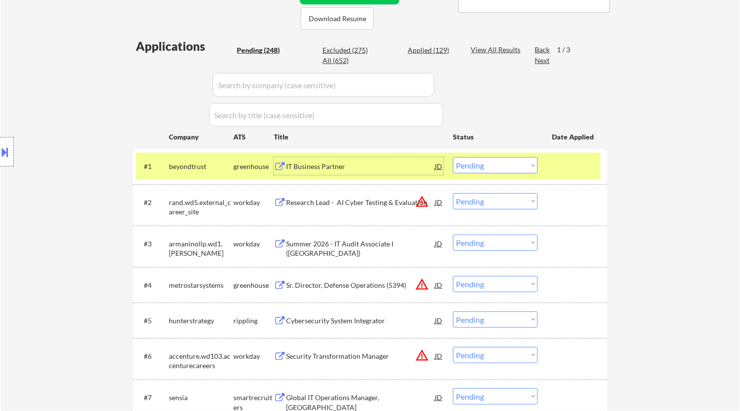
click at [439, 167] on div "JD" at bounding box center [439, 166] width 10 height 18
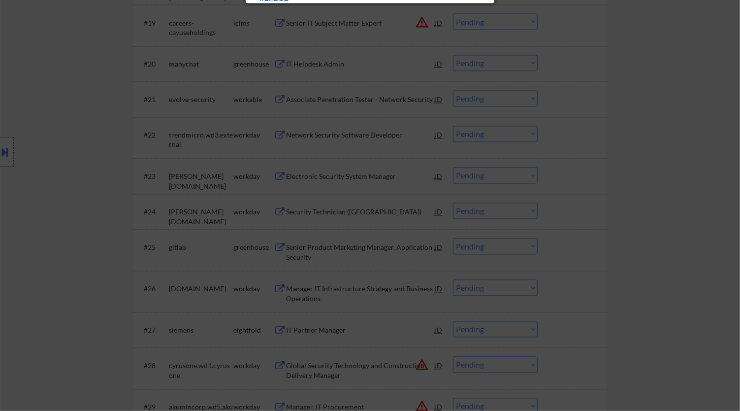
scroll to position [885, 0]
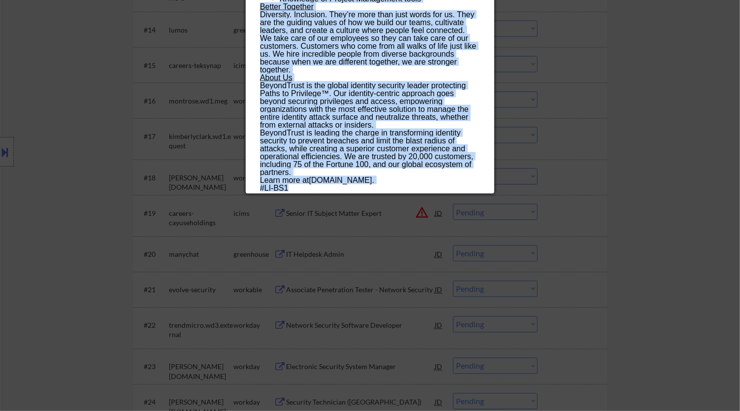
drag, startPoint x: 258, startPoint y: 43, endPoint x: 417, endPoint y: 183, distance: 212.1
copy div "IT Business Partner beyondtrust Remote United States AI Location Check ✅: Clien…"
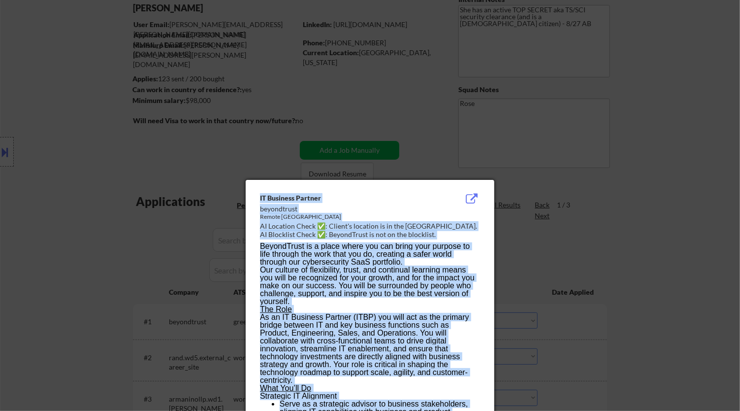
scroll to position [64, 0]
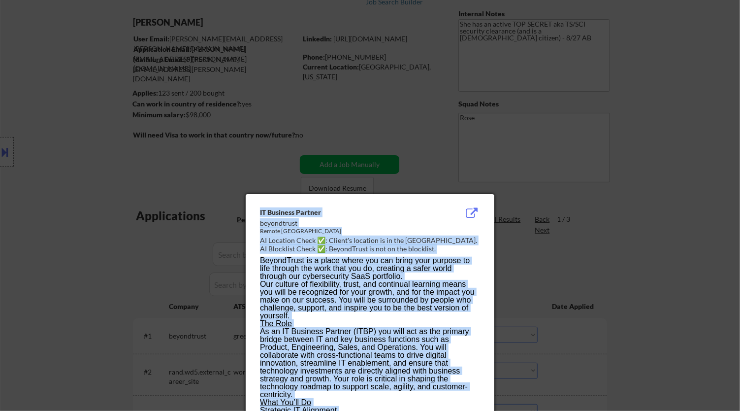
click at [472, 207] on button at bounding box center [471, 213] width 15 height 12
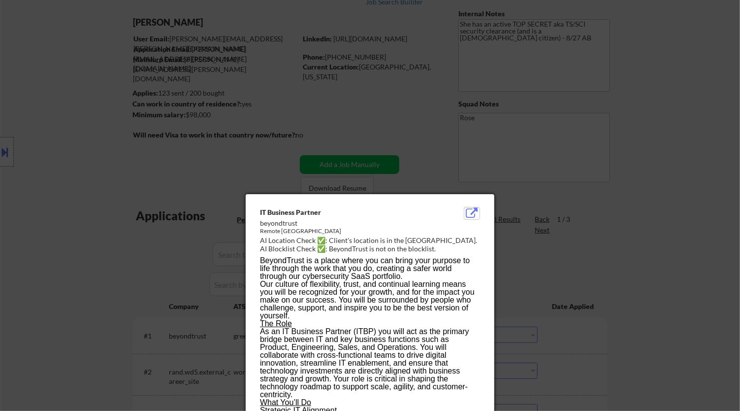
click at [711, 132] on div at bounding box center [370, 205] width 740 height 411
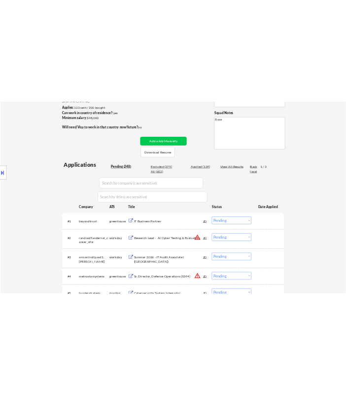
scroll to position [173, 0]
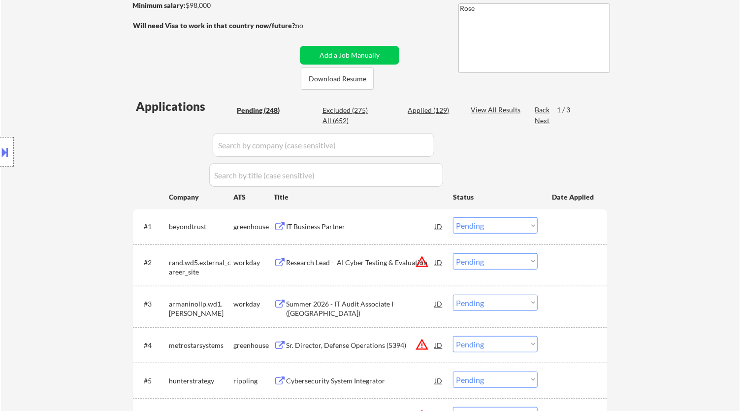
click at [476, 219] on select "Choose an option... Pending Applied Excluded (Questions) Excluded (Expired) Exc…" at bounding box center [495, 225] width 85 height 16
click at [453, 217] on select "Choose an option... Pending Applied Excluded (Questions) Excluded (Expired) Exc…" at bounding box center [495, 225] width 85 height 16
select select ""pending""
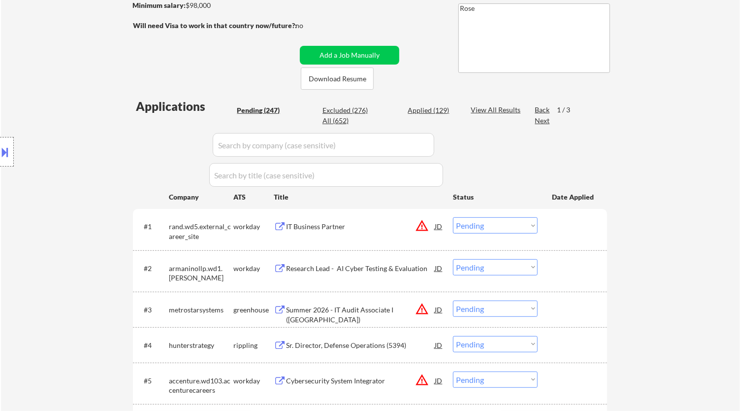
click at [356, 227] on div "IT Business Partner" at bounding box center [360, 227] width 149 height 10
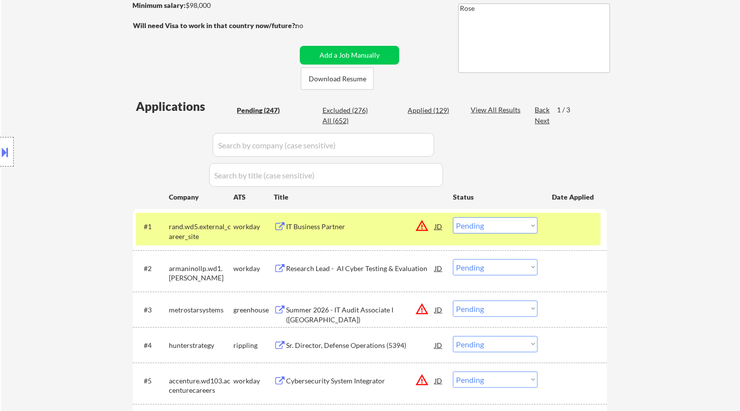
select select ""pending""
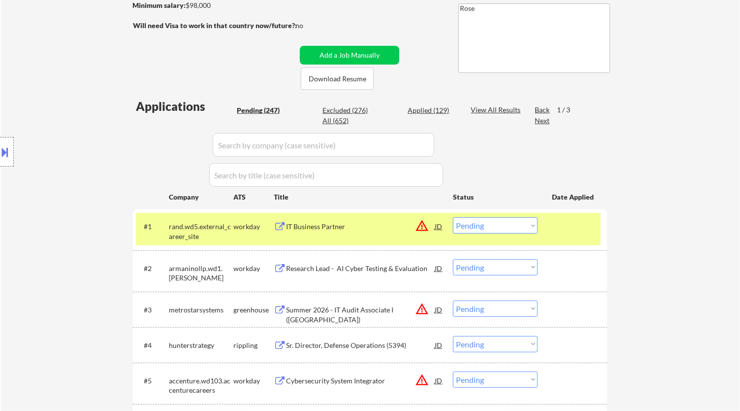
select select ""pending""
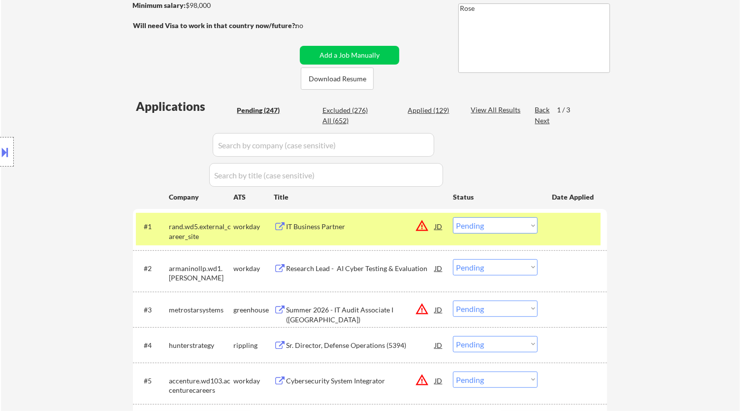
select select ""pending""
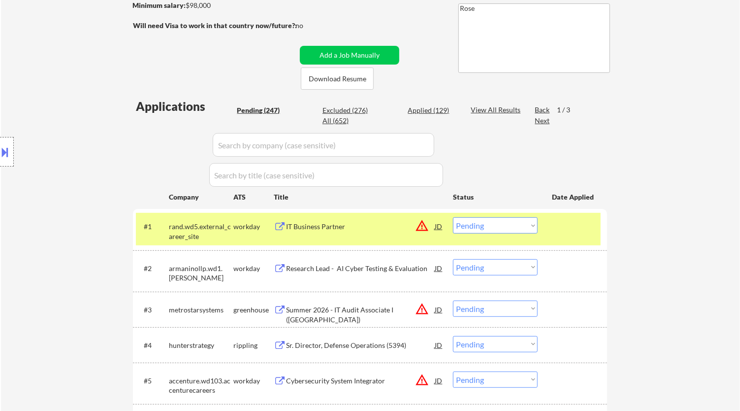
select select ""pending""
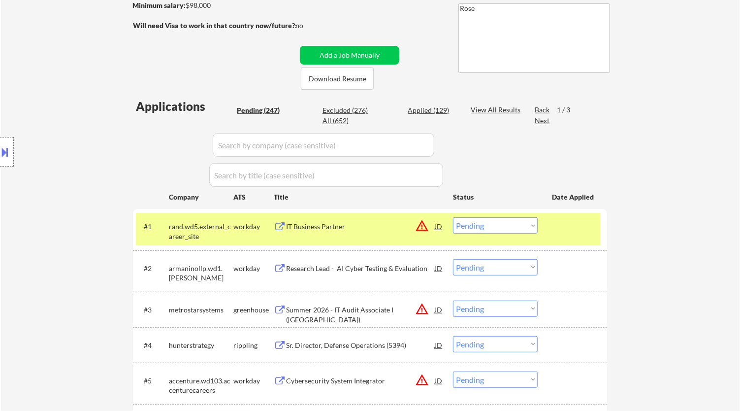
select select ""pending""
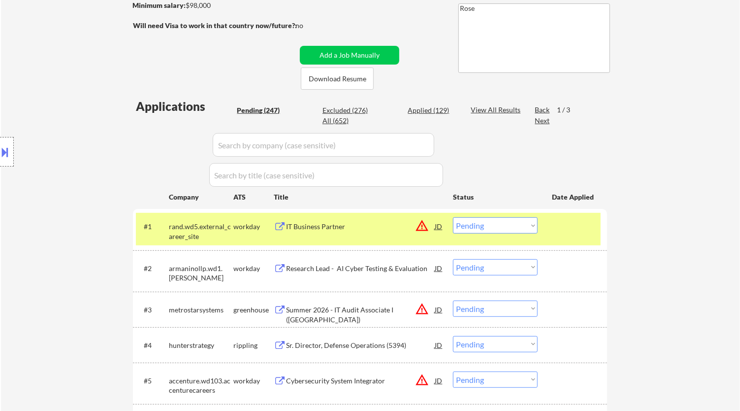
select select ""pending""
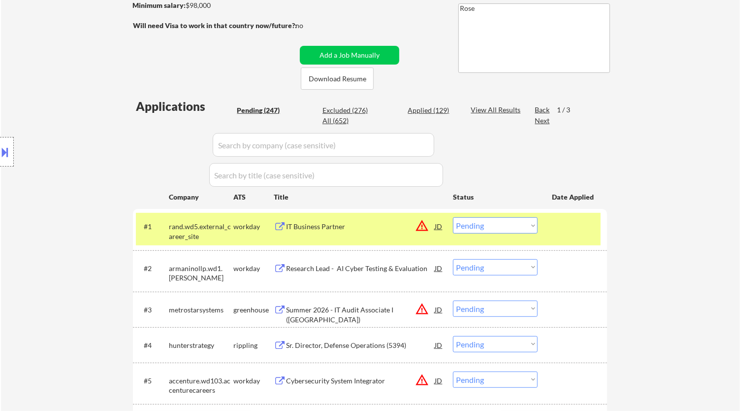
select select ""pending""
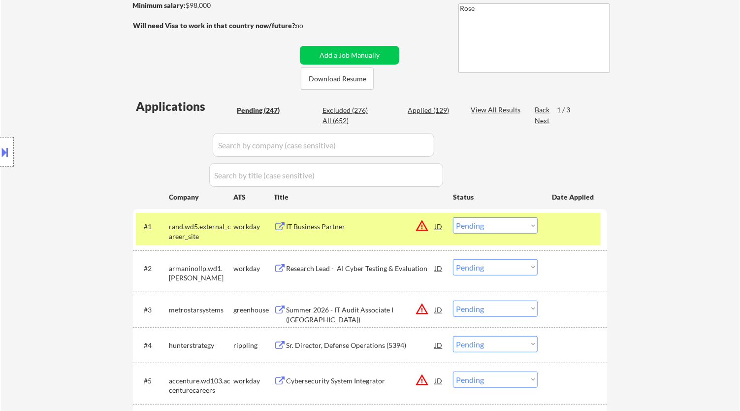
select select ""pending""
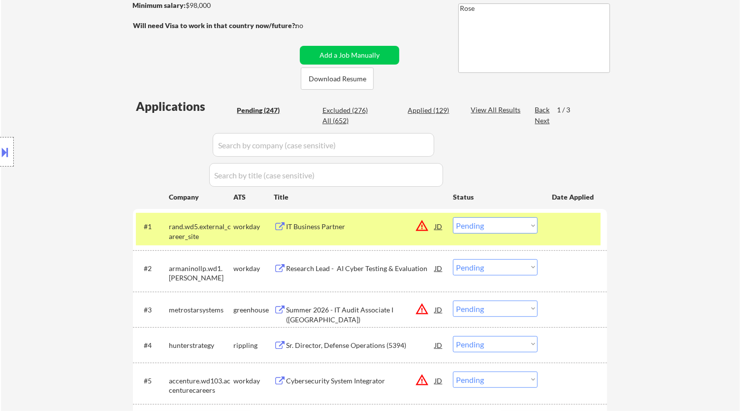
select select ""pending""
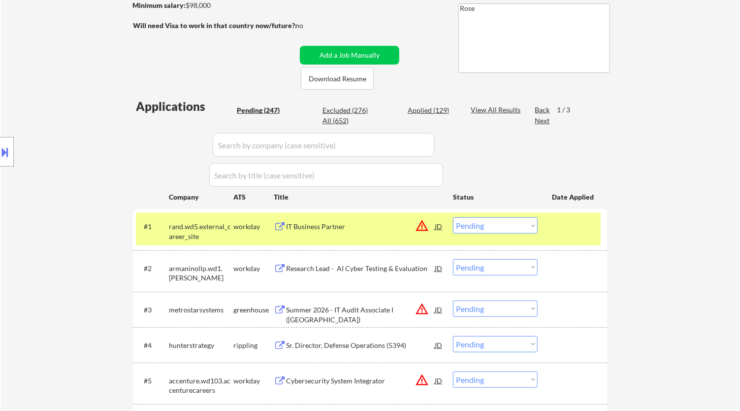
select select ""pending""
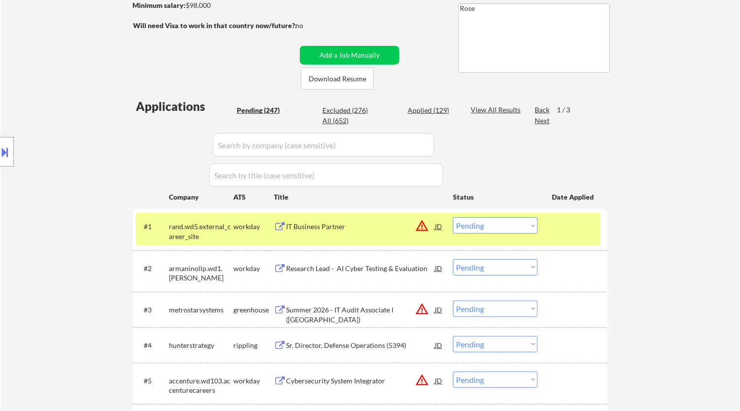
select select ""pending""
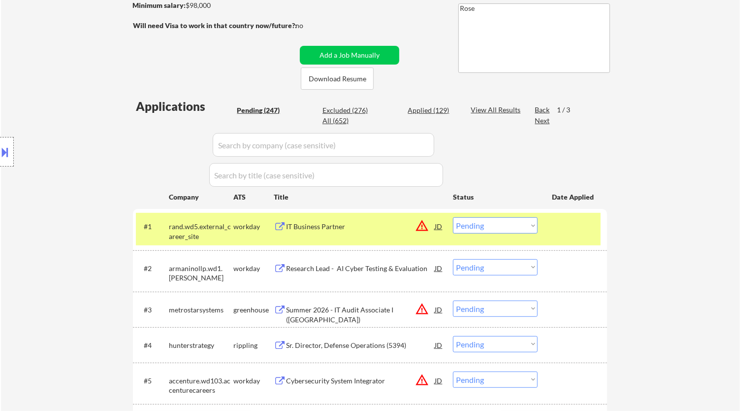
select select ""pending""
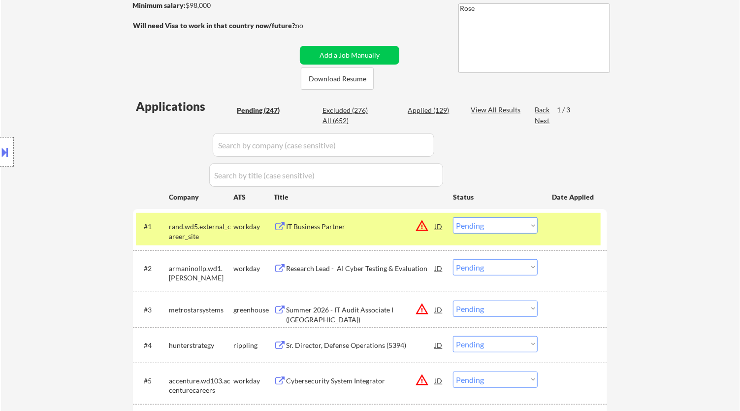
select select ""pending""
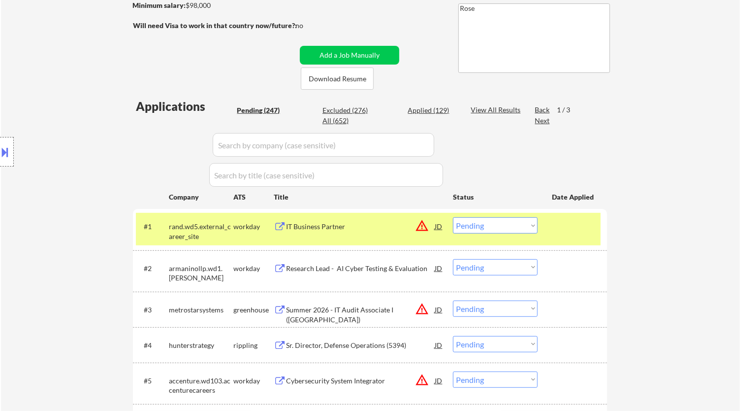
select select ""pending""
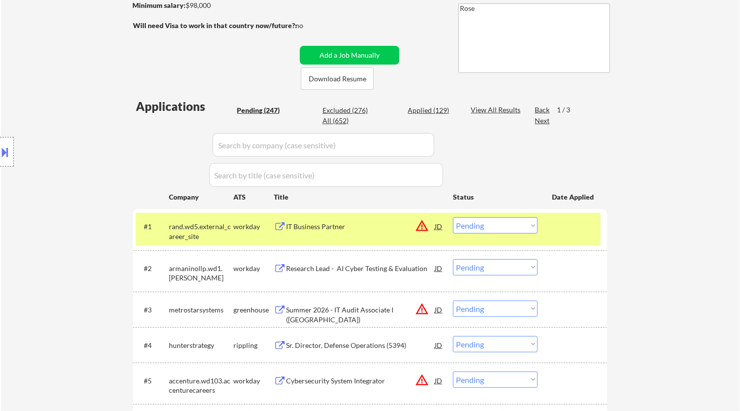
select select ""pending""
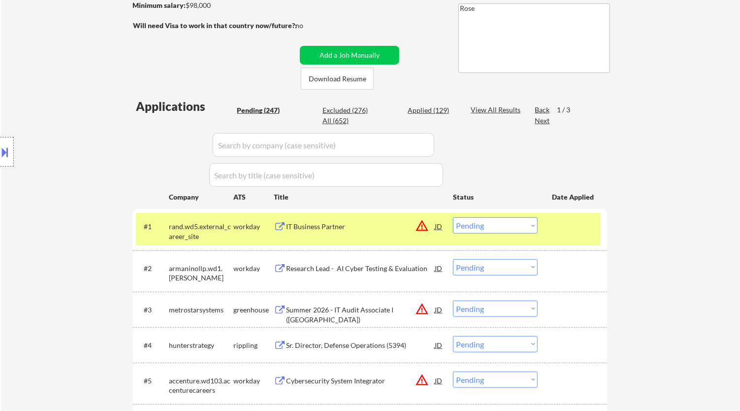
select select ""pending""
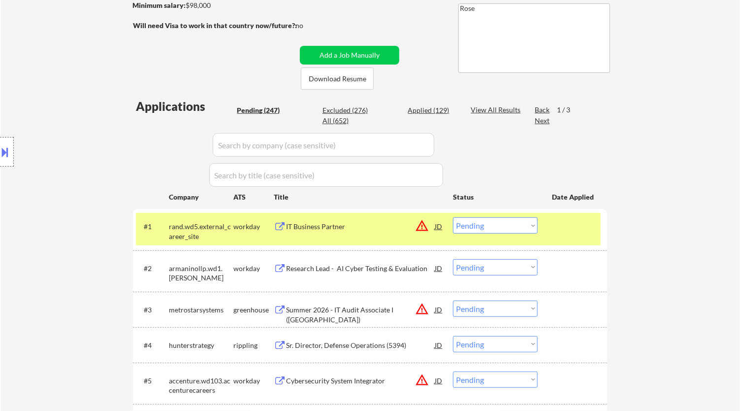
select select ""pending""
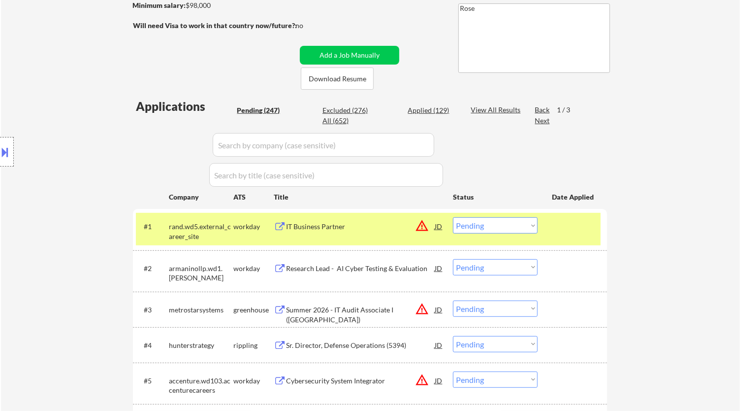
select select ""pending""
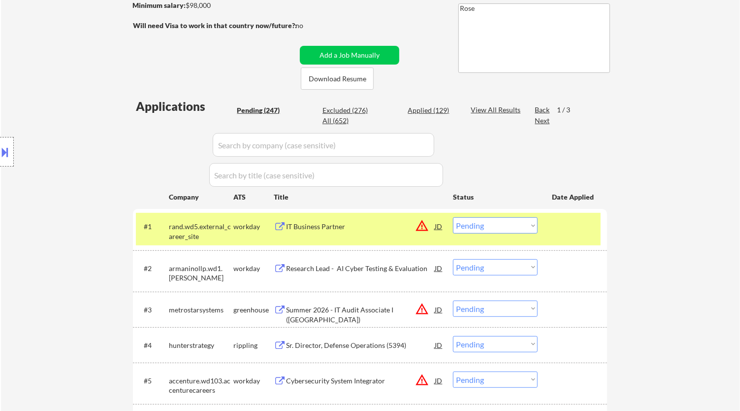
select select ""pending""
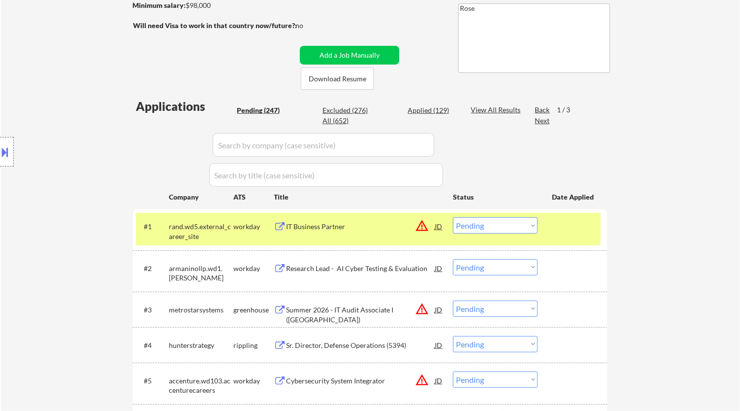
select select ""pending""
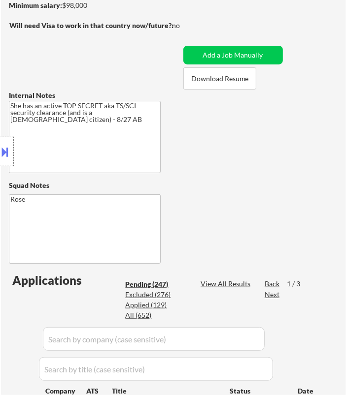
scroll to position [283, 0]
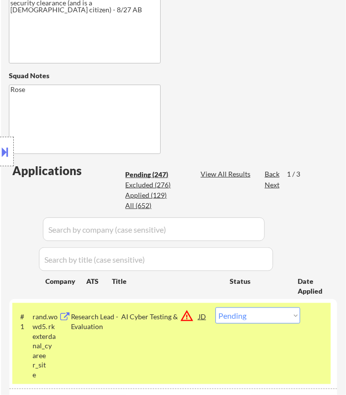
click at [266, 317] on select "Choose an option... Pending Applied Excluded (Questions) Excluded (Expired) Exc…" at bounding box center [257, 316] width 85 height 16
click at [215, 308] on select "Choose an option... Pending Applied Excluded (Questions) Excluded (Expired) Exc…" at bounding box center [257, 316] width 85 height 16
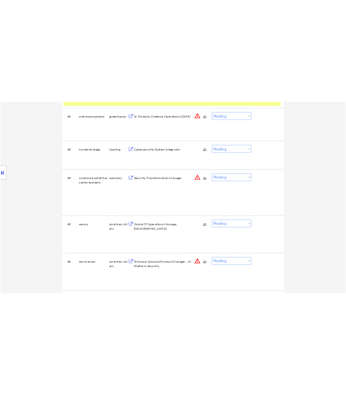
scroll to position [291, 0]
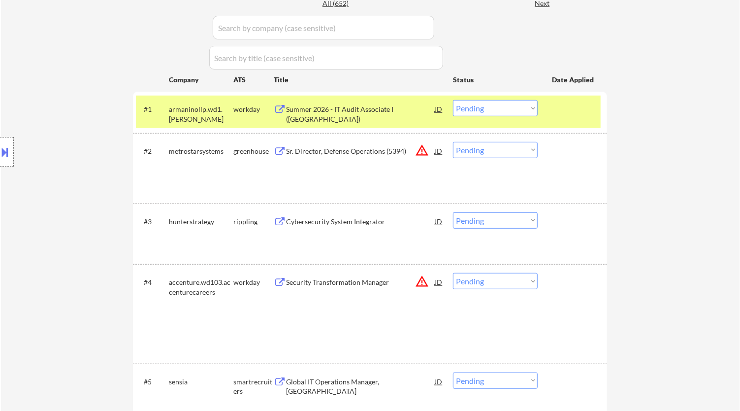
click at [368, 116] on div "Summer 2026 - IT Audit Associate I (Austin)" at bounding box center [360, 112] width 149 height 24
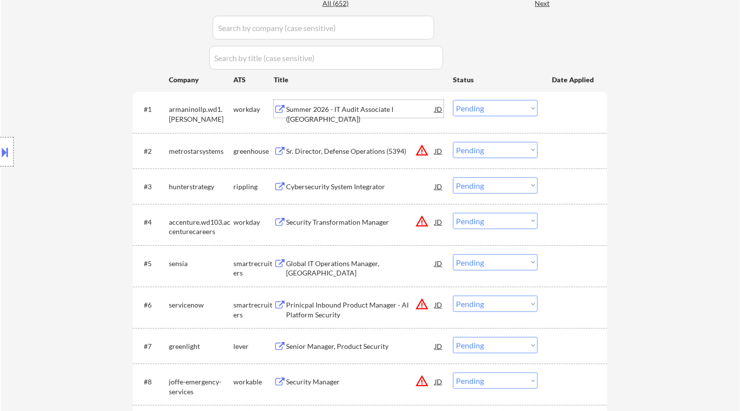
click at [517, 107] on select "Choose an option... Pending Applied Excluded (Questions) Excluded (Expired) Exc…" at bounding box center [495, 108] width 85 height 16
click at [453, 100] on select "Choose an option... Pending Applied Excluded (Questions) Excluded (Expired) Exc…" at bounding box center [495, 108] width 85 height 16
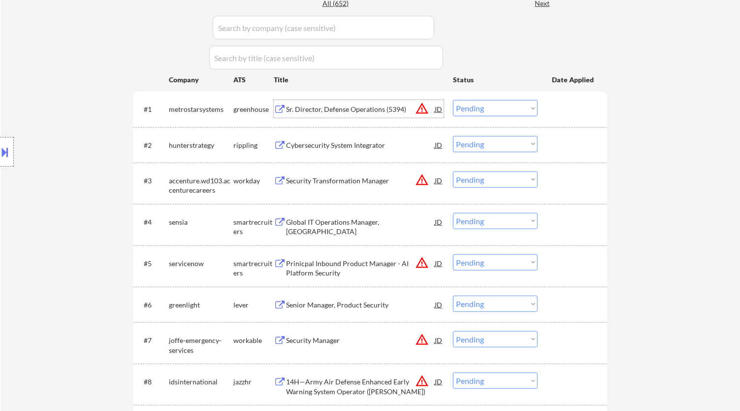
click at [364, 106] on div "Sr. Director, Defense Operations (5394)" at bounding box center [360, 109] width 149 height 10
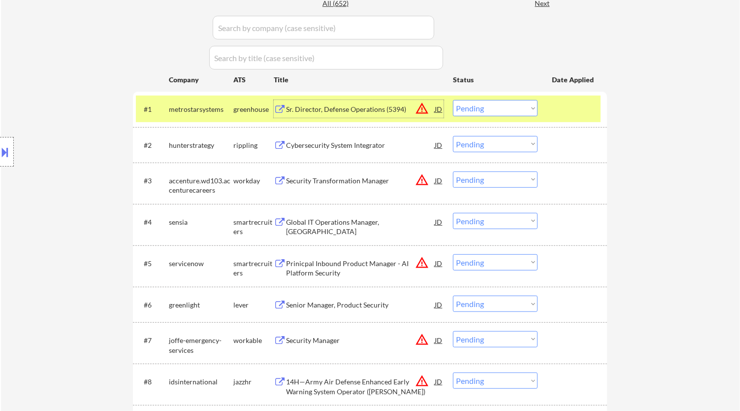
click at [497, 109] on select "Choose an option... Pending Applied Excluded (Questions) Excluded (Expired) Exc…" at bounding box center [495, 108] width 85 height 16
drag, startPoint x: 361, startPoint y: 114, endPoint x: 361, endPoint y: 108, distance: 6.4
click at [361, 114] on div "Sr. Director, Defense Operations (5394)" at bounding box center [360, 109] width 149 height 18
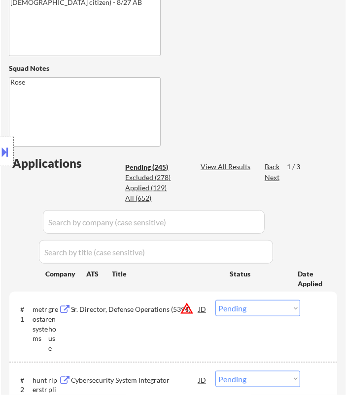
click at [259, 308] on select "Choose an option... Pending Applied Excluded (Questions) Excluded (Expired) Exc…" at bounding box center [257, 308] width 85 height 16
click at [215, 300] on select "Choose an option... Pending Applied Excluded (Questions) Excluded (Expired) Exc…" at bounding box center [257, 308] width 85 height 16
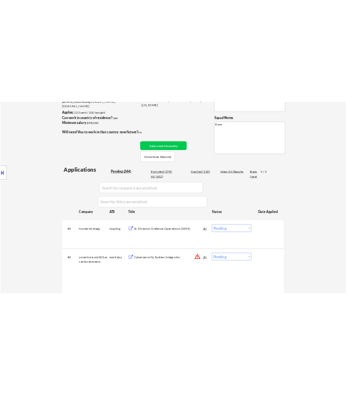
scroll to position [126, 0]
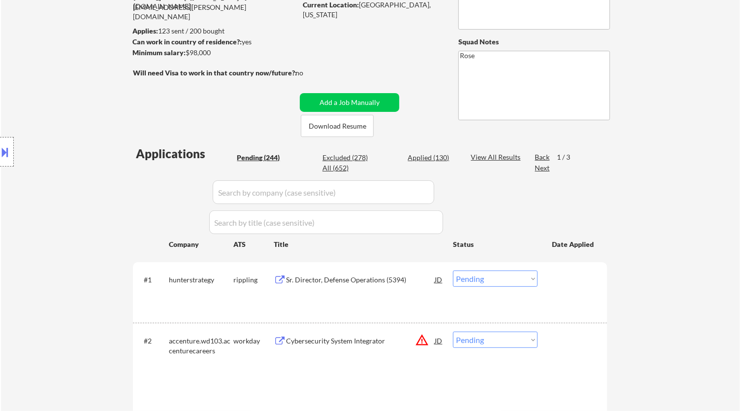
click at [362, 268] on div "#1 hunterstrategy rippling Sr. Director, Defense Operations (5394) JD warning_a…" at bounding box center [368, 292] width 465 height 52
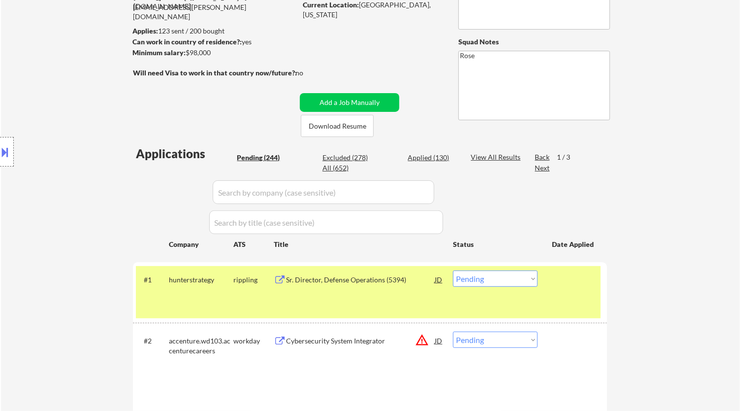
click at [362, 278] on div "Sr. Director, Defense Operations (5394)" at bounding box center [360, 280] width 149 height 10
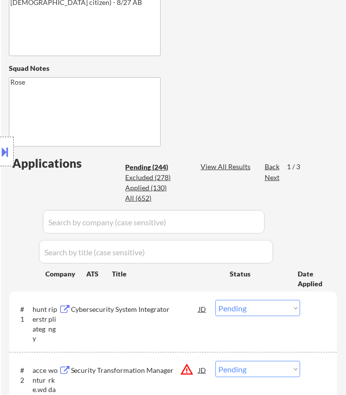
scroll to position [345, 0]
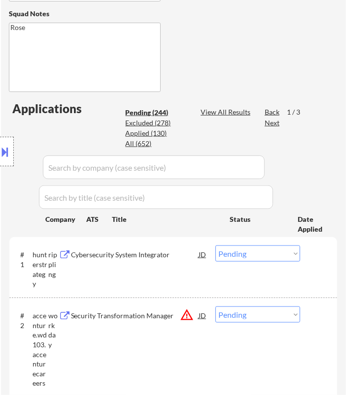
drag, startPoint x: 238, startPoint y: 256, endPoint x: 233, endPoint y: 260, distance: 6.0
click at [238, 256] on select "Choose an option... Pending Applied Excluded (Questions) Excluded (Expired) Exc…" at bounding box center [257, 254] width 85 height 16
click at [215, 246] on select "Choose an option... Pending Applied Excluded (Questions) Excluded (Expired) Exc…" at bounding box center [257, 254] width 85 height 16
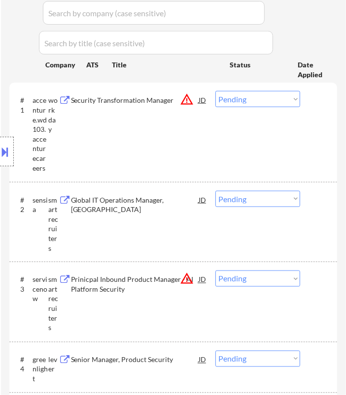
scroll to position [509, 0]
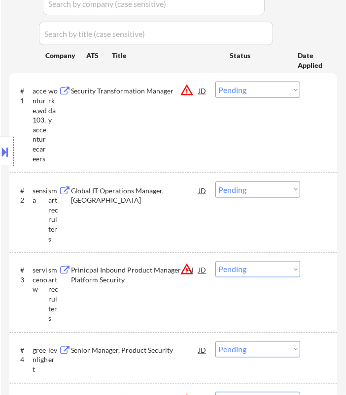
click at [152, 95] on div "Location Inclusions:" at bounding box center [88, 152] width 176 height 183
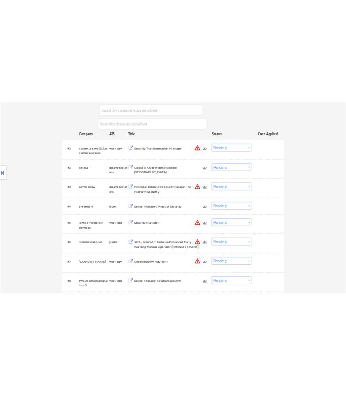
scroll to position [298, 0]
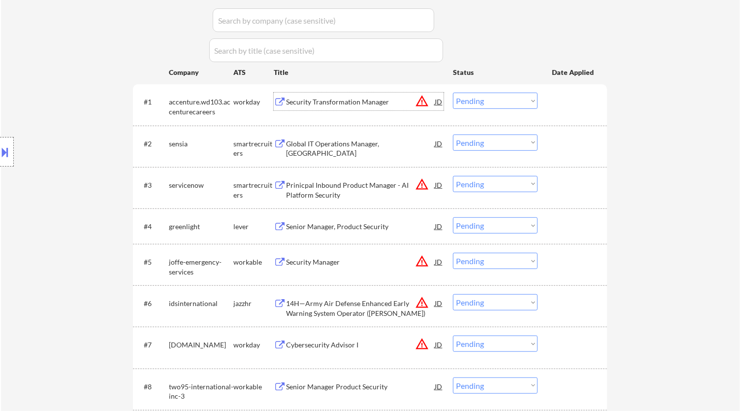
click at [394, 106] on div "Security Transformation Manager" at bounding box center [360, 102] width 149 height 10
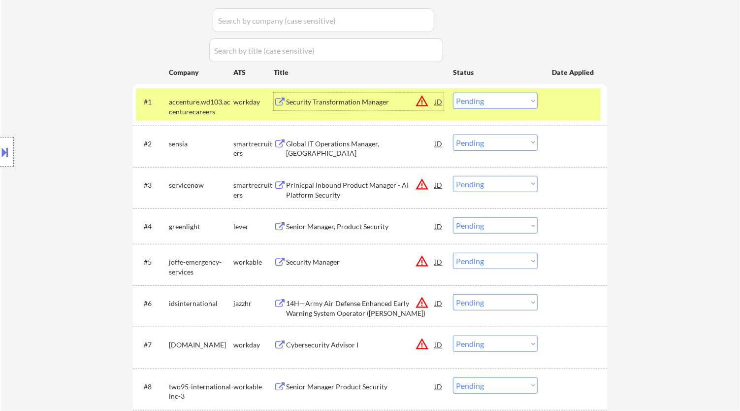
click at [506, 100] on select "Choose an option... Pending Applied Excluded (Questions) Excluded (Expired) Exc…" at bounding box center [495, 101] width 85 height 16
click at [453, 93] on select "Choose an option... Pending Applied Excluded (Questions) Excluded (Expired) Exc…" at bounding box center [495, 101] width 85 height 16
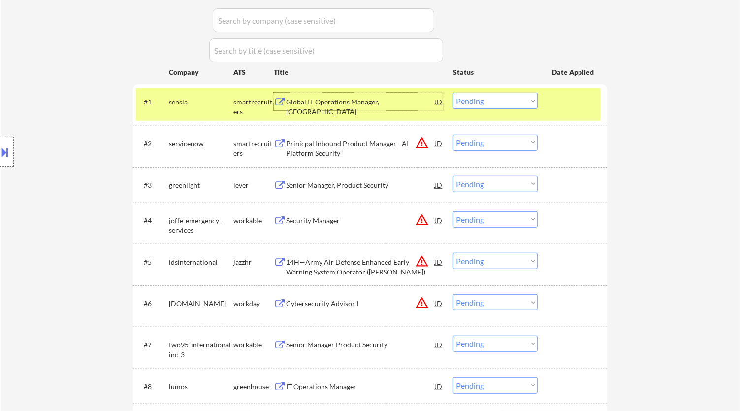
click at [377, 102] on div "Global IT Operations Manager, Sensia" at bounding box center [360, 106] width 149 height 19
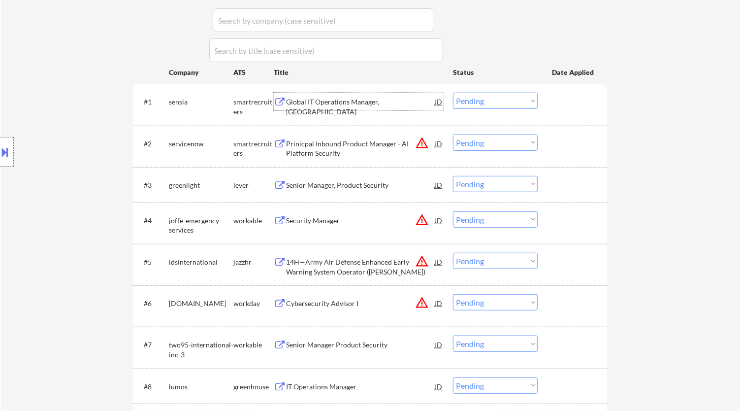
click at [498, 98] on select "Choose an option... Pending Applied Excluded (Questions) Excluded (Expired) Exc…" at bounding box center [495, 101] width 85 height 16
click at [453, 93] on select "Choose an option... Pending Applied Excluded (Questions) Excluded (Expired) Exc…" at bounding box center [495, 101] width 85 height 16
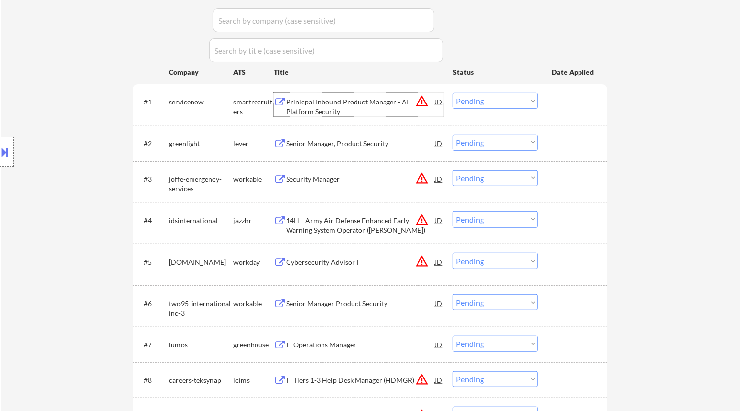
click at [392, 114] on div "Prinicpal Inbound Product Manager - AI Platform Security" at bounding box center [360, 106] width 149 height 19
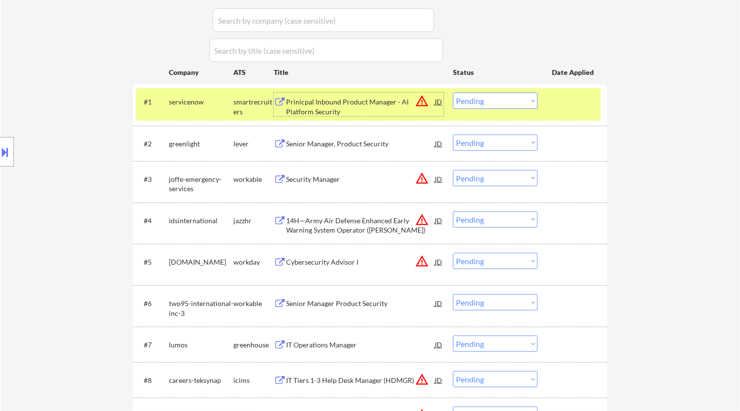
click at [475, 98] on select "Choose an option... Pending Applied Excluded (Questions) Excluded (Expired) Exc…" at bounding box center [495, 101] width 85 height 16
click at [453, 93] on select "Choose an option... Pending Applied Excluded (Questions) Excluded (Expired) Exc…" at bounding box center [495, 101] width 85 height 16
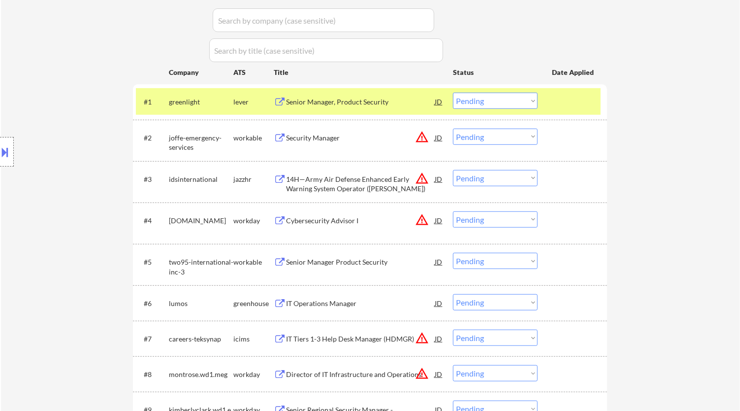
click at [333, 104] on div "Senior Manager, Product Security" at bounding box center [360, 102] width 149 height 10
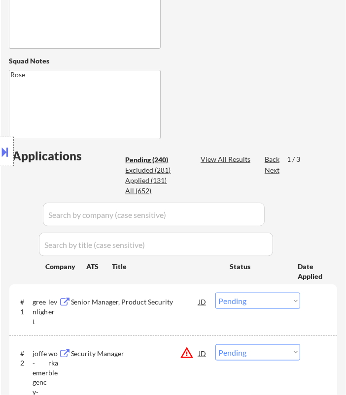
click at [231, 298] on select "Choose an option... Pending Applied Excluded (Questions) Excluded (Expired) Exc…" at bounding box center [257, 301] width 85 height 16
click at [215, 293] on select "Choose an option... Pending Applied Excluded (Questions) Excluded (Expired) Exc…" at bounding box center [257, 301] width 85 height 16
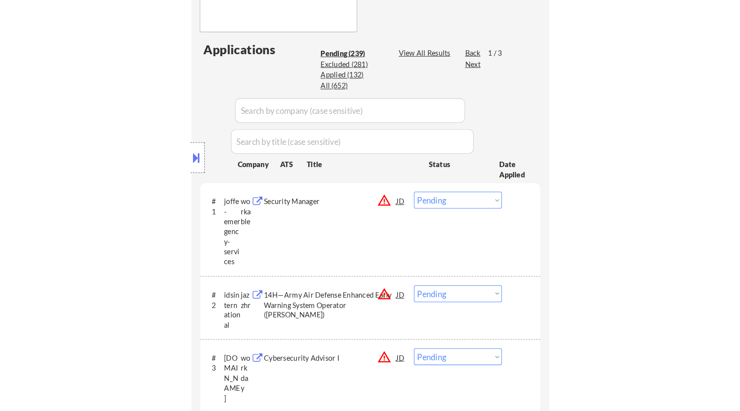
scroll to position [407, 0]
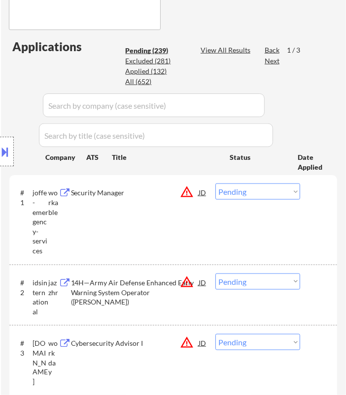
click at [147, 195] on div "Location Inclusions:" at bounding box center [88, 152] width 176 height 183
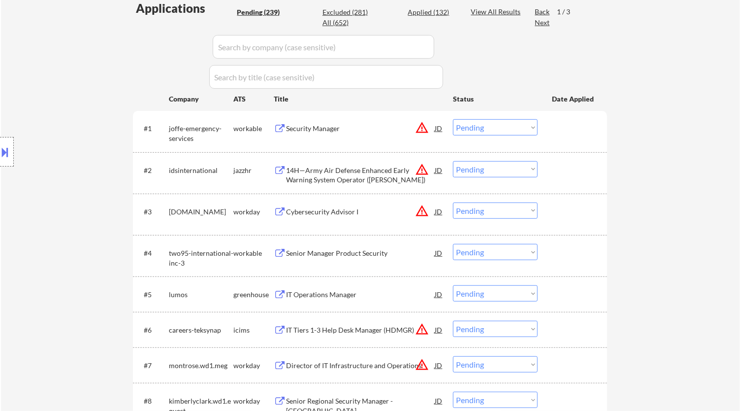
scroll to position [188, 0]
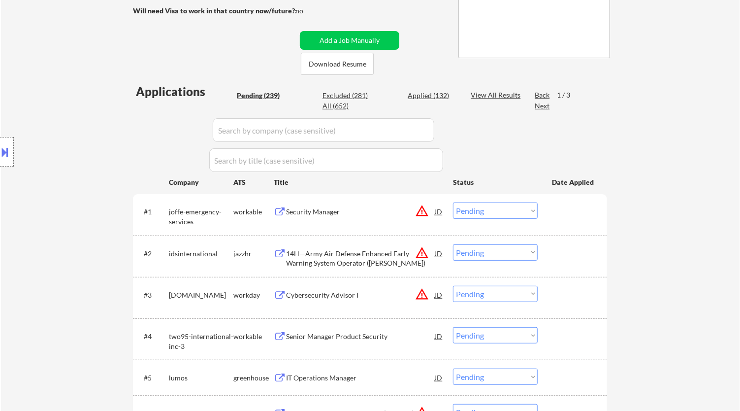
click at [370, 210] on div "Security Manager" at bounding box center [360, 212] width 149 height 10
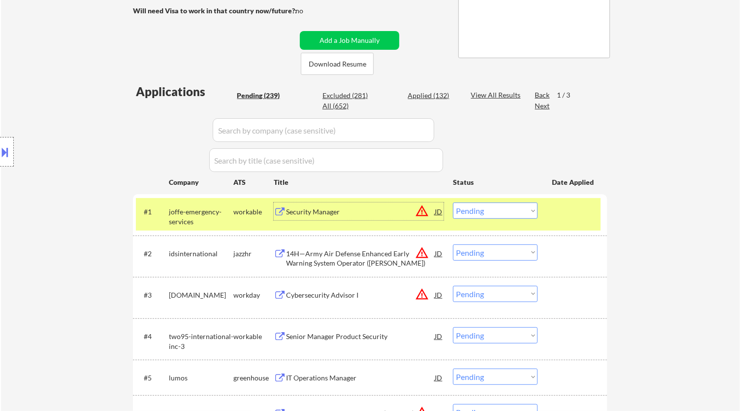
click at [521, 216] on select "Choose an option... Pending Applied Excluded (Questions) Excluded (Expired) Exc…" at bounding box center [495, 210] width 85 height 16
click at [453, 202] on select "Choose an option... Pending Applied Excluded (Questions) Excluded (Expired) Exc…" at bounding box center [495, 210] width 85 height 16
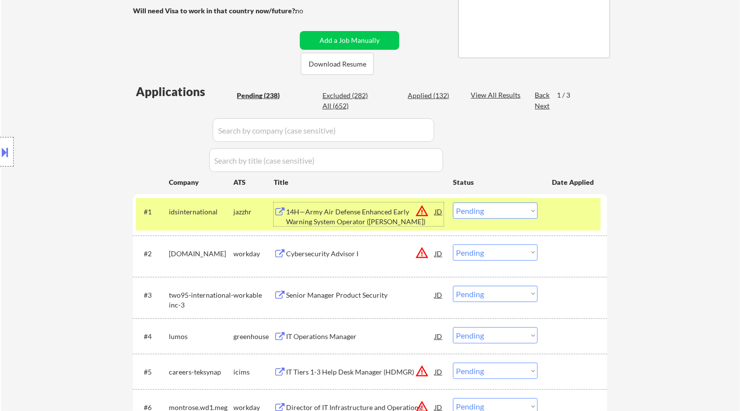
click at [376, 222] on div "14H—Army Air Defense Enhanced Early Warning System Operator (TAFT)" at bounding box center [360, 216] width 149 height 19
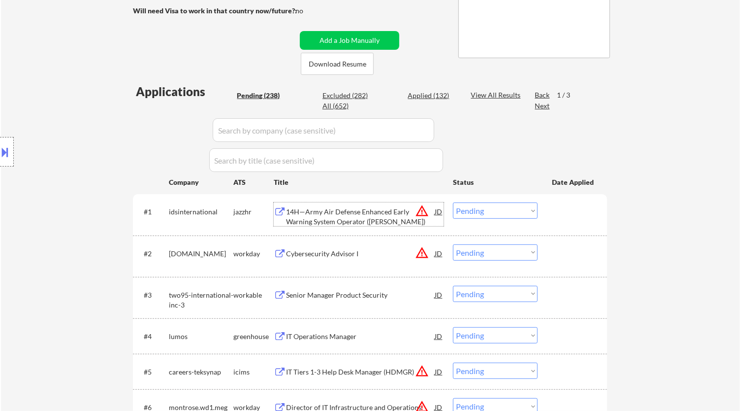
click at [520, 208] on select "Choose an option... Pending Applied Excluded (Questions) Excluded (Expired) Exc…" at bounding box center [495, 210] width 85 height 16
click at [453, 202] on select "Choose an option... Pending Applied Excluded (Questions) Excluded (Expired) Exc…" at bounding box center [495, 210] width 85 height 16
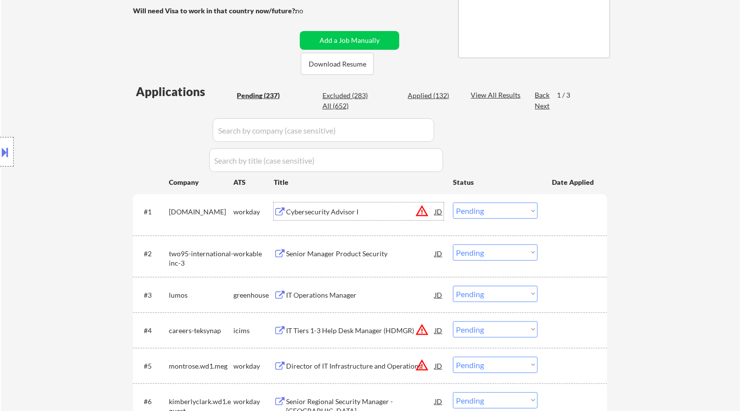
click at [327, 209] on div "Cybersecurity Advisor I" at bounding box center [360, 212] width 149 height 10
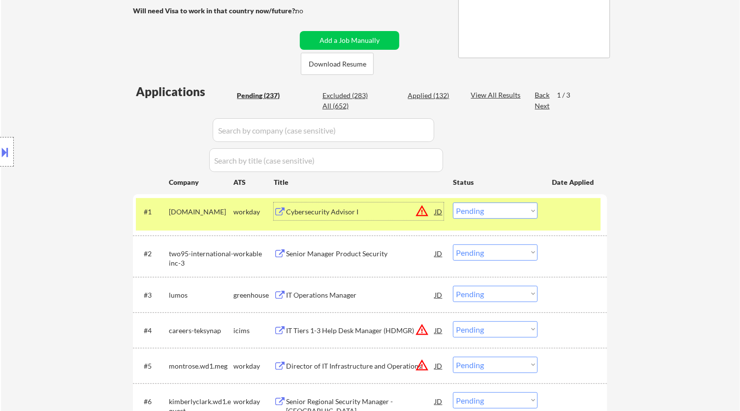
click at [493, 213] on select "Choose an option... Pending Applied Excluded (Questions) Excluded (Expired) Exc…" at bounding box center [495, 210] width 85 height 16
click at [453, 202] on select "Choose an option... Pending Applied Excluded (Questions) Excluded (Expired) Exc…" at bounding box center [495, 210] width 85 height 16
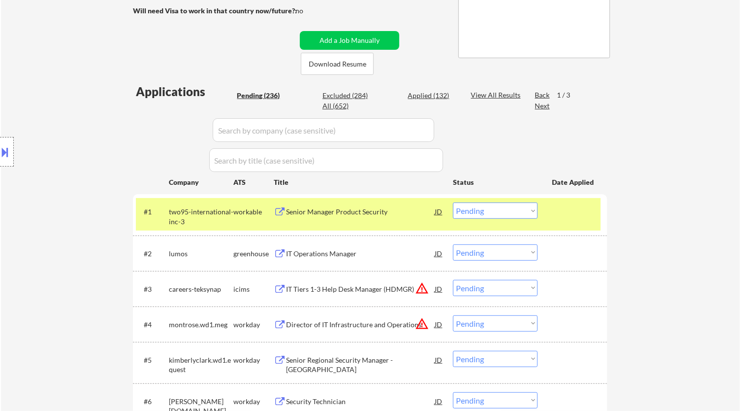
click at [414, 211] on div "Senior Manager Product Security" at bounding box center [360, 212] width 149 height 10
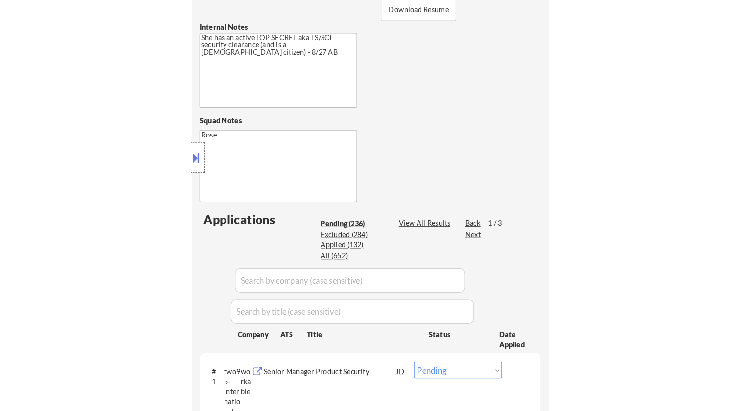
scroll to position [353, 0]
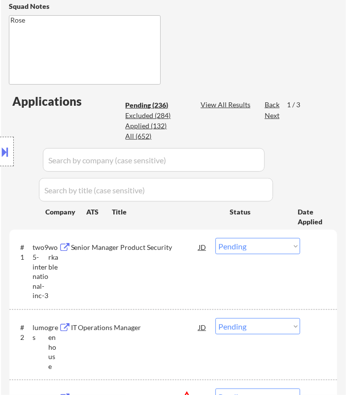
click at [227, 244] on select "Choose an option... Pending Applied Excluded (Questions) Excluded (Expired) Exc…" at bounding box center [257, 246] width 85 height 16
click at [215, 238] on select "Choose an option... Pending Applied Excluded (Questions) Excluded (Expired) Exc…" at bounding box center [257, 246] width 85 height 16
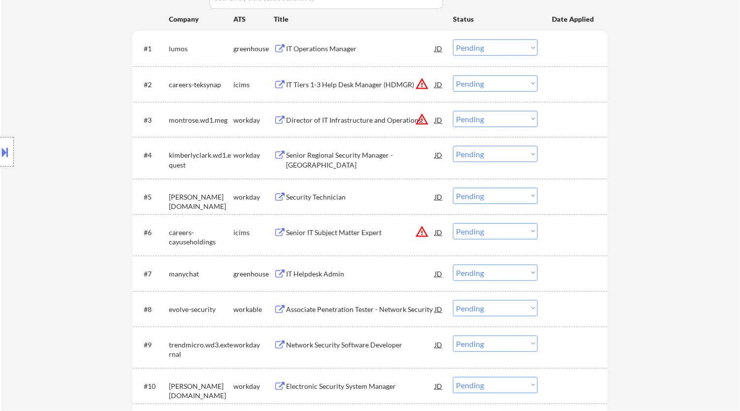
scroll to position [298, 0]
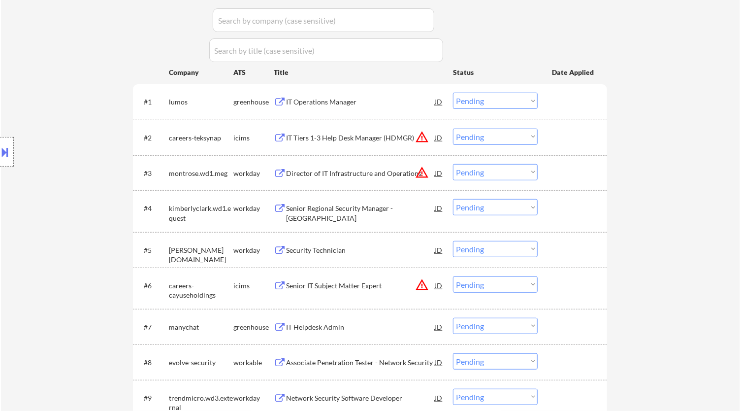
click at [367, 106] on div "IT Operations Manager" at bounding box center [360, 102] width 149 height 10
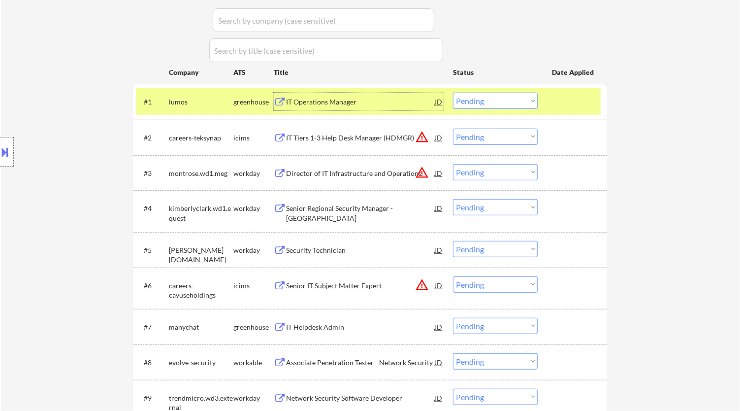
click at [481, 97] on select "Choose an option... Pending Applied Excluded (Questions) Excluded (Expired) Exc…" at bounding box center [495, 101] width 85 height 16
click at [453, 93] on select "Choose an option... Pending Applied Excluded (Questions) Excluded (Expired) Exc…" at bounding box center [495, 101] width 85 height 16
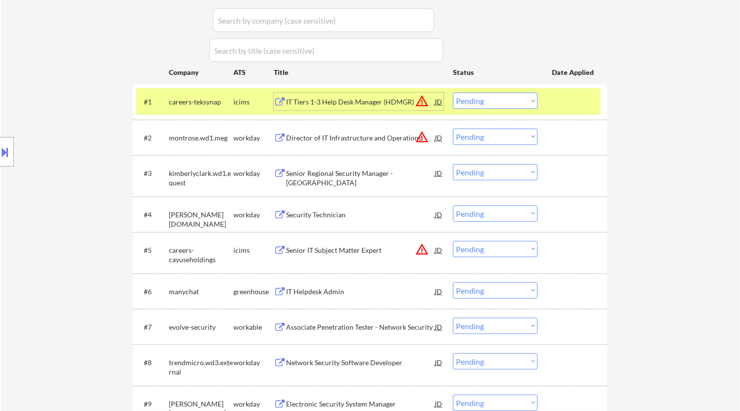
click at [362, 108] on div "IT Tiers 1-3 Help Desk Manager (HDMGR)" at bounding box center [360, 102] width 149 height 18
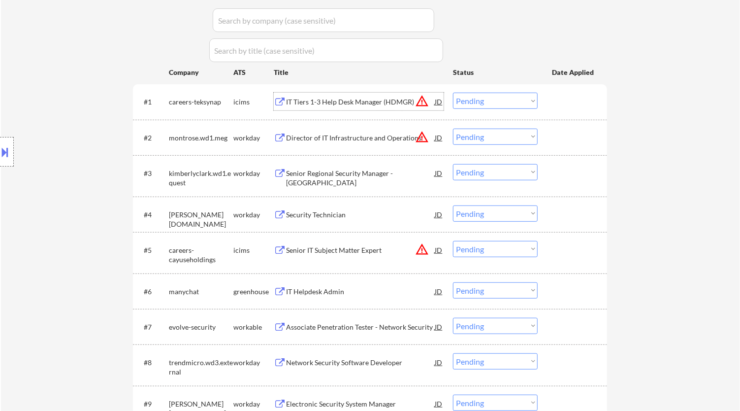
click at [474, 99] on select "Choose an option... Pending Applied Excluded (Questions) Excluded (Expired) Exc…" at bounding box center [495, 101] width 85 height 16
click at [453, 93] on select "Choose an option... Pending Applied Excluded (Questions) Excluded (Expired) Exc…" at bounding box center [495, 101] width 85 height 16
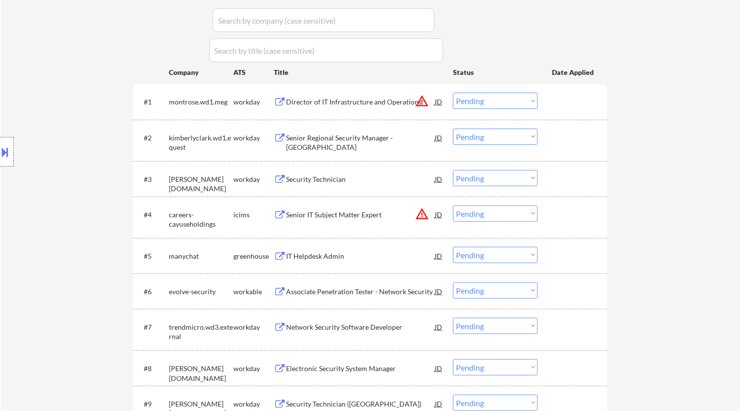
click at [377, 101] on div "Director of IT Infrastructure and Operations" at bounding box center [360, 102] width 149 height 10
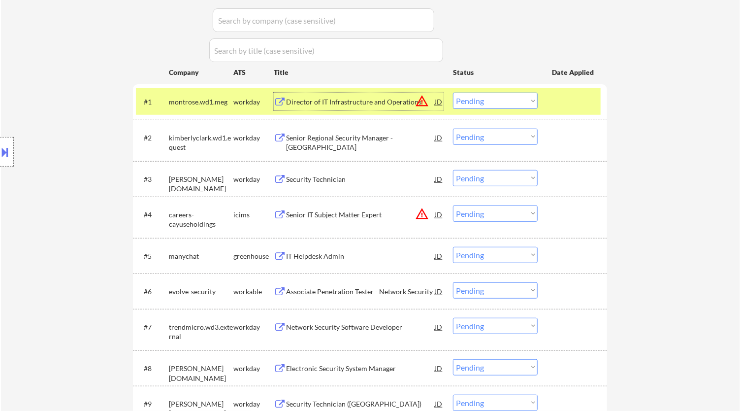
click at [475, 93] on div "#1 montrose.wd1.meg workday Director of IT Infrastructure and Operations JD war…" at bounding box center [368, 101] width 465 height 27
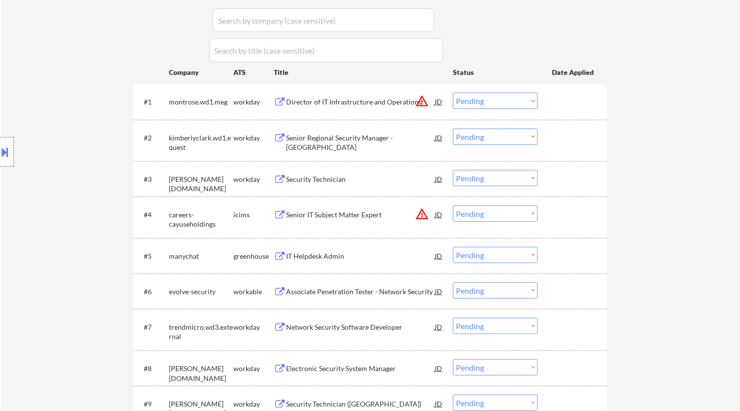
click at [474, 98] on select "Choose an option... Pending Applied Excluded (Questions) Excluded (Expired) Exc…" at bounding box center [495, 101] width 85 height 16
click at [453, 93] on select "Choose an option... Pending Applied Excluded (Questions) Excluded (Expired) Exc…" at bounding box center [495, 101] width 85 height 16
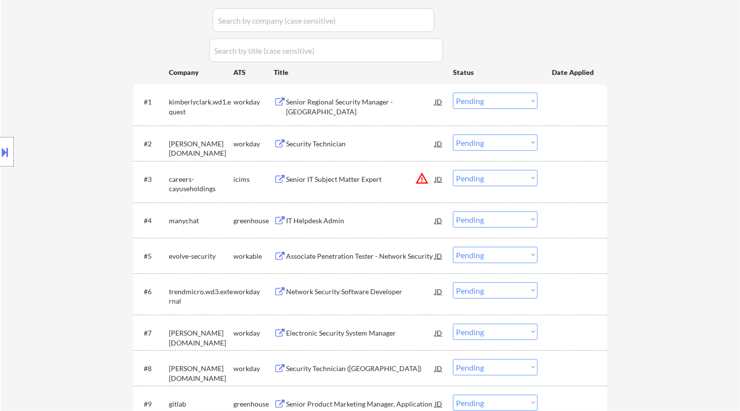
click at [345, 104] on div "Senior Regional Security Manager - North America" at bounding box center [360, 106] width 149 height 19
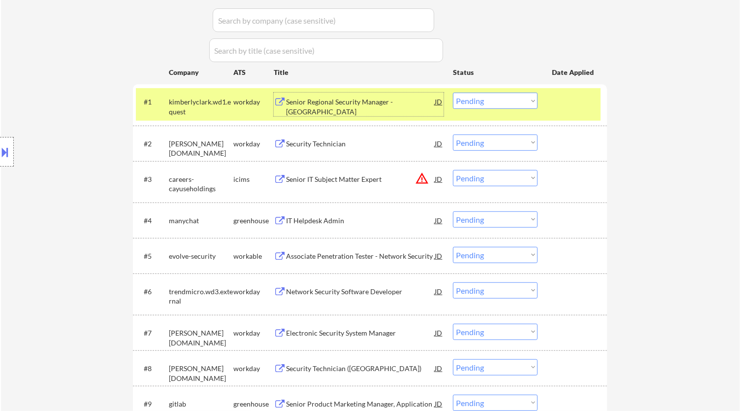
click at [530, 103] on select "Choose an option... Pending Applied Excluded (Questions) Excluded (Expired) Exc…" at bounding box center [495, 101] width 85 height 16
click at [453, 93] on select "Choose an option... Pending Applied Excluded (Questions) Excluded (Expired) Exc…" at bounding box center [495, 101] width 85 height 16
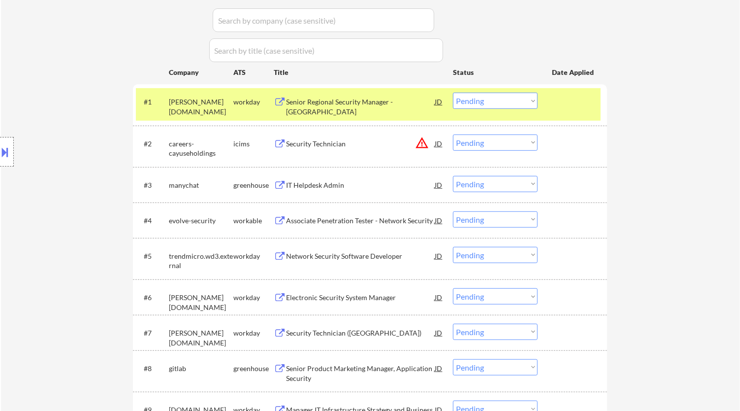
click at [406, 105] on div "Senior Regional Security Manager - North America" at bounding box center [360, 106] width 149 height 19
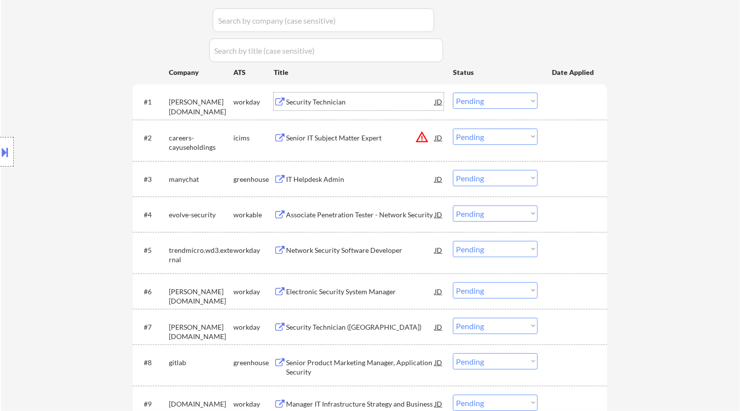
drag, startPoint x: 486, startPoint y: 99, endPoint x: 489, endPoint y: 108, distance: 9.3
click at [486, 99] on select "Choose an option... Pending Applied Excluded (Questions) Excluded (Expired) Exc…" at bounding box center [495, 101] width 85 height 16
click at [453, 93] on select "Choose an option... Pending Applied Excluded (Questions) Excluded (Expired) Exc…" at bounding box center [495, 101] width 85 height 16
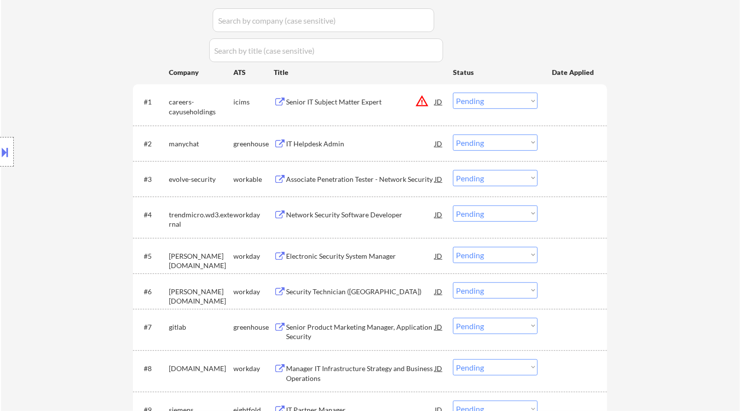
click at [397, 105] on div "Senior IT Subject Matter Expert" at bounding box center [360, 102] width 149 height 10
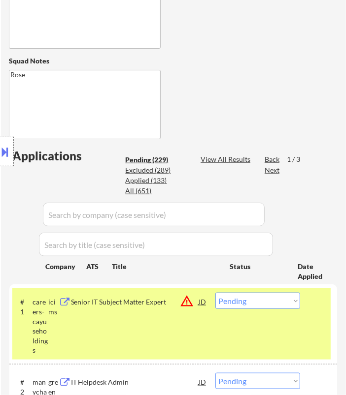
click at [260, 303] on select "Choose an option... Pending Applied Excluded (Questions) Excluded (Expired) Exc…" at bounding box center [257, 301] width 85 height 16
click at [215, 293] on select "Choose an option... Pending Applied Excluded (Questions) Excluded (Expired) Exc…" at bounding box center [257, 301] width 85 height 16
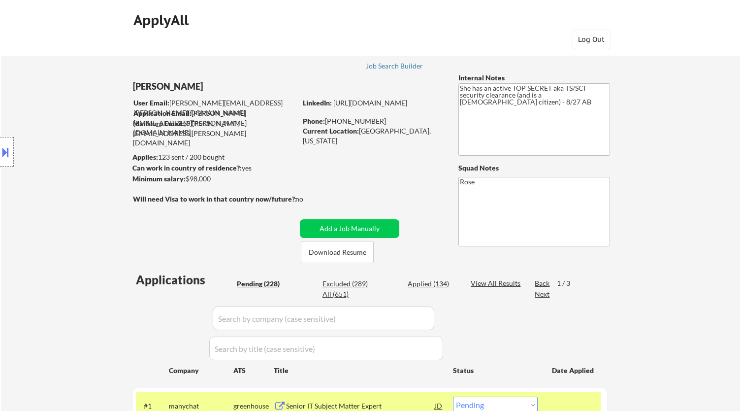
select select ""pending""
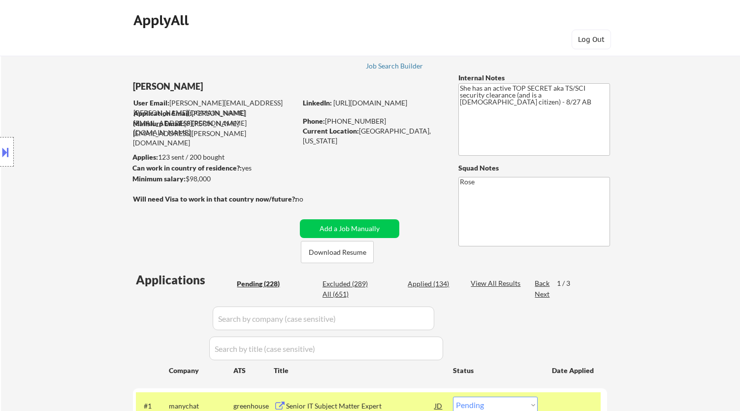
select select ""pending""
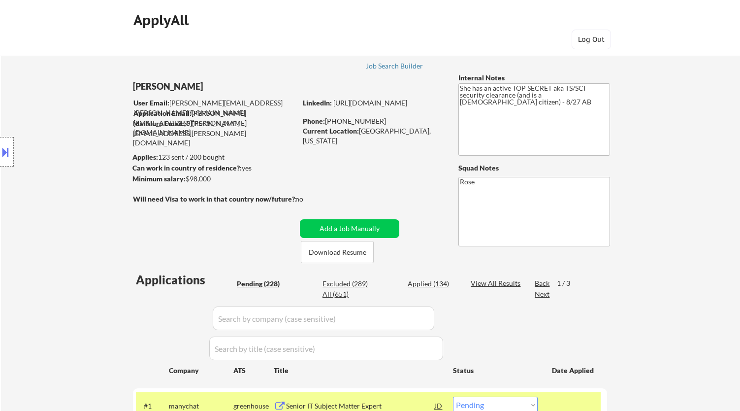
select select ""pending""
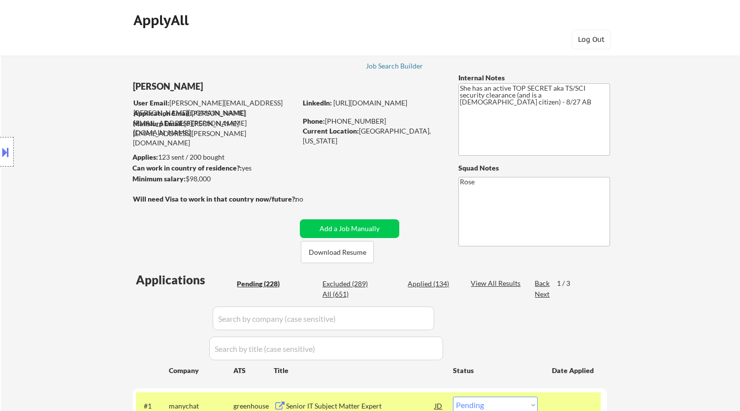
select select ""pending""
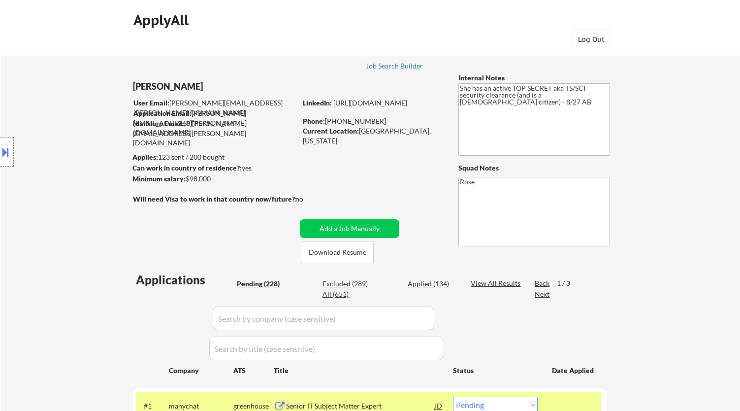
select select ""pending""
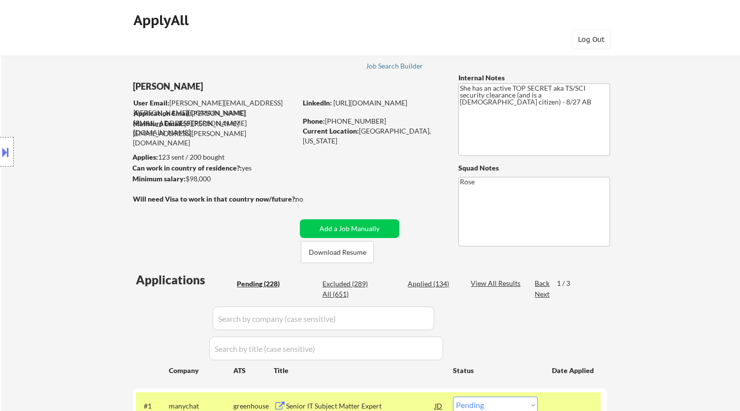
select select ""pending""
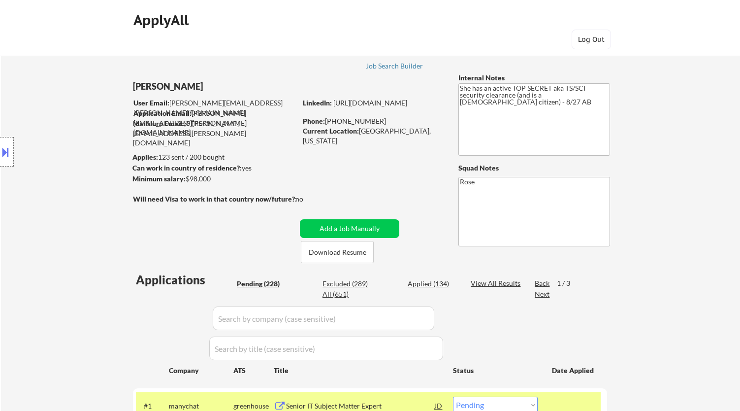
select select ""pending""
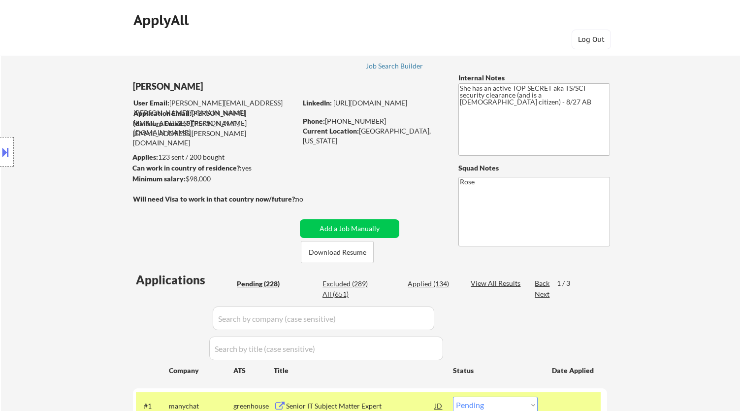
select select ""pending""
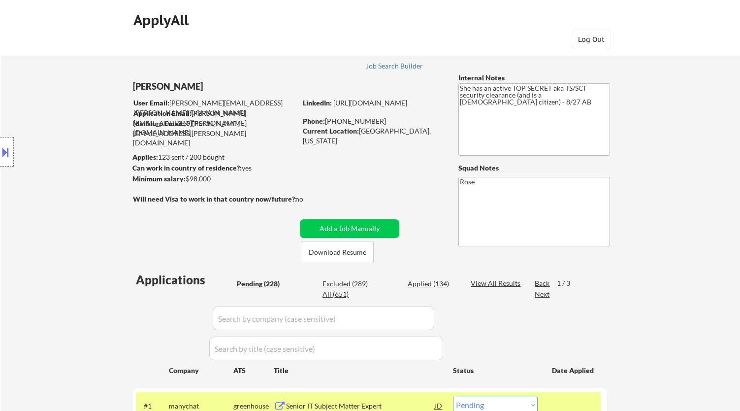
select select ""pending""
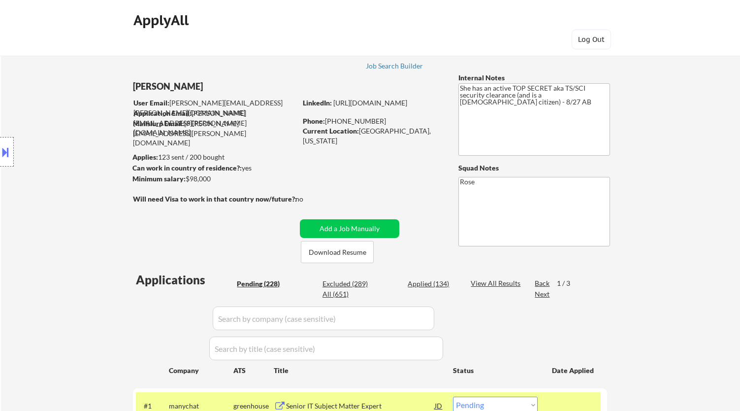
select select ""pending""
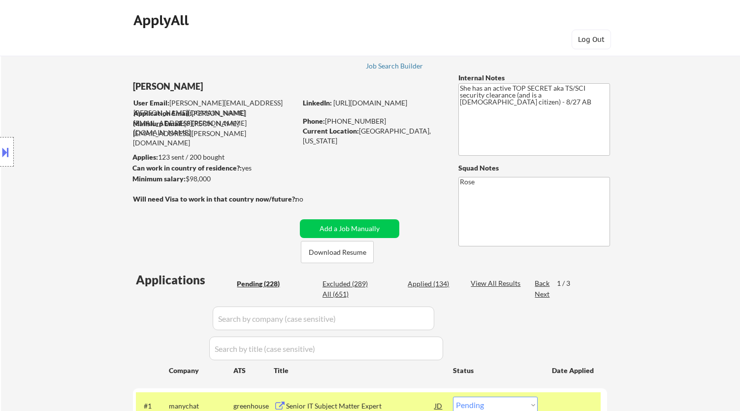
select select ""pending""
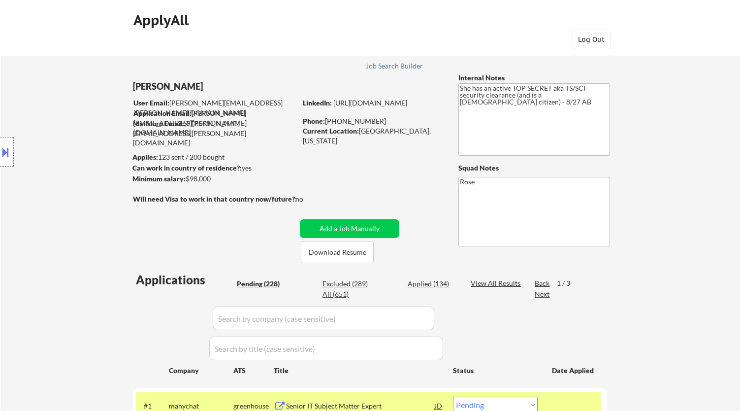
select select ""pending""
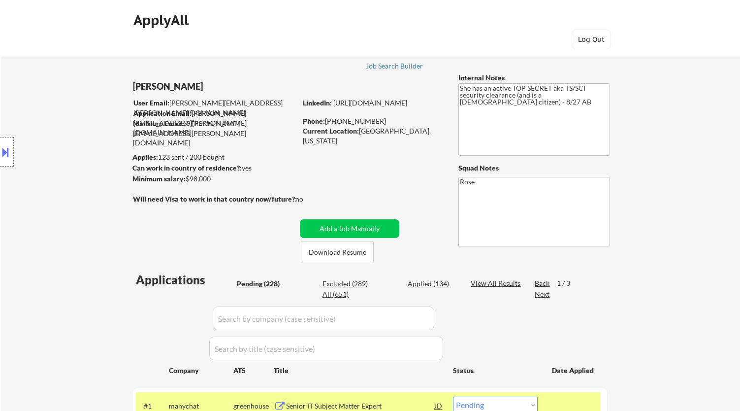
select select ""pending""
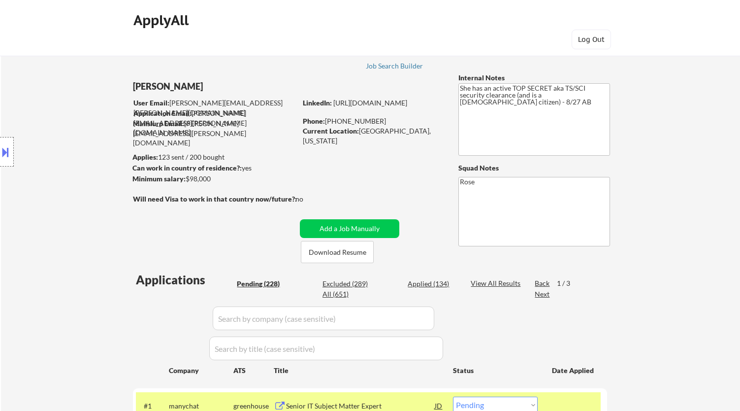
select select ""pending""
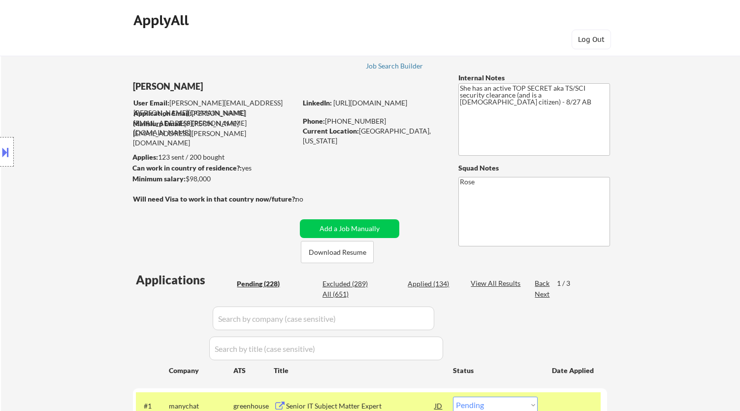
select select ""pending""
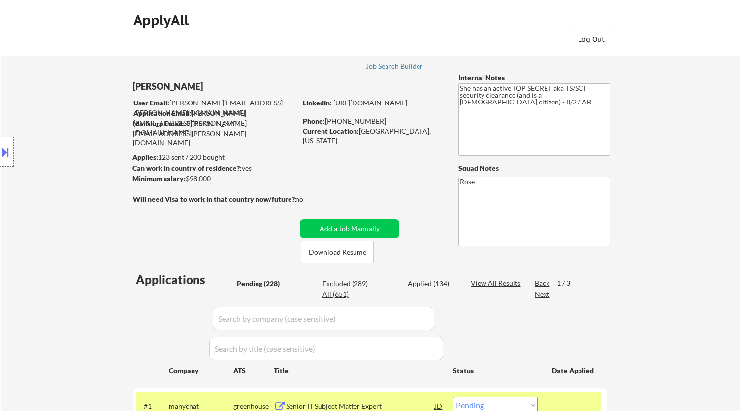
select select ""pending""
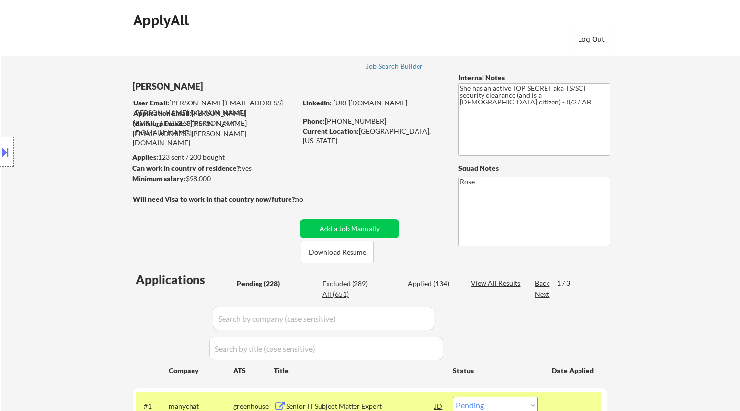
select select ""pending""
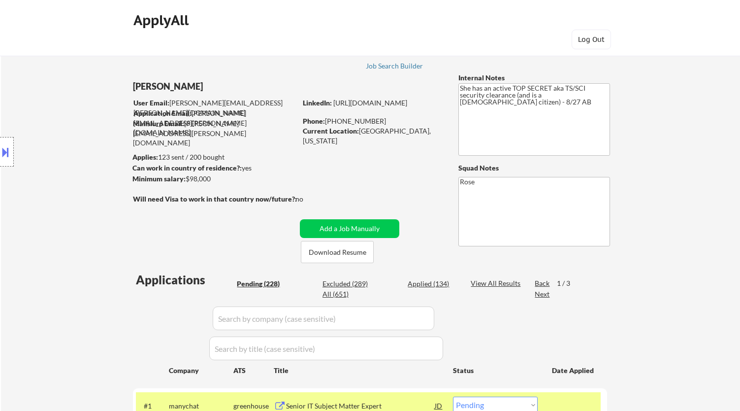
select select ""pending""
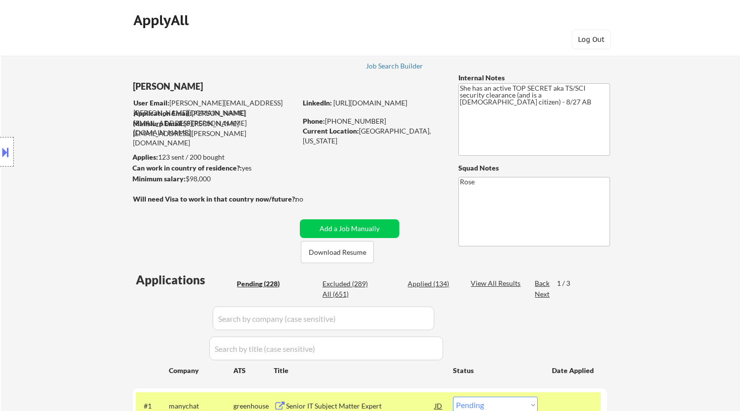
select select ""pending""
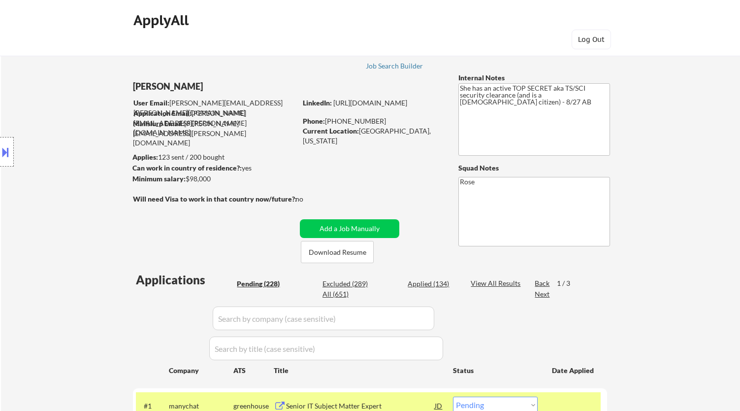
select select ""pending""
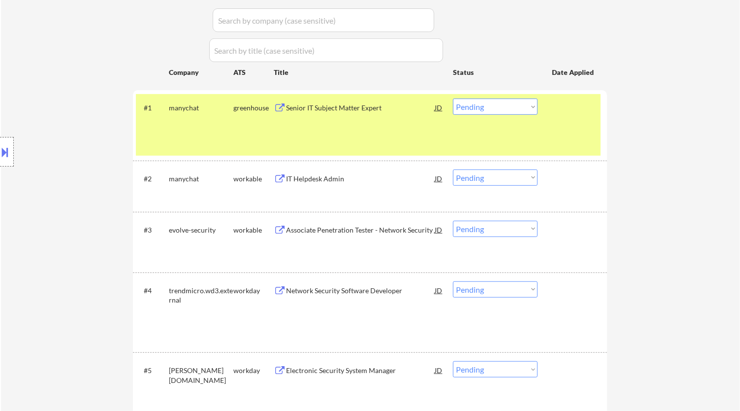
scroll to position [298, 0]
click at [394, 115] on div "Senior IT Subject Matter Expert" at bounding box center [360, 108] width 149 height 18
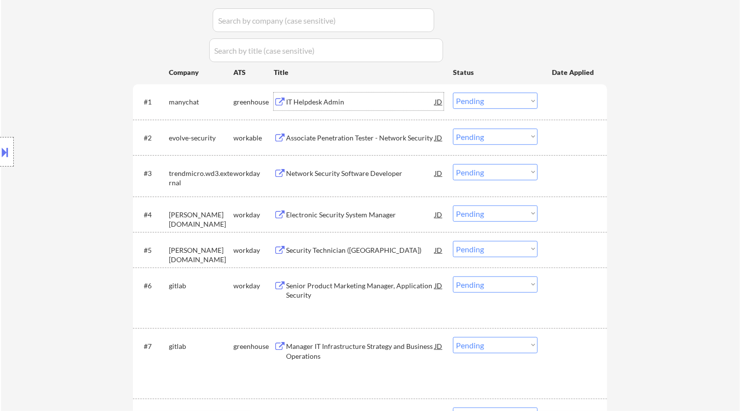
click at [493, 99] on select "Choose an option... Pending Applied Excluded (Questions) Excluded (Expired) Exc…" at bounding box center [495, 101] width 85 height 16
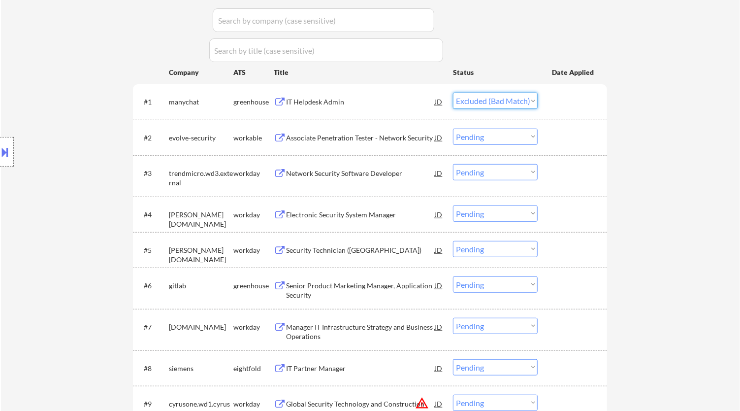
click at [453, 93] on select "Choose an option... Pending Applied Excluded (Questions) Excluded (Expired) Exc…" at bounding box center [495, 101] width 85 height 16
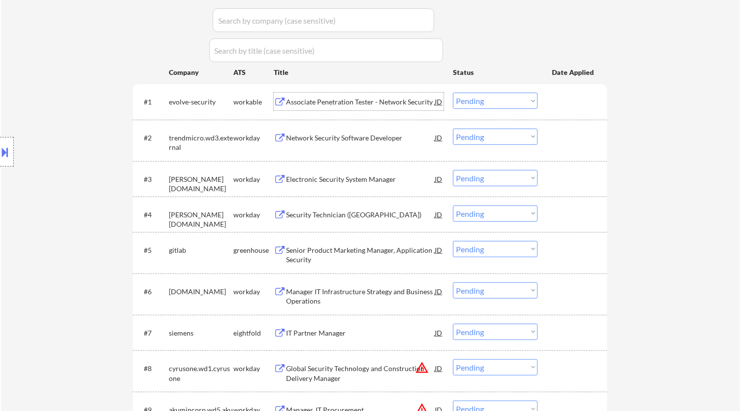
click at [382, 103] on div "Associate Penetration Tester - Network Security" at bounding box center [360, 102] width 149 height 10
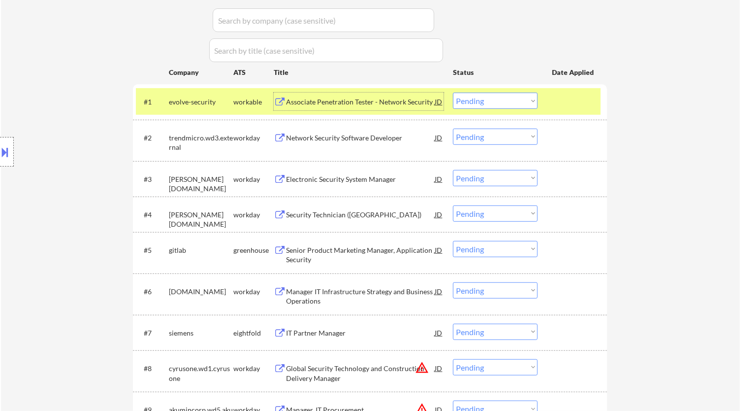
click at [510, 104] on select "Choose an option... Pending Applied Excluded (Questions) Excluded (Expired) Exc…" at bounding box center [495, 101] width 85 height 16
click at [453, 93] on select "Choose an option... Pending Applied Excluded (Questions) Excluded (Expired) Exc…" at bounding box center [495, 101] width 85 height 16
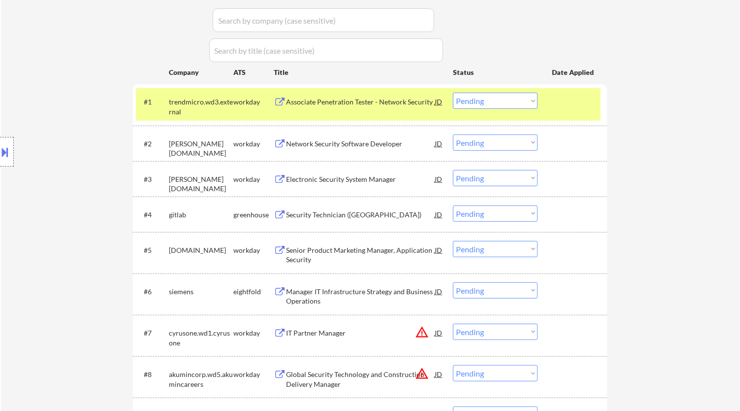
click at [402, 101] on div "Associate Penetration Tester - Network Security" at bounding box center [360, 102] width 149 height 10
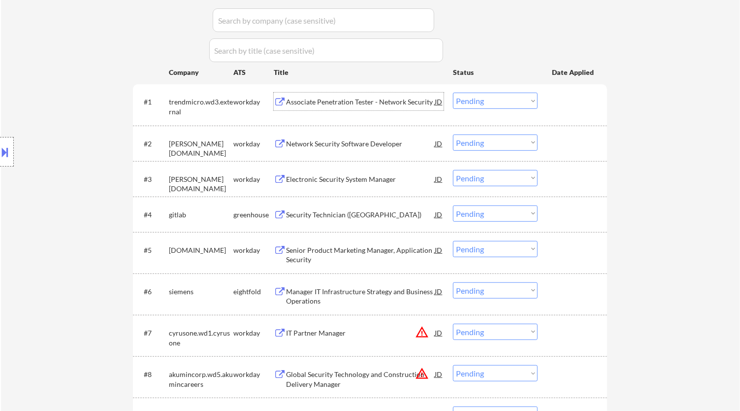
click at [482, 99] on select "Choose an option... Pending Applied Excluded (Questions) Excluded (Expired) Exc…" at bounding box center [495, 101] width 85 height 16
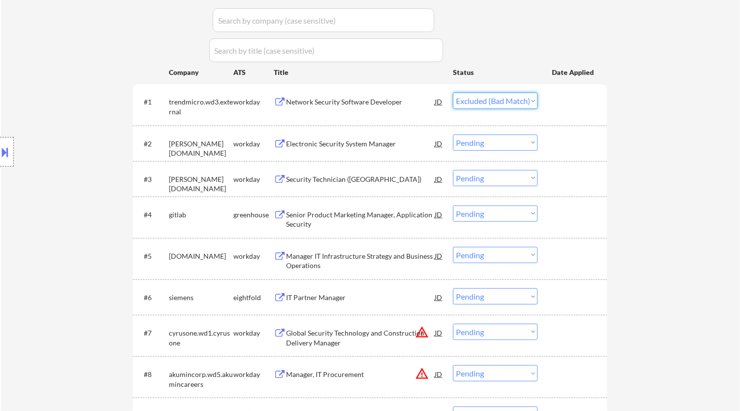
click at [453, 93] on select "Choose an option... Pending Applied Excluded (Questions) Excluded (Expired) Exc…" at bounding box center [495, 101] width 85 height 16
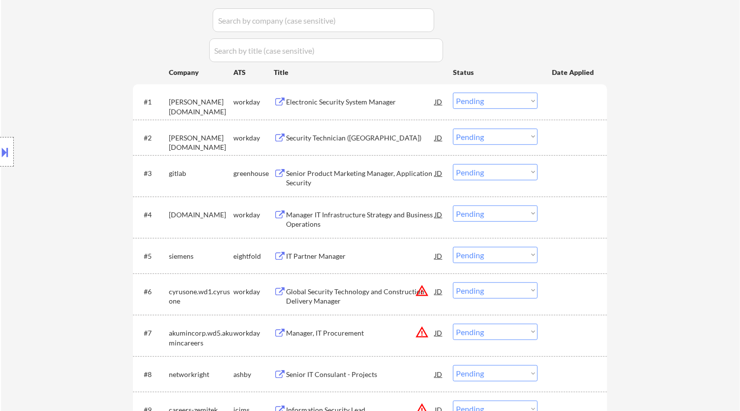
click at [370, 106] on div "Electronic Security System Manager" at bounding box center [360, 102] width 149 height 10
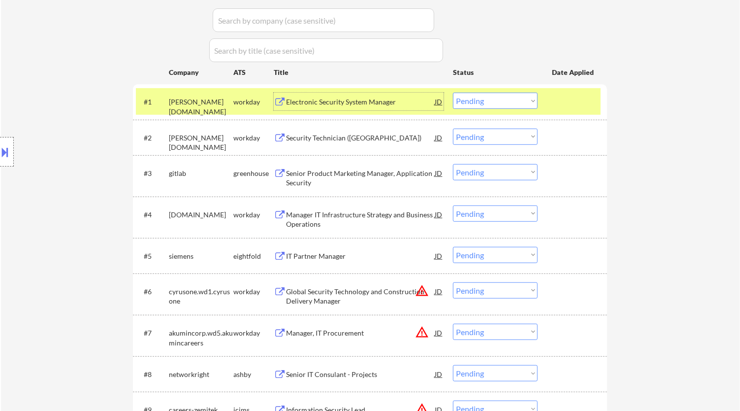
click at [507, 100] on select "Choose an option... Pending Applied Excluded (Questions) Excluded (Expired) Exc…" at bounding box center [495, 101] width 85 height 16
click at [453, 93] on select "Choose an option... Pending Applied Excluded (Questions) Excluded (Expired) Exc…" at bounding box center [495, 101] width 85 height 16
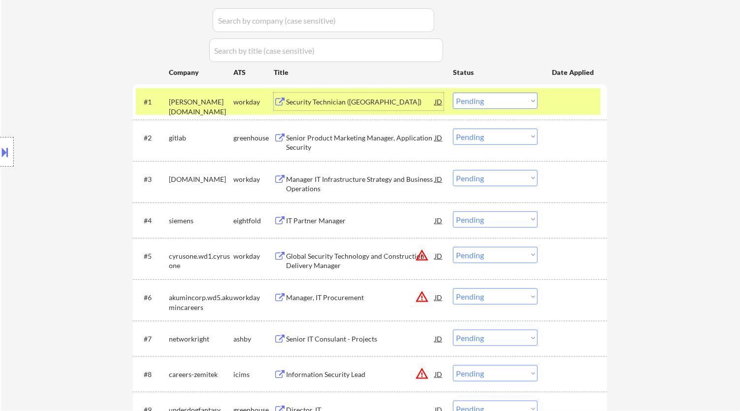
click at [419, 107] on div "Security Technician (QATAR)" at bounding box center [360, 102] width 149 height 18
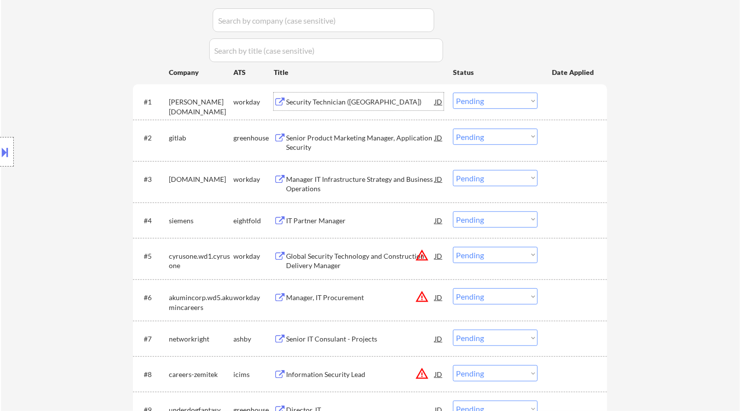
click at [514, 104] on select "Choose an option... Pending Applied Excluded (Questions) Excluded (Expired) Exc…" at bounding box center [495, 101] width 85 height 16
click at [453, 93] on select "Choose an option... Pending Applied Excluded (Questions) Excluded (Expired) Exc…" at bounding box center [495, 101] width 85 height 16
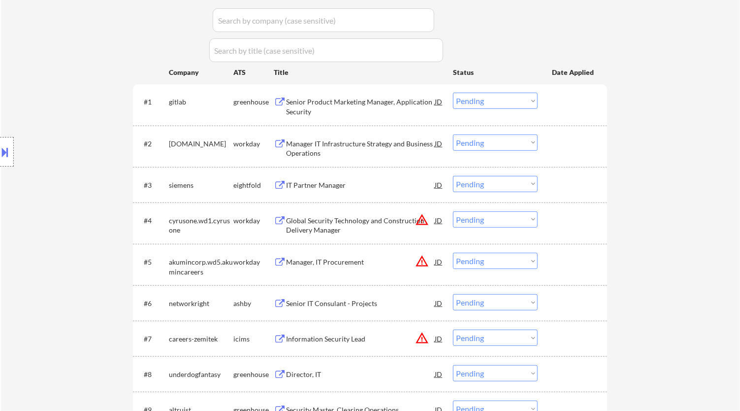
click at [424, 102] on div "Senior Product Marketing Manager, Application Security" at bounding box center [360, 106] width 149 height 19
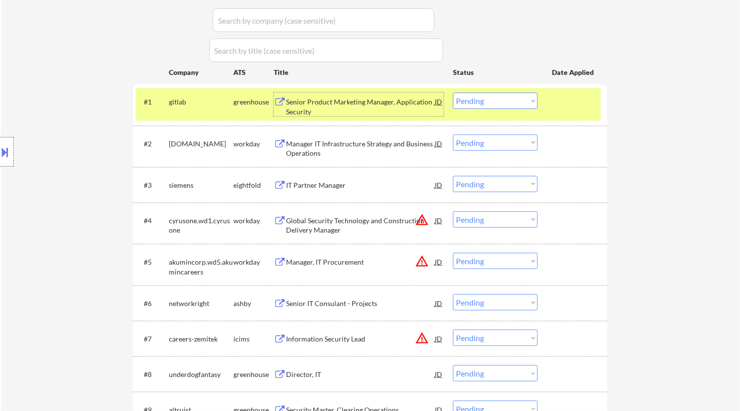
click at [477, 105] on select "Choose an option... Pending Applied Excluded (Questions) Excluded (Expired) Exc…" at bounding box center [495, 101] width 85 height 16
click at [453, 93] on select "Choose an option... Pending Applied Excluded (Questions) Excluded (Expired) Exc…" at bounding box center [495, 101] width 85 height 16
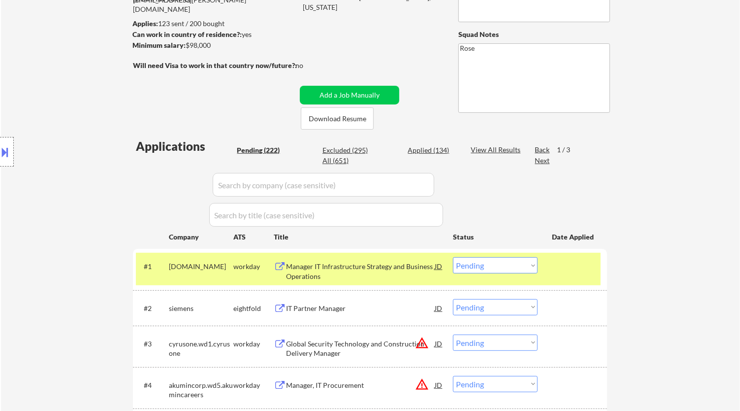
scroll to position [188, 0]
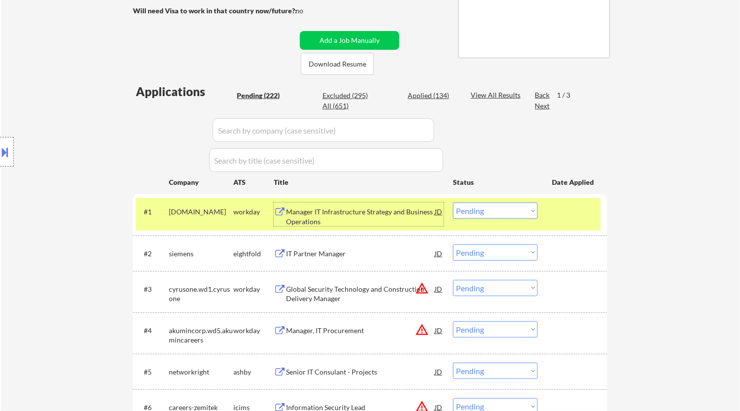
click at [362, 212] on div "Manager IT Infrastructure Strategy and Business Operations" at bounding box center [360, 216] width 149 height 19
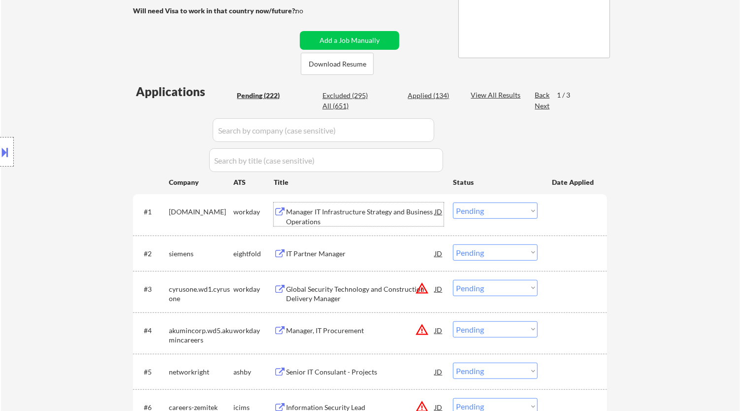
click at [480, 207] on select "Choose an option... Pending Applied Excluded (Questions) Excluded (Expired) Exc…" at bounding box center [495, 210] width 85 height 16
click at [453, 202] on select "Choose an option... Pending Applied Excluded (Questions) Excluded (Expired) Exc…" at bounding box center [495, 210] width 85 height 16
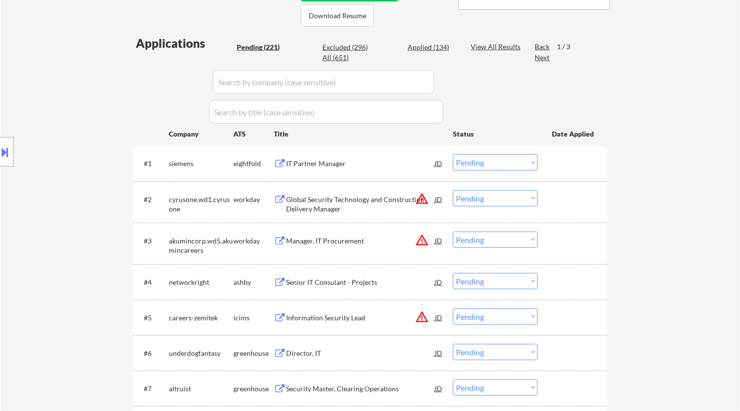
scroll to position [243, 0]
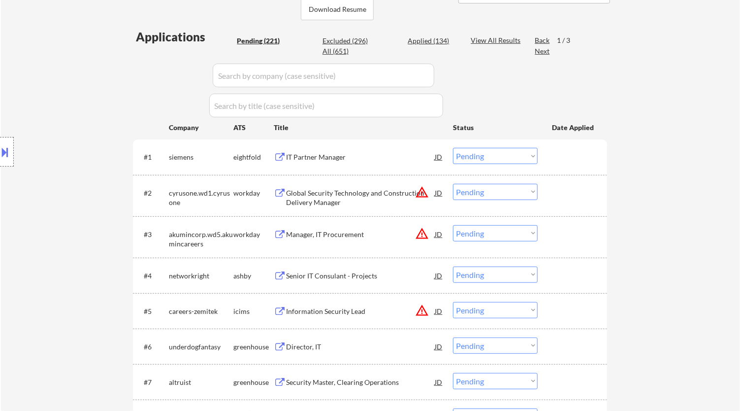
click at [399, 155] on div "IT Partner Manager" at bounding box center [360, 157] width 149 height 10
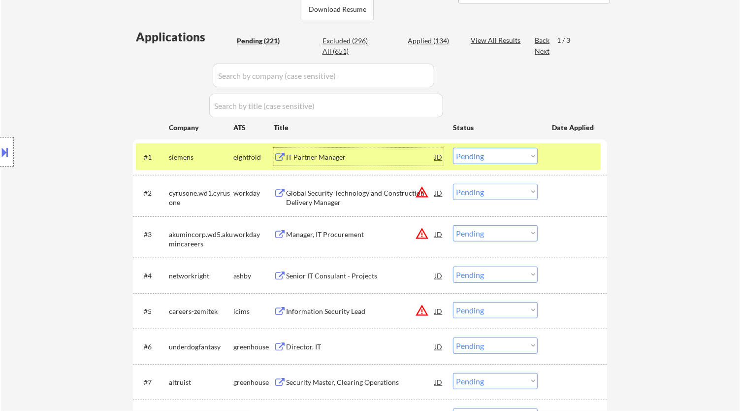
click at [505, 157] on select "Choose an option... Pending Applied Excluded (Questions) Excluded (Expired) Exc…" at bounding box center [495, 156] width 85 height 16
click at [453, 148] on select "Choose an option... Pending Applied Excluded (Questions) Excluded (Expired) Exc…" at bounding box center [495, 156] width 85 height 16
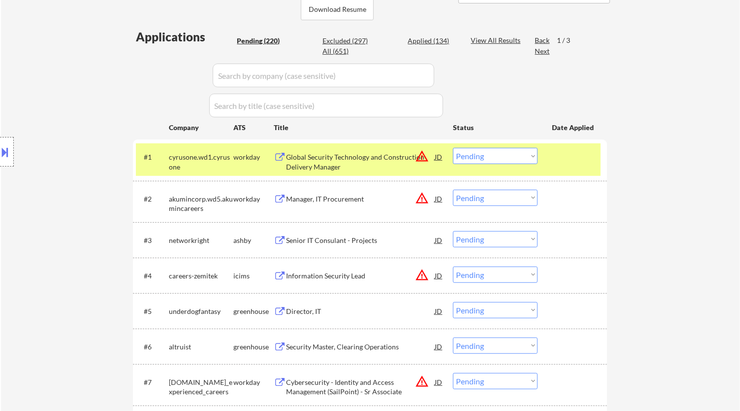
click at [380, 164] on div "Global Security Technology and Construction Delivery Manager" at bounding box center [360, 161] width 149 height 19
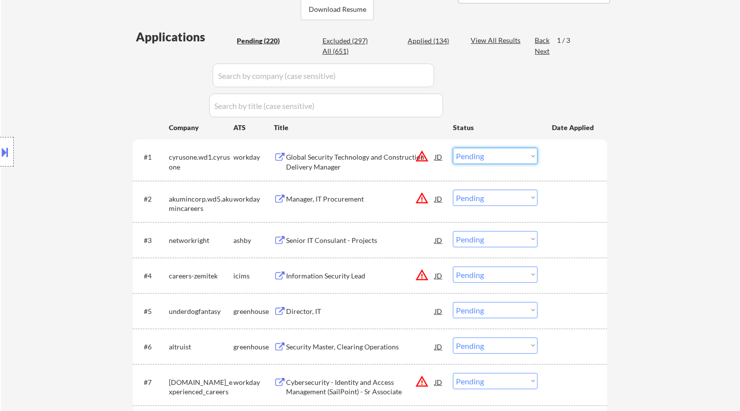
click at [495, 150] on select "Choose an option... Pending Applied Excluded (Questions) Excluded (Expired) Exc…" at bounding box center [495, 156] width 85 height 16
click at [453, 148] on select "Choose an option... Pending Applied Excluded (Questions) Excluded (Expired) Exc…" at bounding box center [495, 156] width 85 height 16
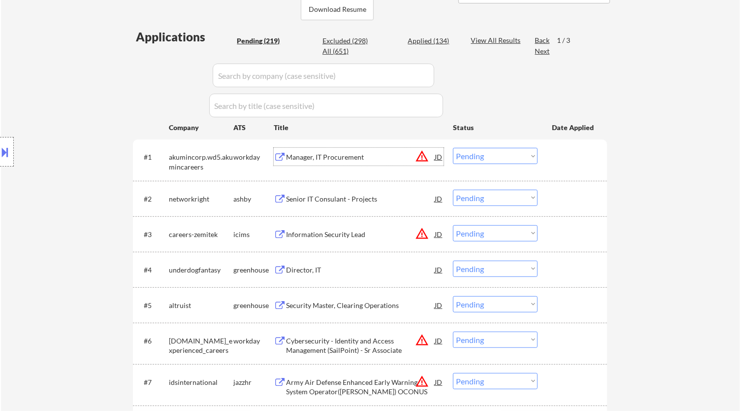
click at [360, 159] on div "Manager, IT Procurement" at bounding box center [360, 157] width 149 height 10
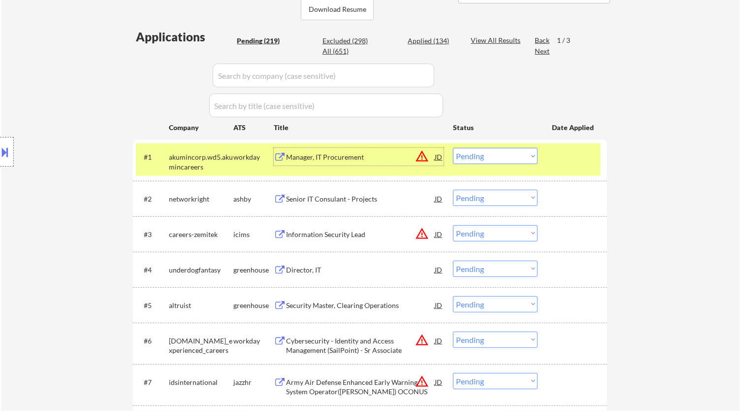
click at [495, 155] on select "Choose an option... Pending Applied Excluded (Questions) Excluded (Expired) Exc…" at bounding box center [495, 156] width 85 height 16
click at [453, 148] on select "Choose an option... Pending Applied Excluded (Questions) Excluded (Expired) Exc…" at bounding box center [495, 156] width 85 height 16
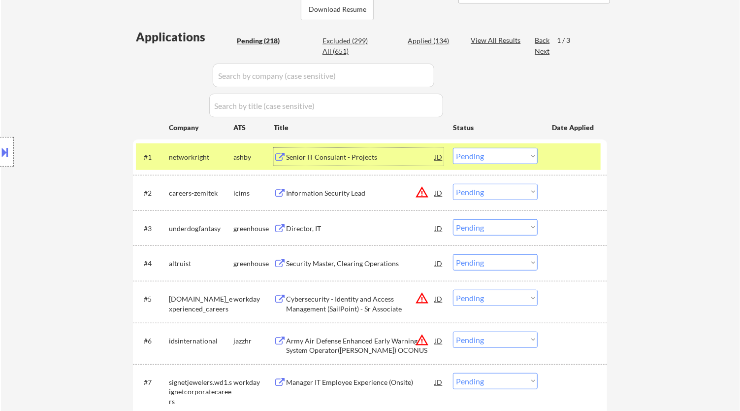
click at [379, 152] on div "Senior IT Consulant - Projects" at bounding box center [360, 157] width 149 height 10
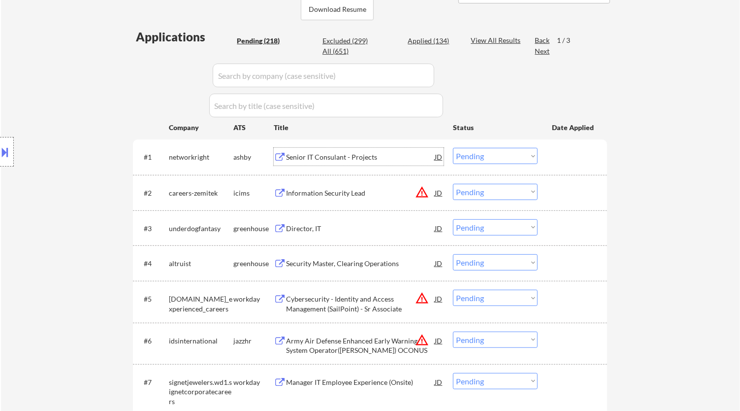
click at [518, 160] on select "Choose an option... Pending Applied Excluded (Questions) Excluded (Expired) Exc…" at bounding box center [495, 156] width 85 height 16
click at [453, 148] on select "Choose an option... Pending Applied Excluded (Questions) Excluded (Expired) Exc…" at bounding box center [495, 156] width 85 height 16
select select ""pending""
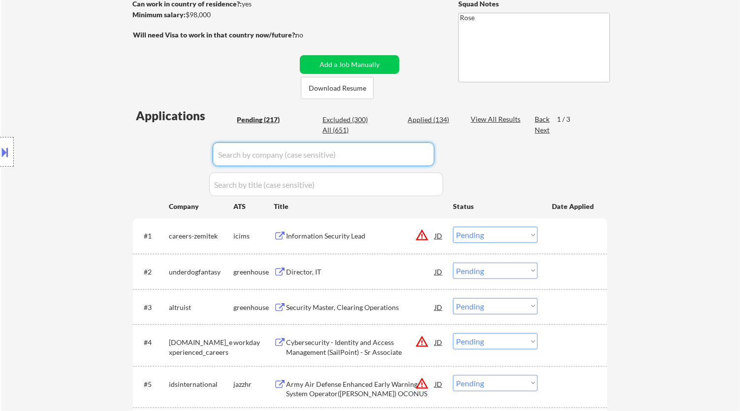
scroll to position [55, 0]
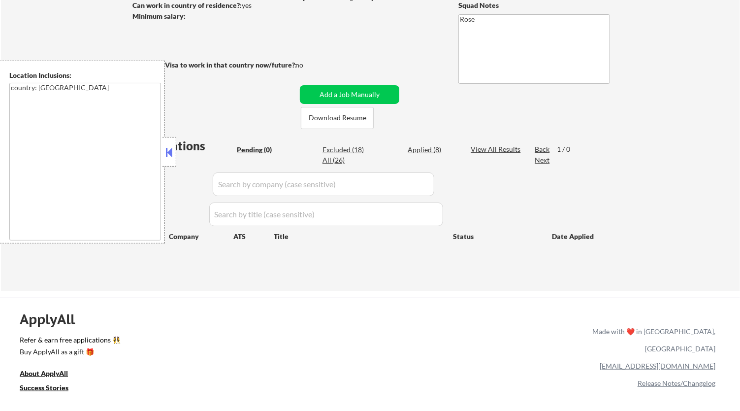
scroll to position [164, 0]
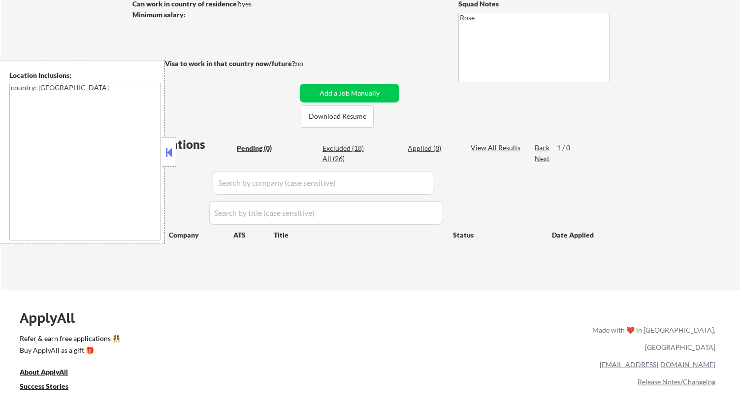
click at [168, 149] on button at bounding box center [169, 152] width 11 height 15
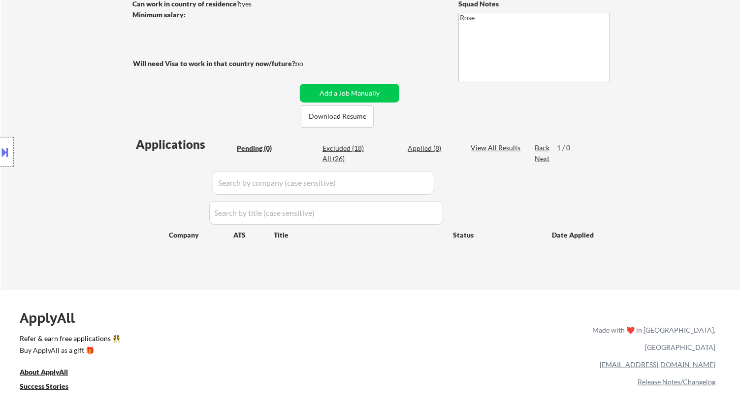
scroll to position [0, 0]
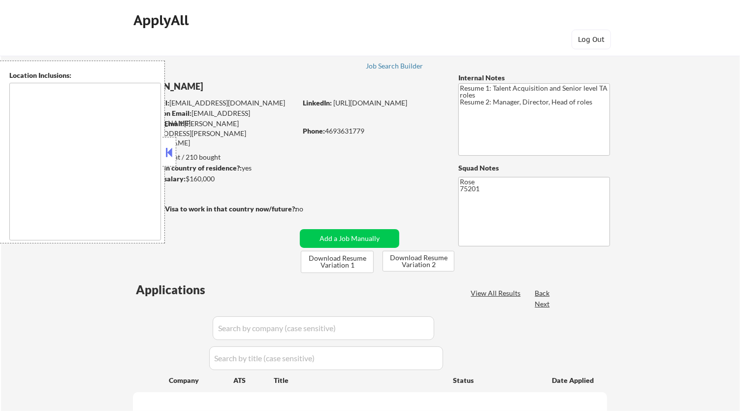
type textarea "[GEOGRAPHIC_DATA], [GEOGRAPHIC_DATA] [GEOGRAPHIC_DATA], [GEOGRAPHIC_DATA] [GEOG…"
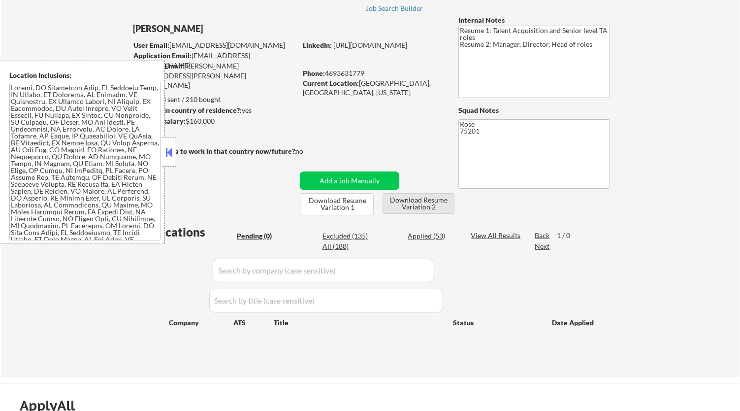
scroll to position [109, 0]
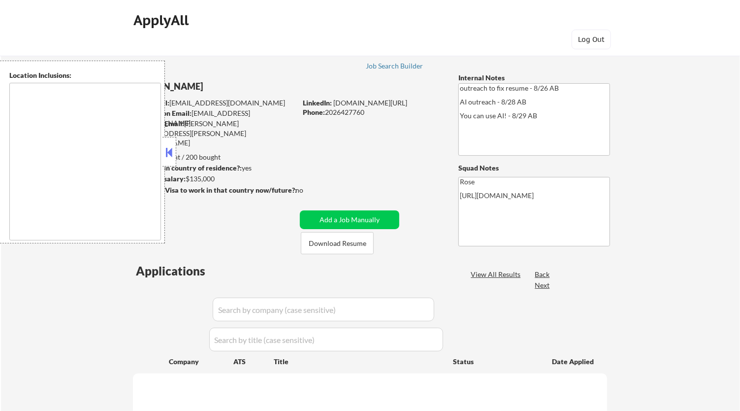
type textarea "Reston, [GEOGRAPHIC_DATA] [GEOGRAPHIC_DATA], [GEOGRAPHIC_DATA] [GEOGRAPHIC_DATA…"
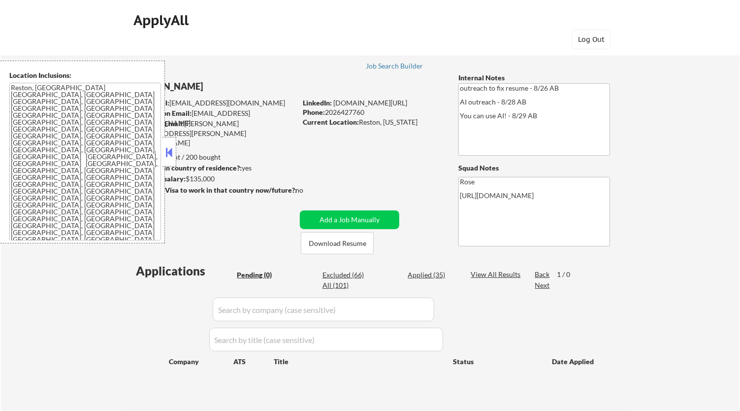
click at [166, 147] on button at bounding box center [169, 152] width 11 height 15
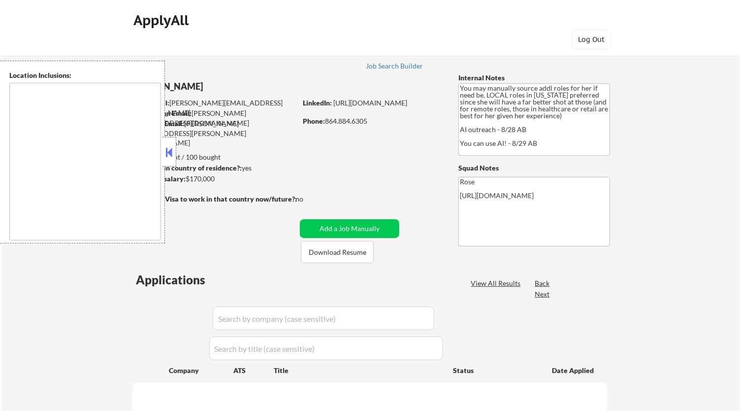
type textarea "[GEOGRAPHIC_DATA], [GEOGRAPHIC_DATA] [GEOGRAPHIC_DATA], [GEOGRAPHIC_DATA] [GEOG…"
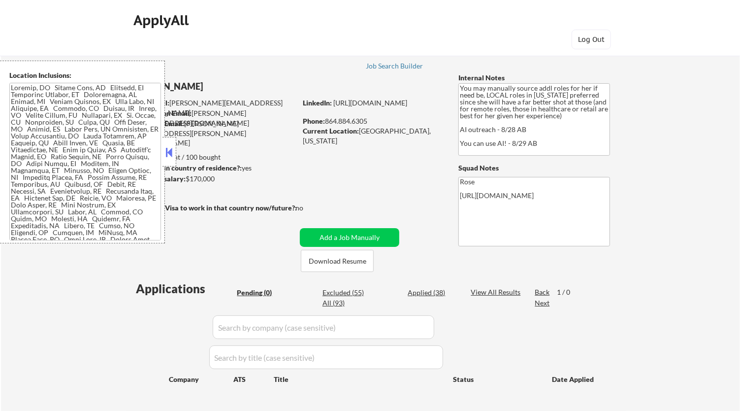
click at [171, 147] on button at bounding box center [169, 152] width 11 height 15
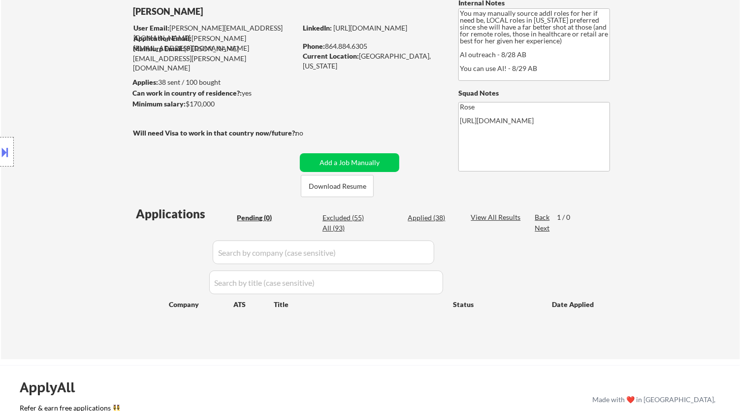
scroll to position [109, 0]
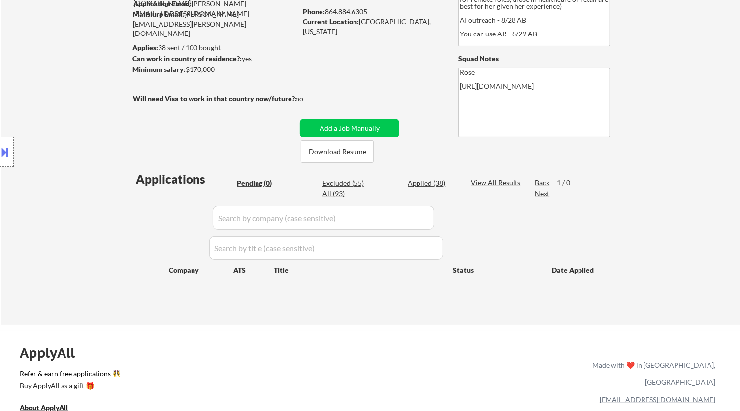
click at [5, 153] on button at bounding box center [5, 152] width 11 height 16
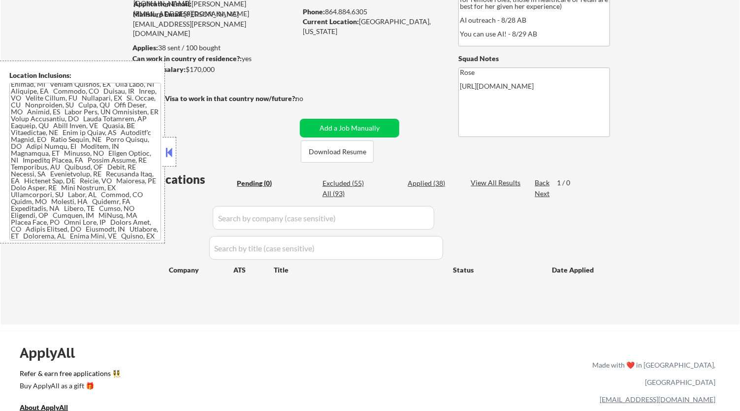
scroll to position [0, 0]
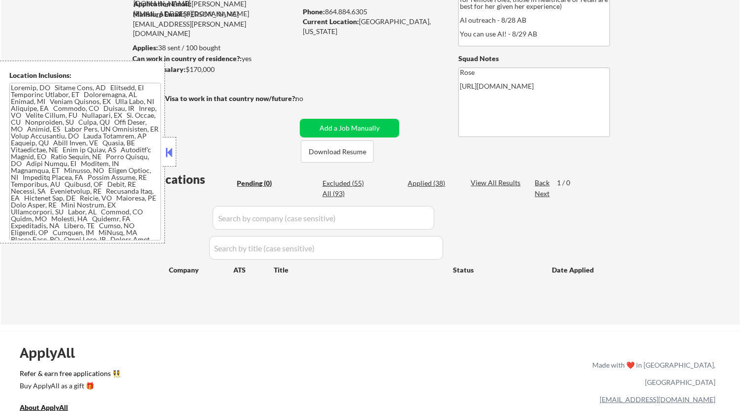
click at [168, 148] on button at bounding box center [169, 152] width 11 height 15
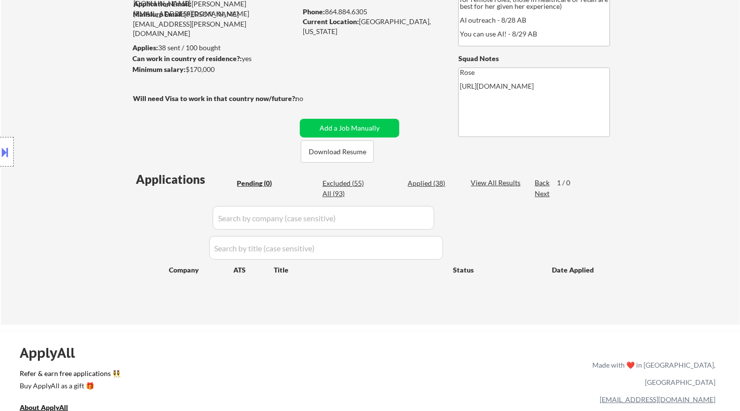
drag, startPoint x: 430, startPoint y: 183, endPoint x: 434, endPoint y: 181, distance: 5.1
click at [430, 183] on div "Applied (38)" at bounding box center [432, 183] width 49 height 10
select select ""applied""
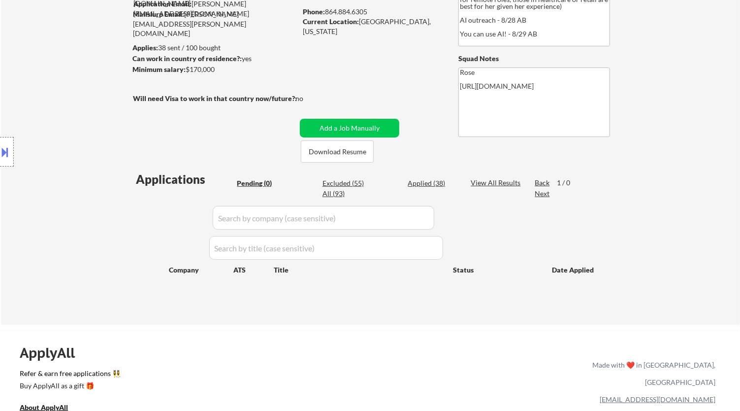
select select ""applied""
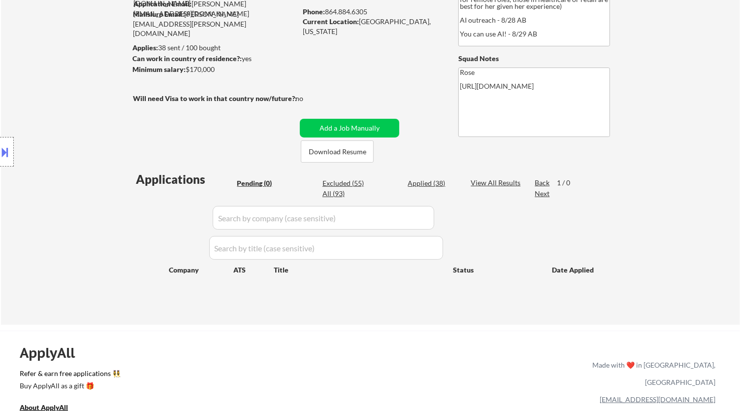
select select ""applied""
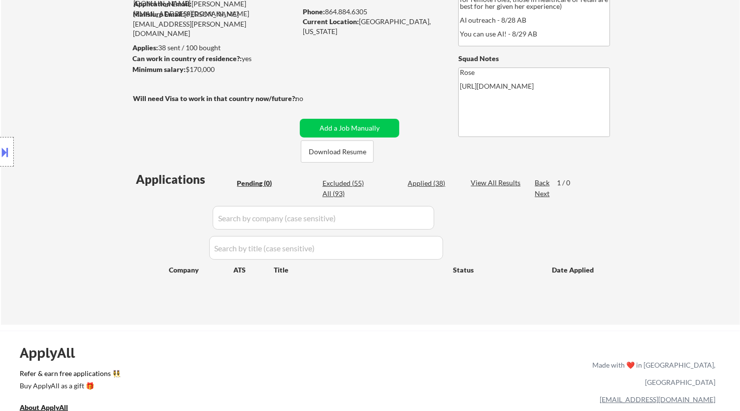
select select ""applied""
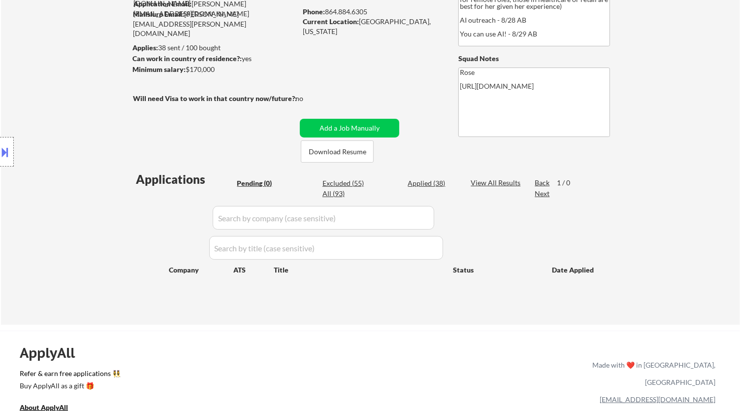
select select ""applied""
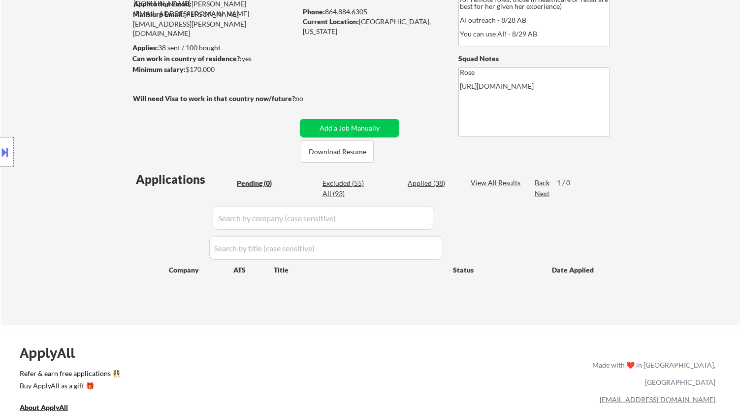
select select ""applied""
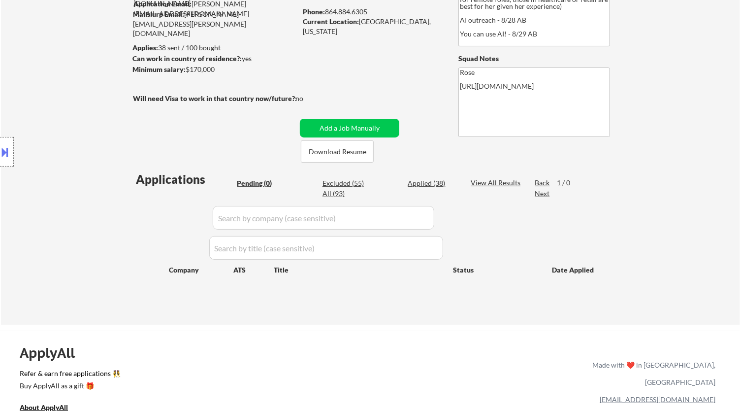
select select ""applied""
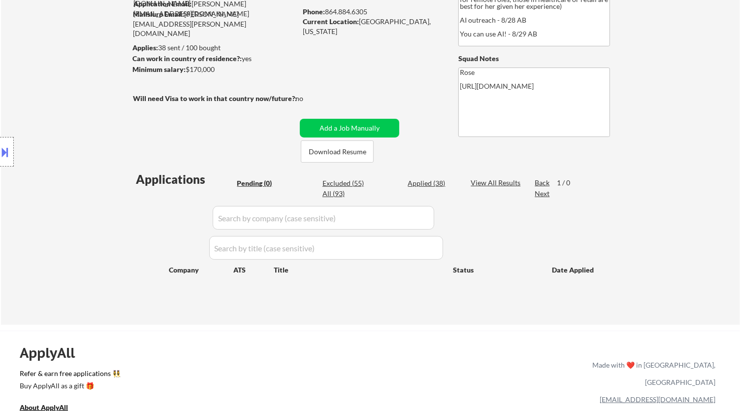
select select ""applied""
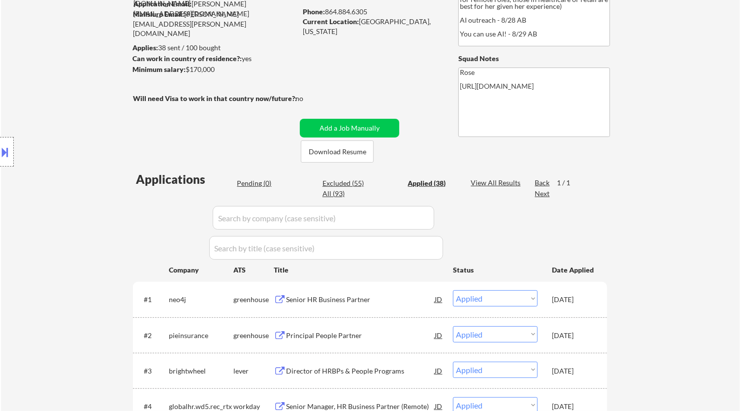
click at [418, 217] on input "input" at bounding box center [324, 218] width 222 height 24
paste input "Brightwheel"
type input "Brightwheel"
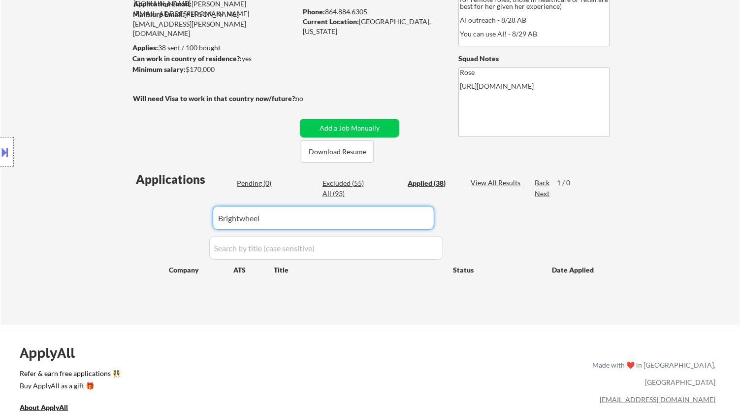
drag, startPoint x: 287, startPoint y: 216, endPoint x: 177, endPoint y: 217, distance: 109.3
click at [177, 217] on div "Applications Pending (0) Excluded (55) Applied (38) All (93) View All Results B…" at bounding box center [370, 238] width 474 height 135
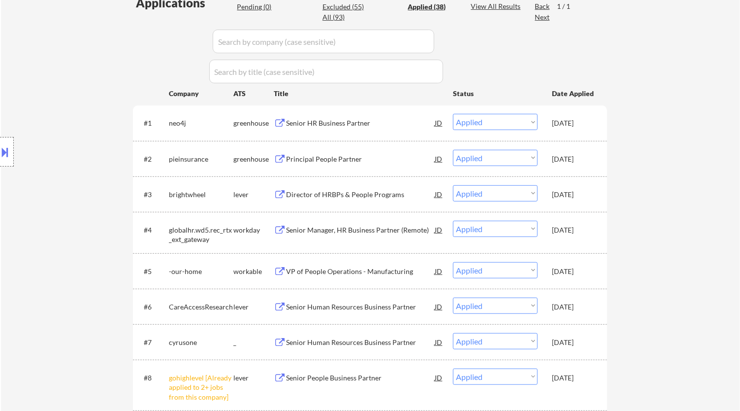
scroll to position [273, 0]
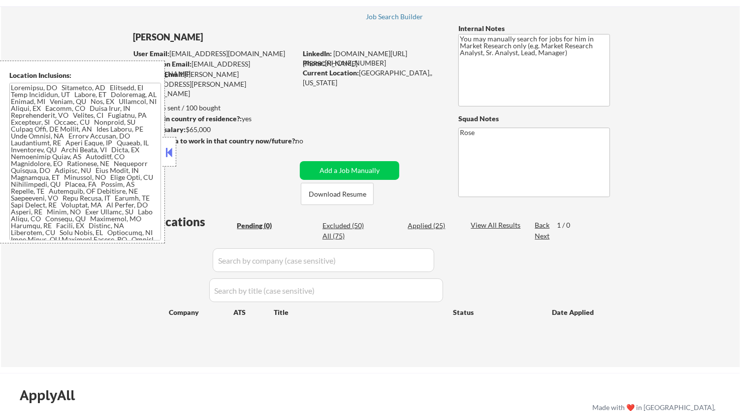
scroll to position [55, 0]
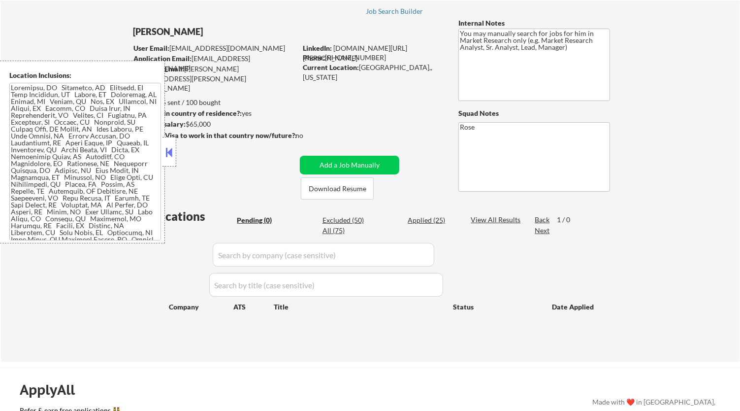
click at [174, 154] on button at bounding box center [169, 152] width 11 height 15
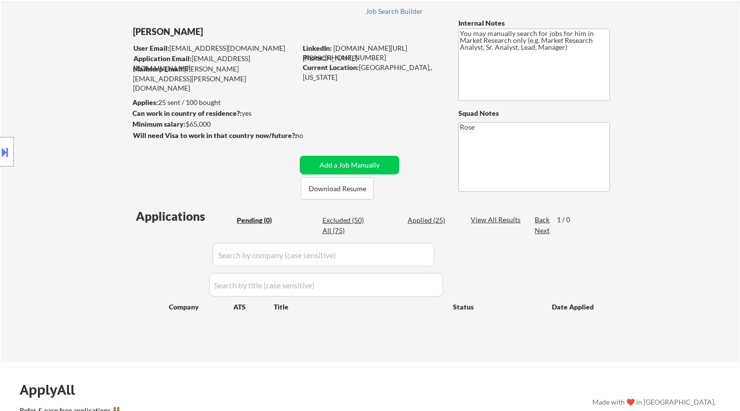
click at [432, 218] on div "Applied (25)" at bounding box center [432, 220] width 49 height 10
select select ""applied""
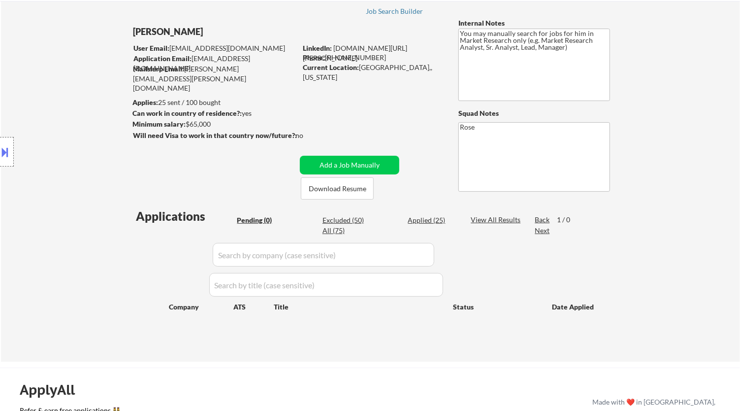
select select ""applied""
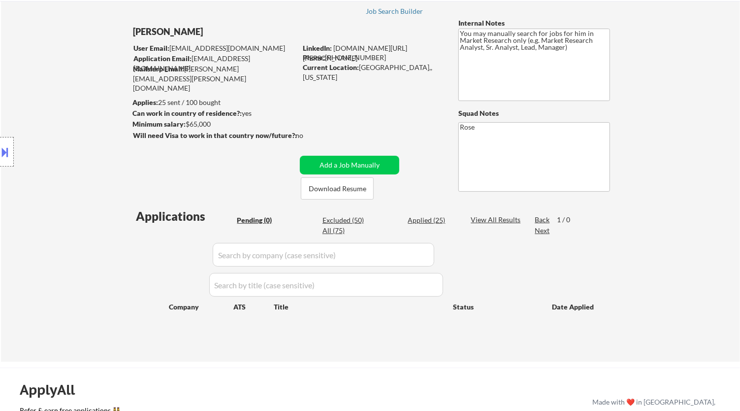
select select ""applied""
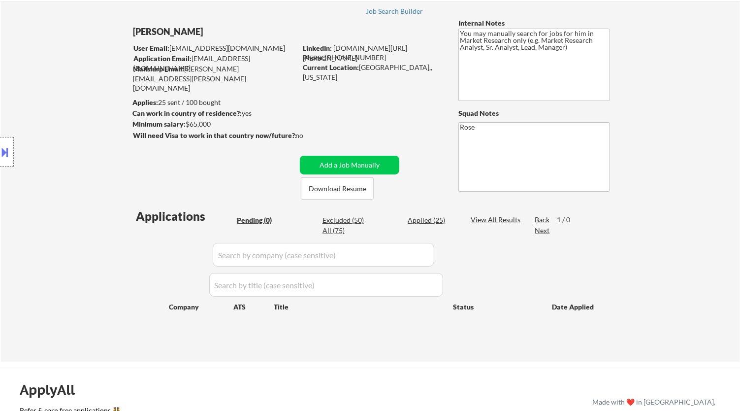
select select ""applied""
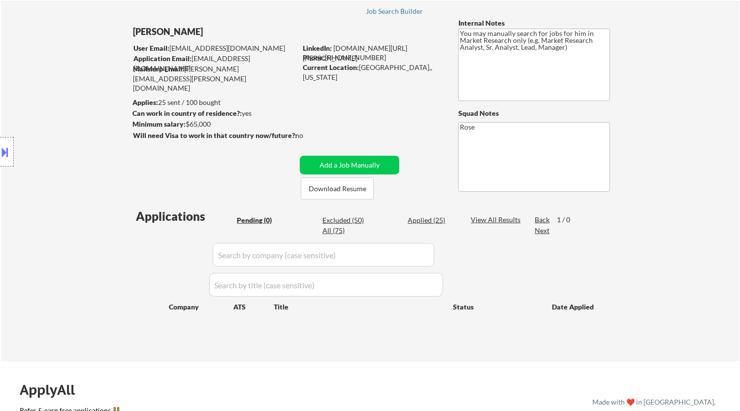
select select ""applied""
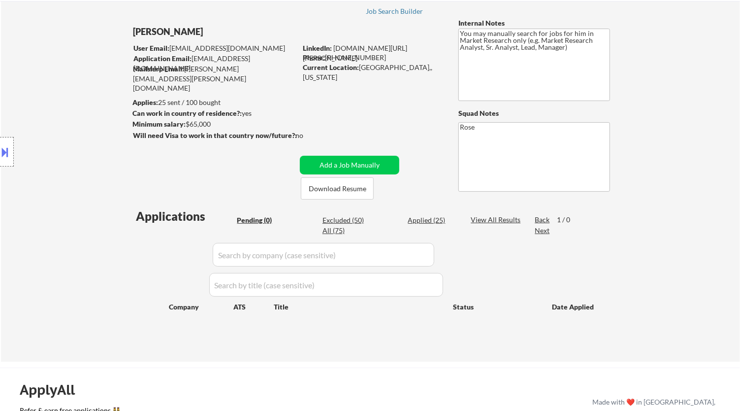
select select ""applied""
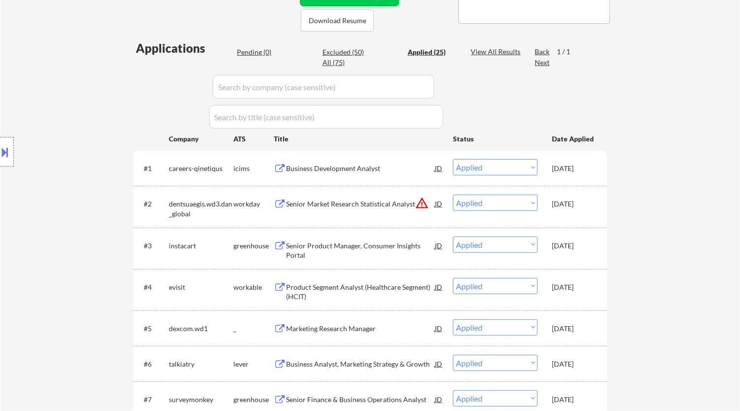
scroll to position [219, 0]
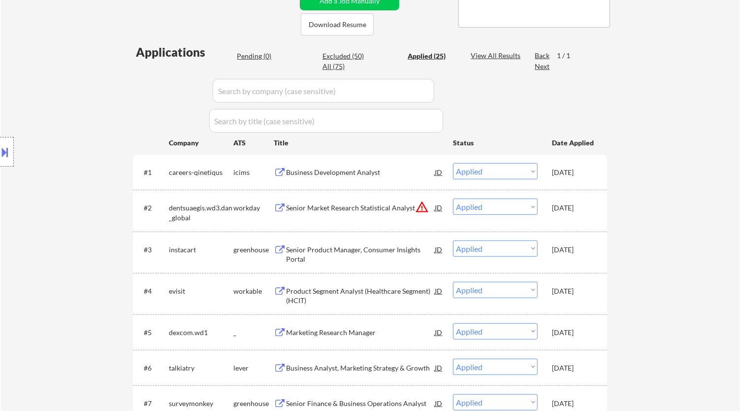
click at [431, 122] on input "input" at bounding box center [326, 121] width 234 height 24
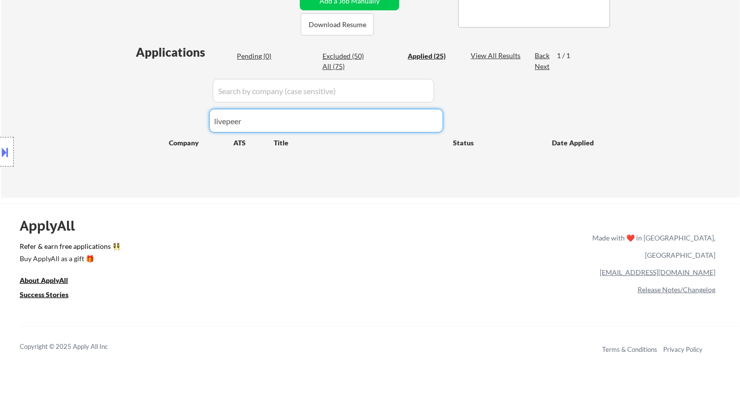
type input "livepeer"
